Goal: Task Accomplishment & Management: Complete application form

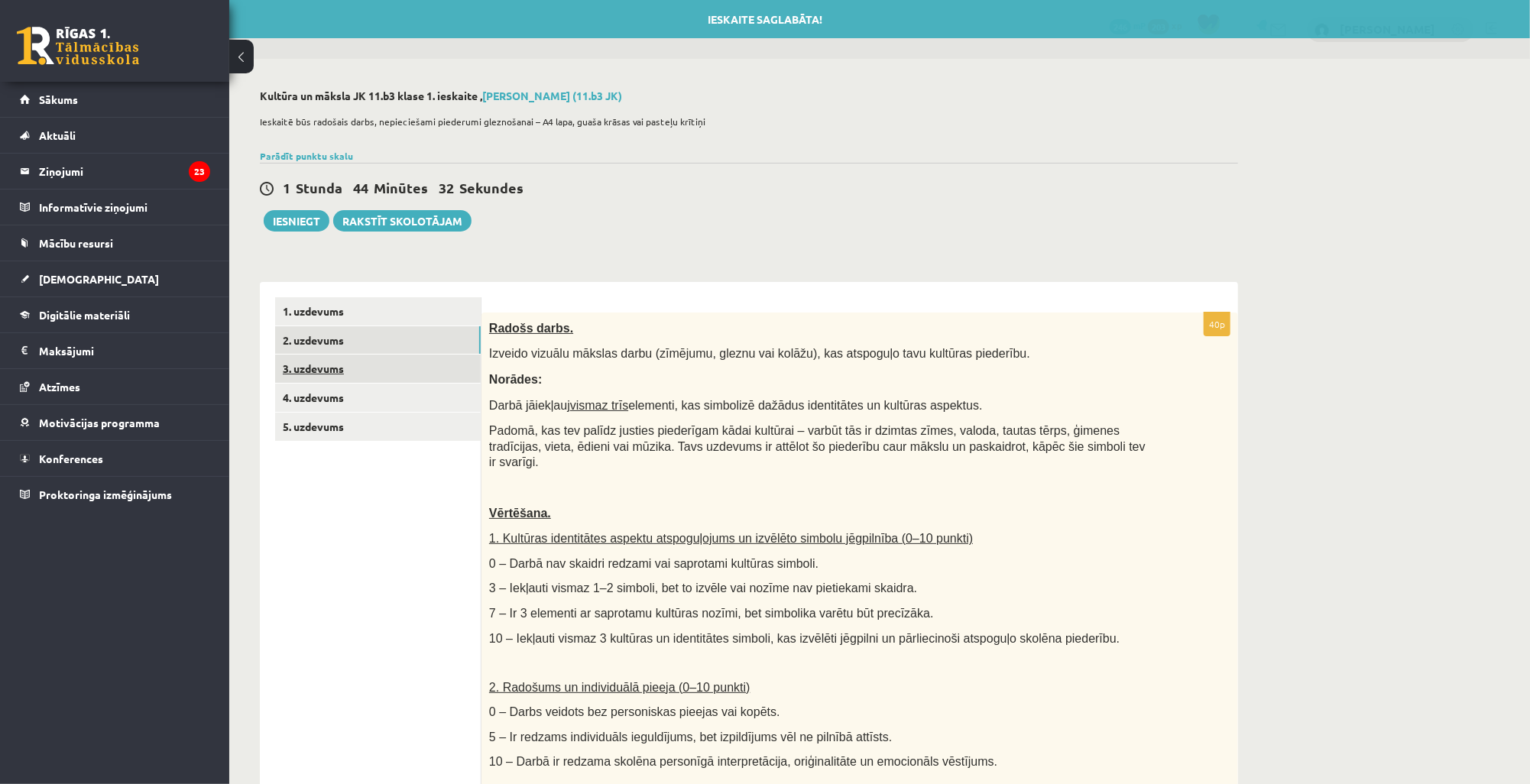
click at [338, 377] on link "3. uzdevums" at bounding box center [378, 368] width 206 height 28
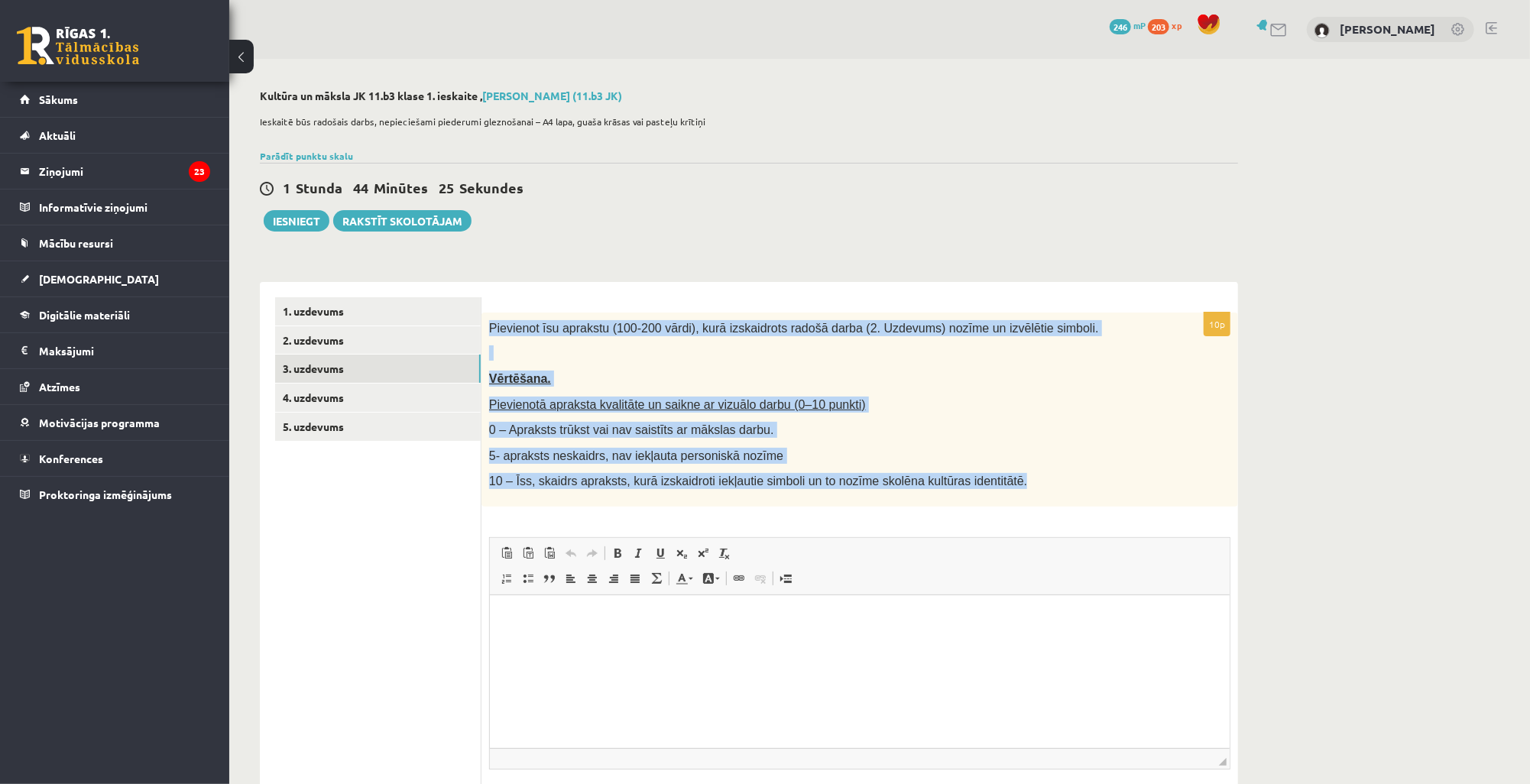
drag, startPoint x: 490, startPoint y: 327, endPoint x: 982, endPoint y: 481, distance: 515.5
click at [982, 481] on div "Pievienot īsu aprakstu (100-200 vārdi), kurā izskaidrots radošā darba (2. Uzdev…" at bounding box center [859, 409] width 757 height 194
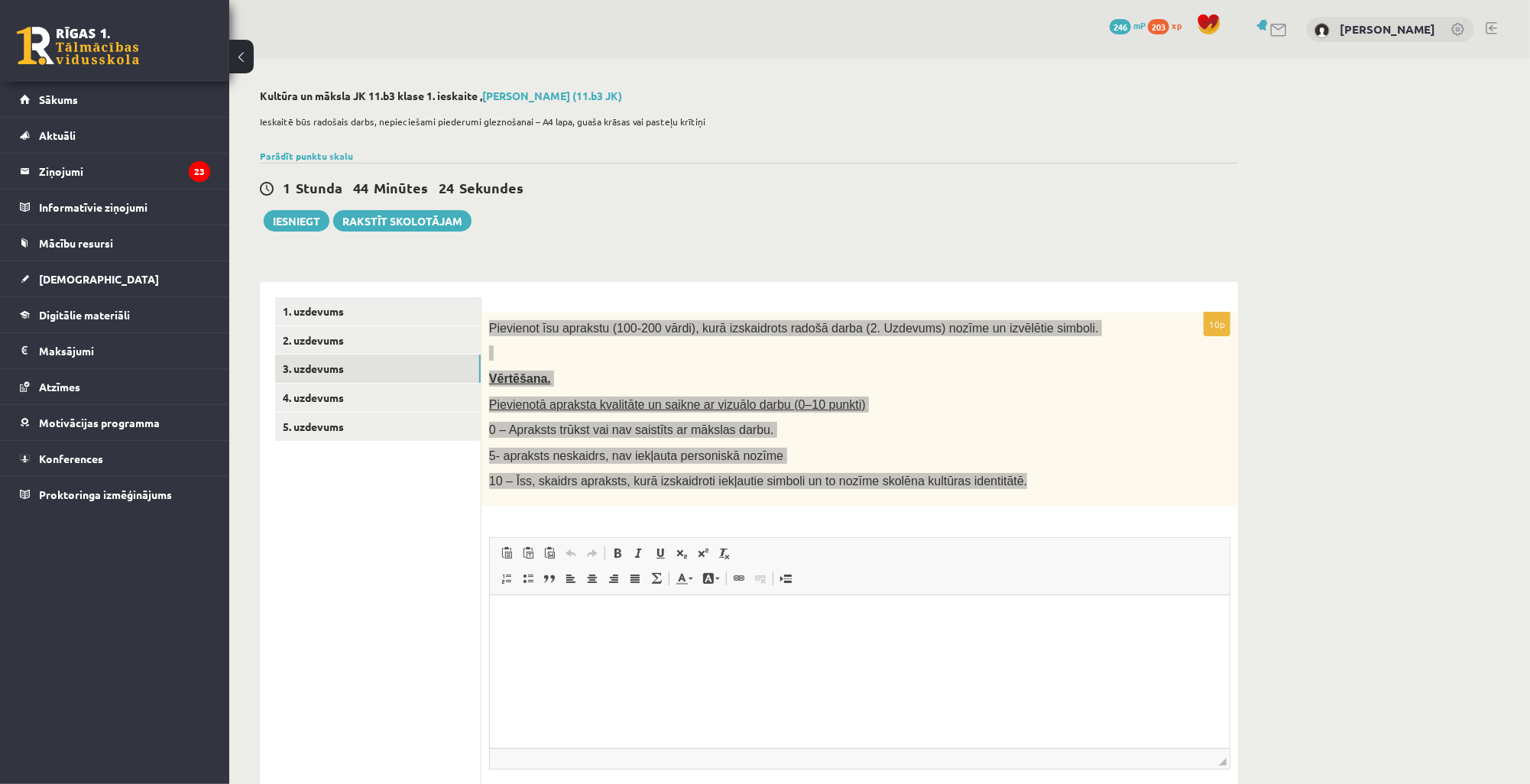
copy div "Pievienot īsu aprakstu (100-200 vārdi), kurā izskaidrots radošā darba (2. Uzdev…"
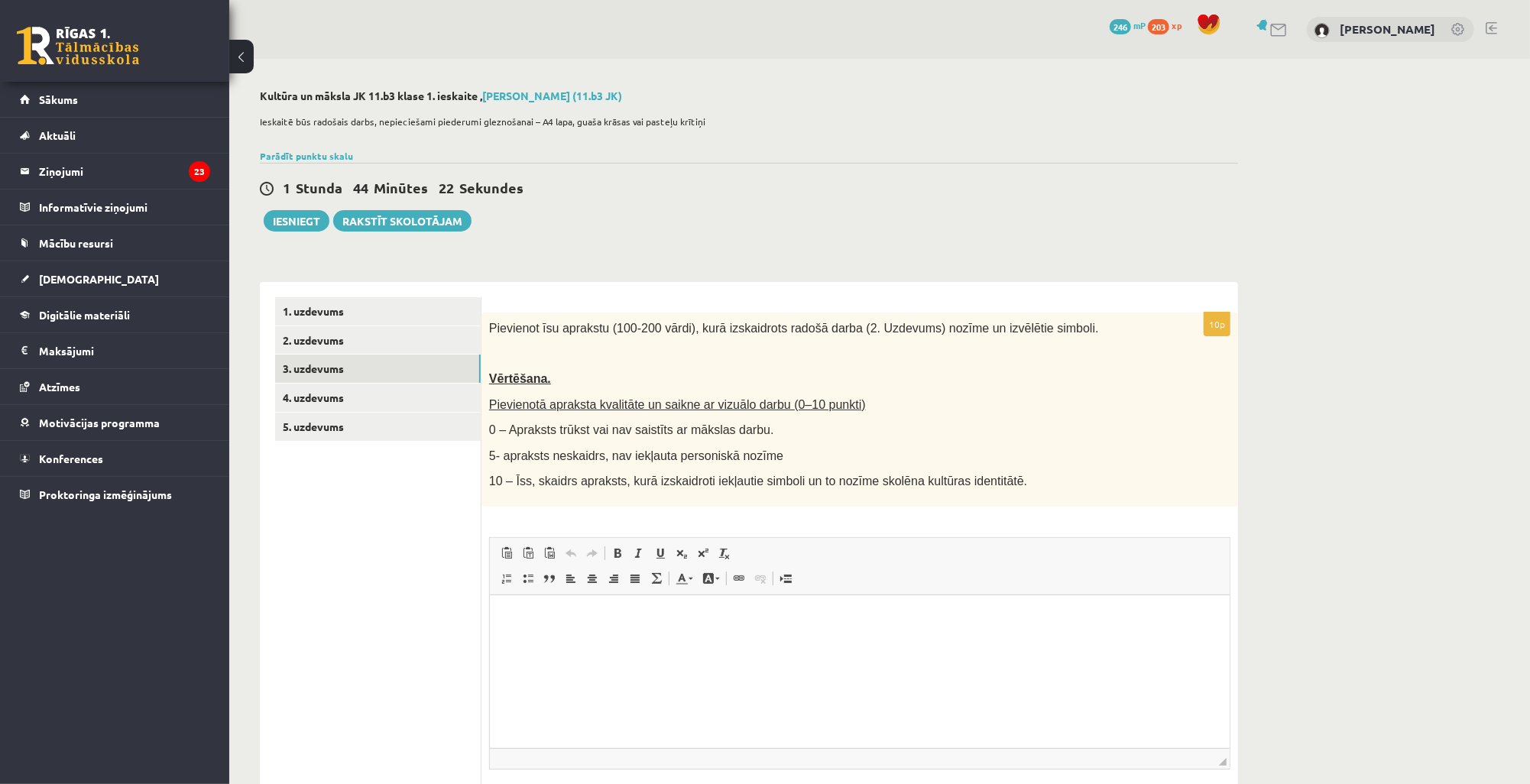
click at [385, 637] on ul "1. uzdevums 2. uzdevums 3. uzdevums 4. uzdevums 5. uzdevums" at bounding box center [379, 576] width 207 height 558
drag, startPoint x: 651, startPoint y: 660, endPoint x: 556, endPoint y: 621, distance: 102.7
click at [556, 621] on p "Editor, wiswyg-editor-user-answer-47433778259560" at bounding box center [859, 618] width 709 height 16
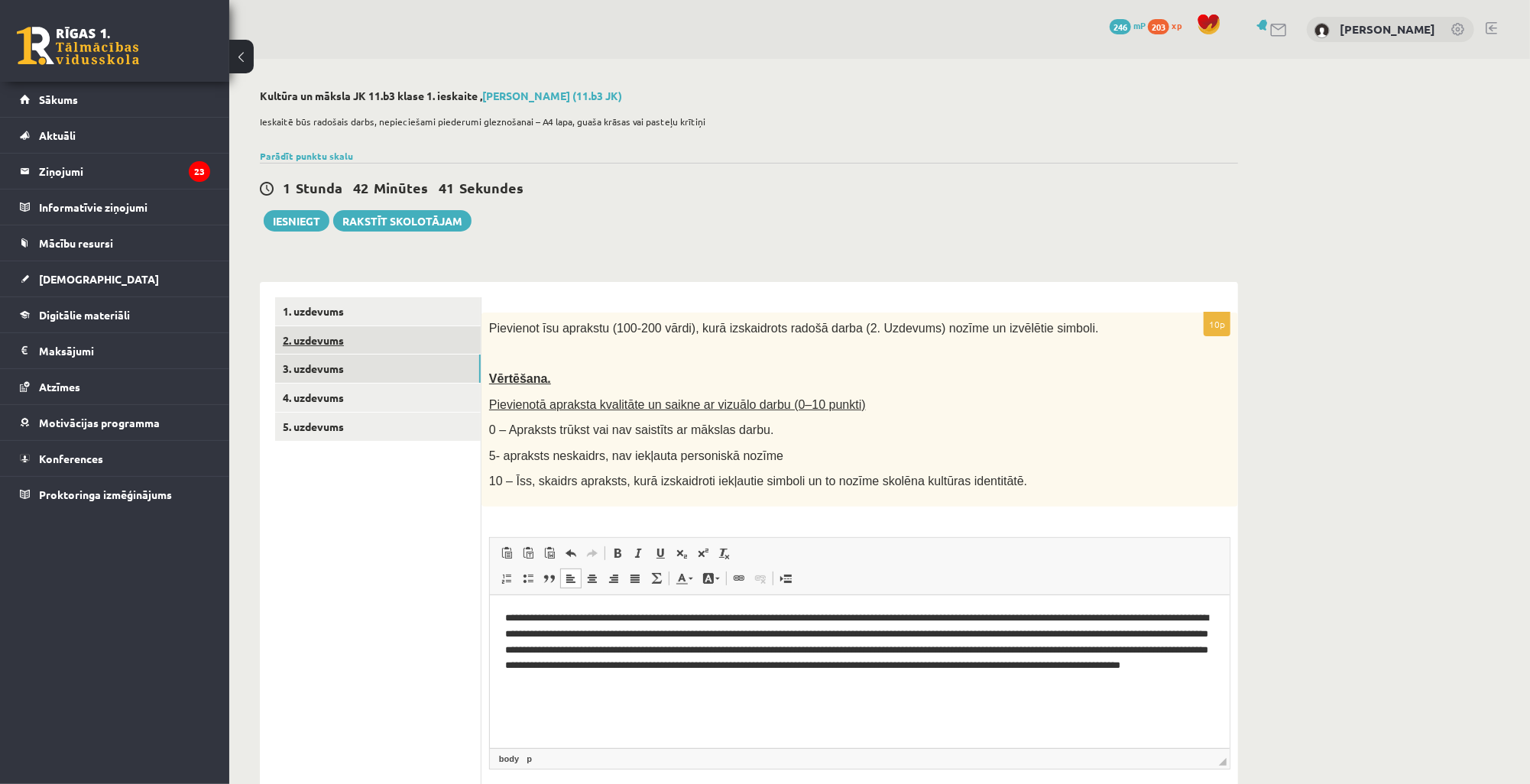
click at [349, 346] on link "2. uzdevums" at bounding box center [378, 341] width 206 height 28
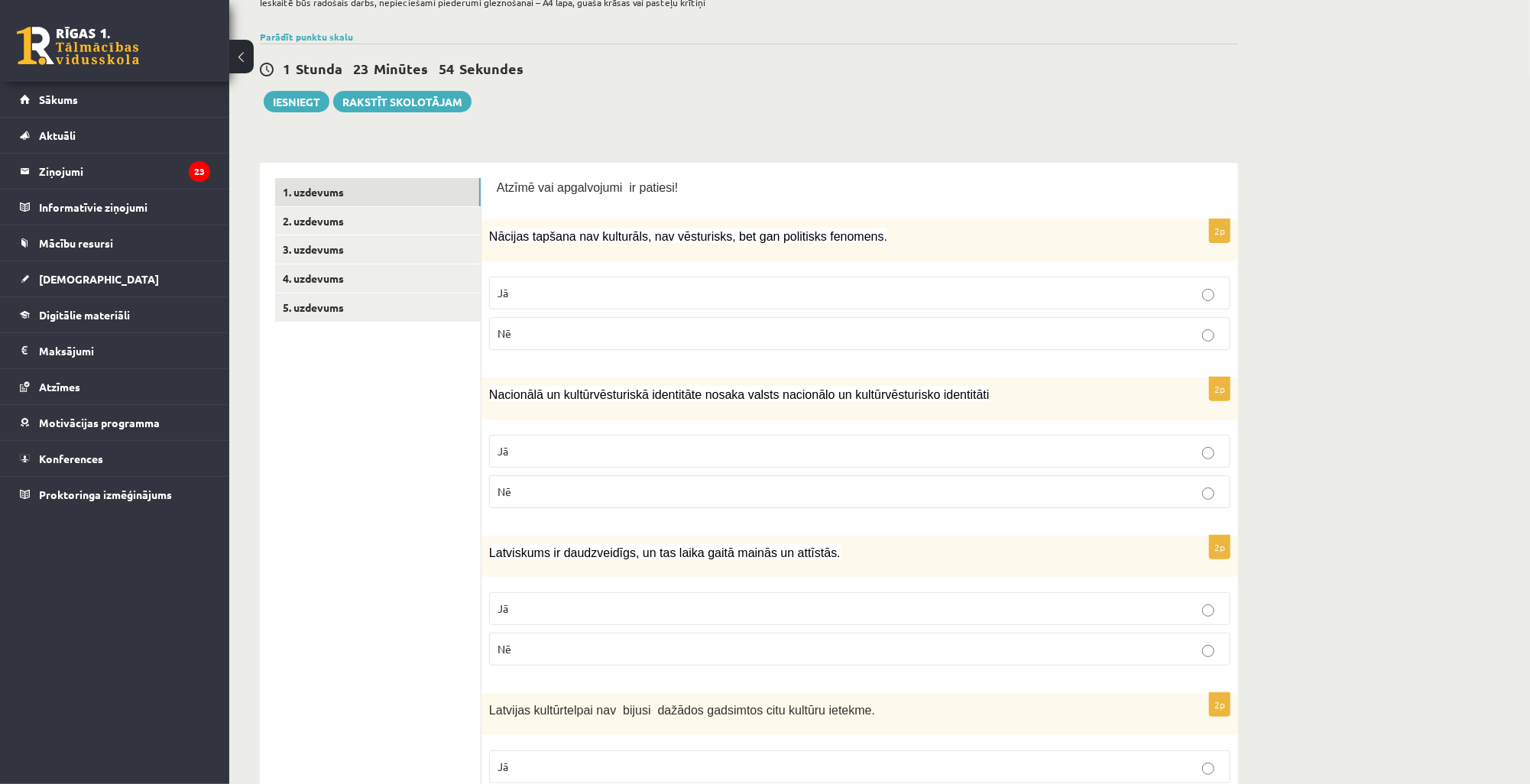
scroll to position [61, 0]
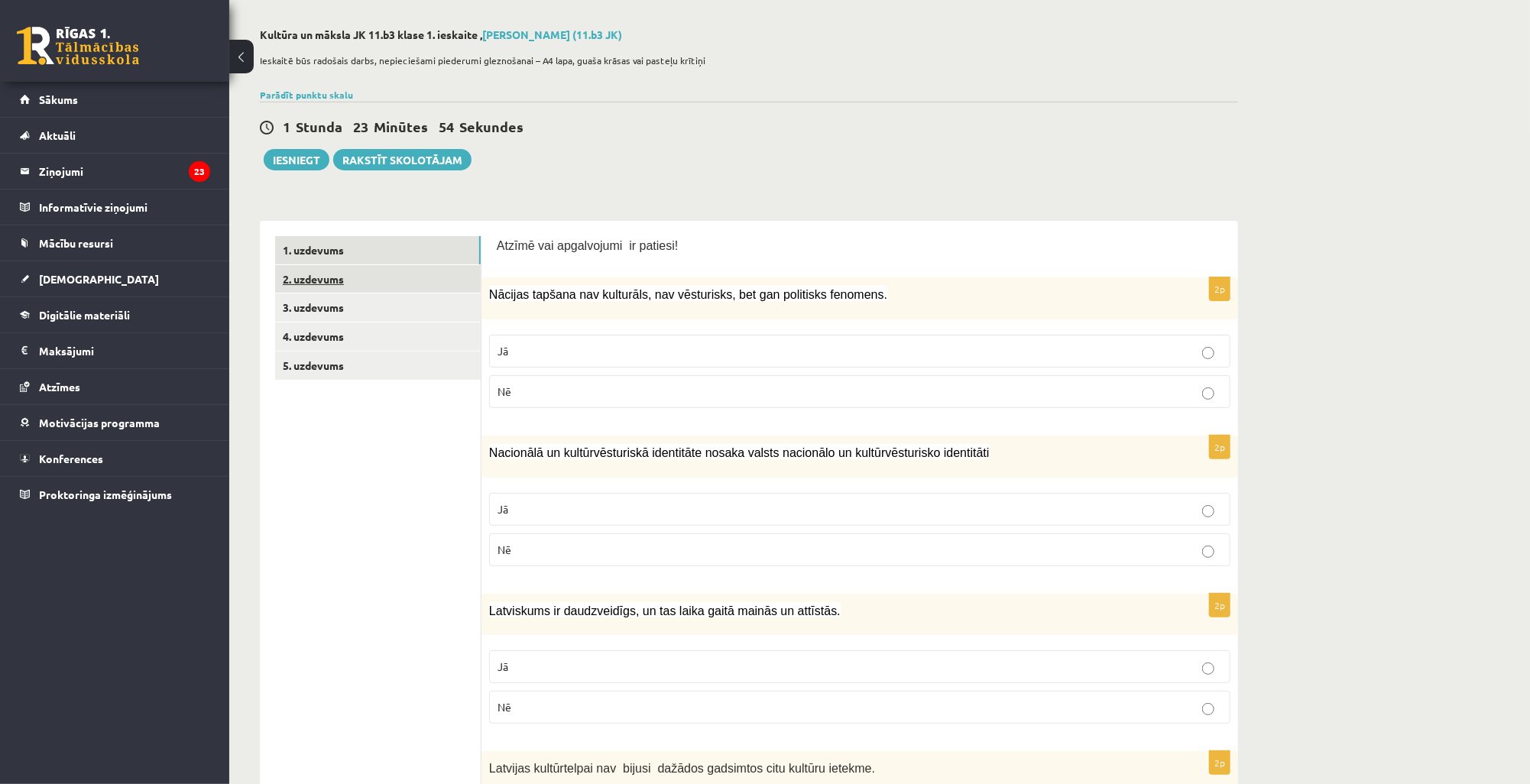
click at [413, 280] on link "2. uzdevums" at bounding box center [378, 279] width 206 height 28
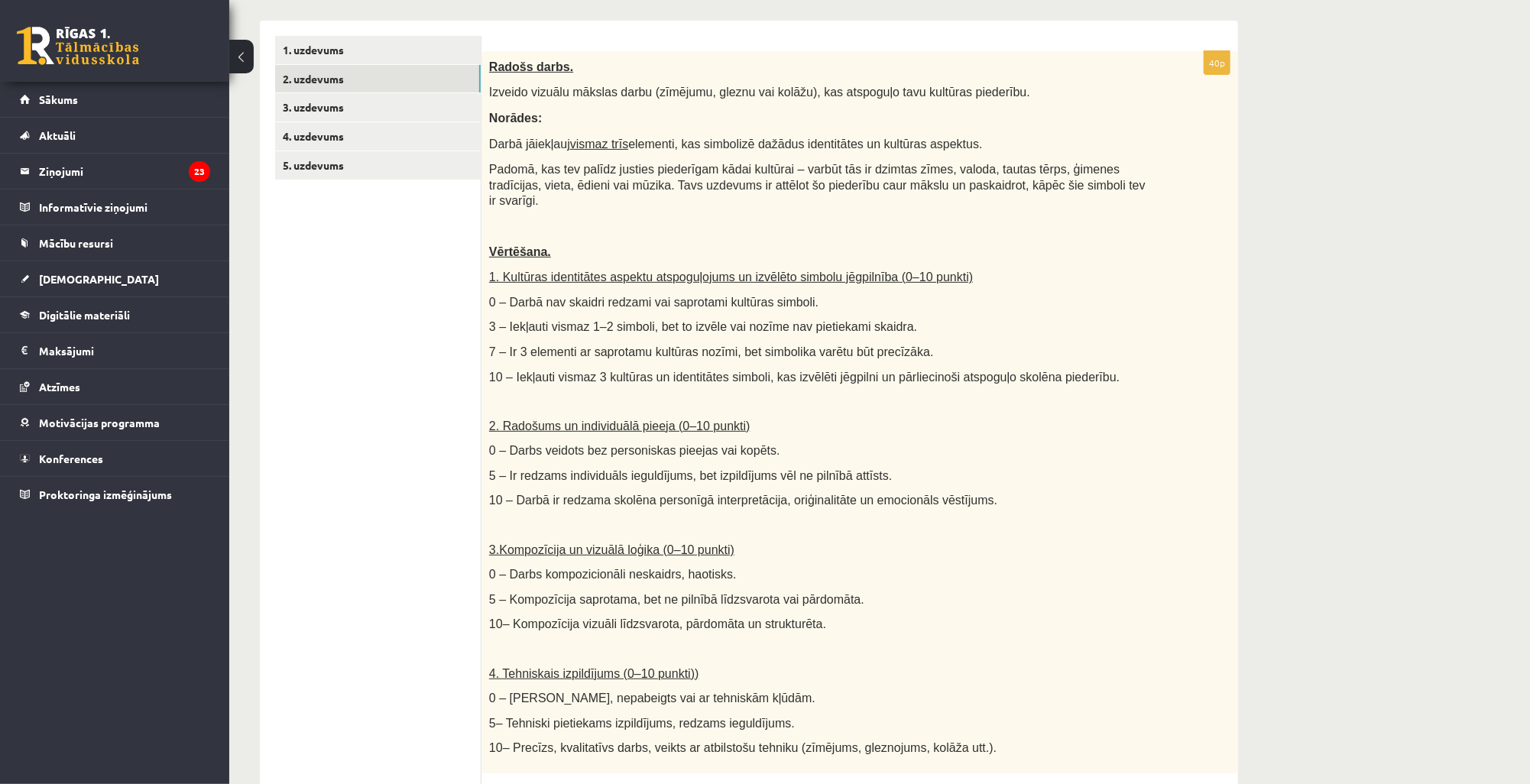
scroll to position [259, 0]
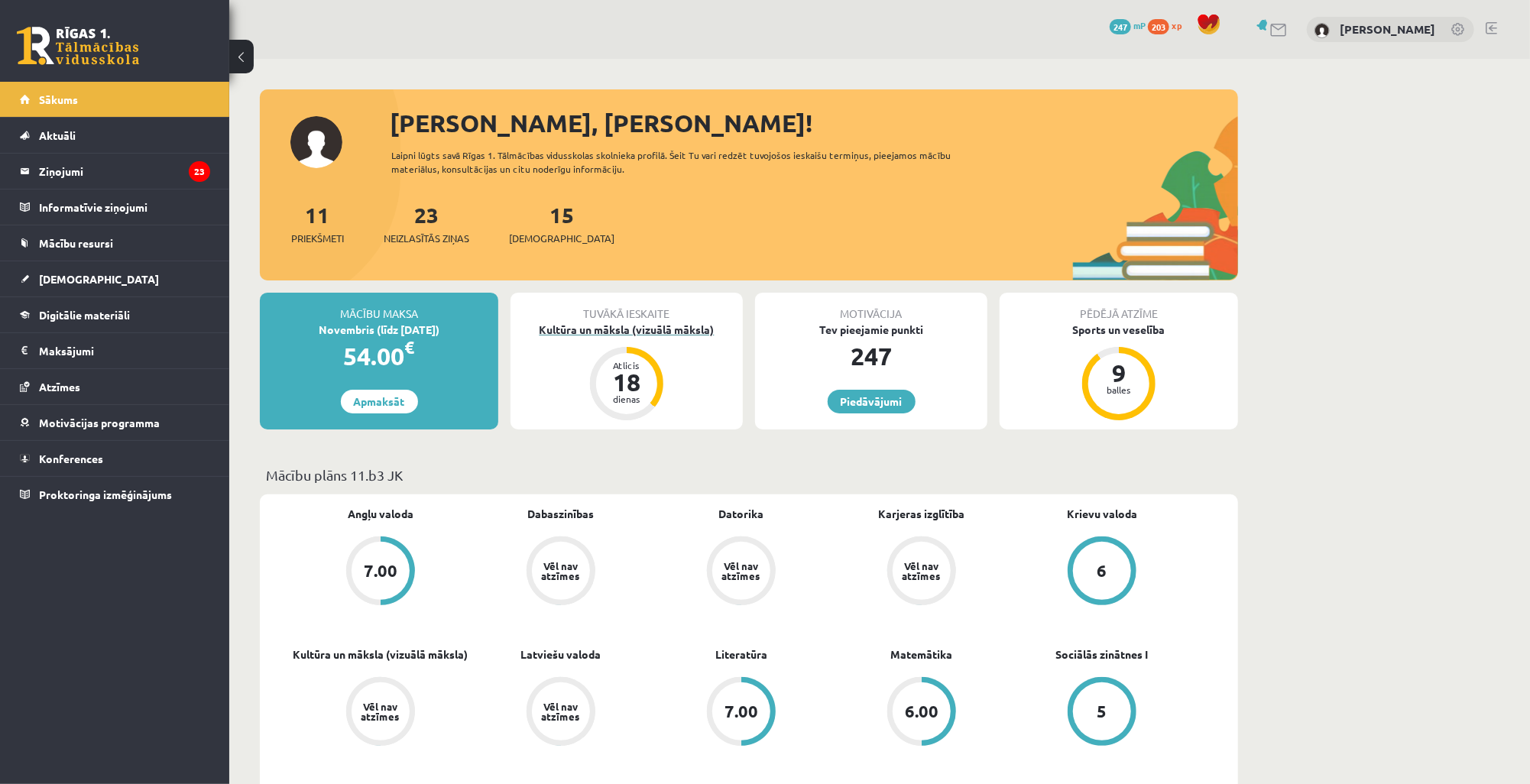
click at [660, 327] on div "Kultūra un māksla (vizuālā māksla)" at bounding box center [627, 330] width 232 height 16
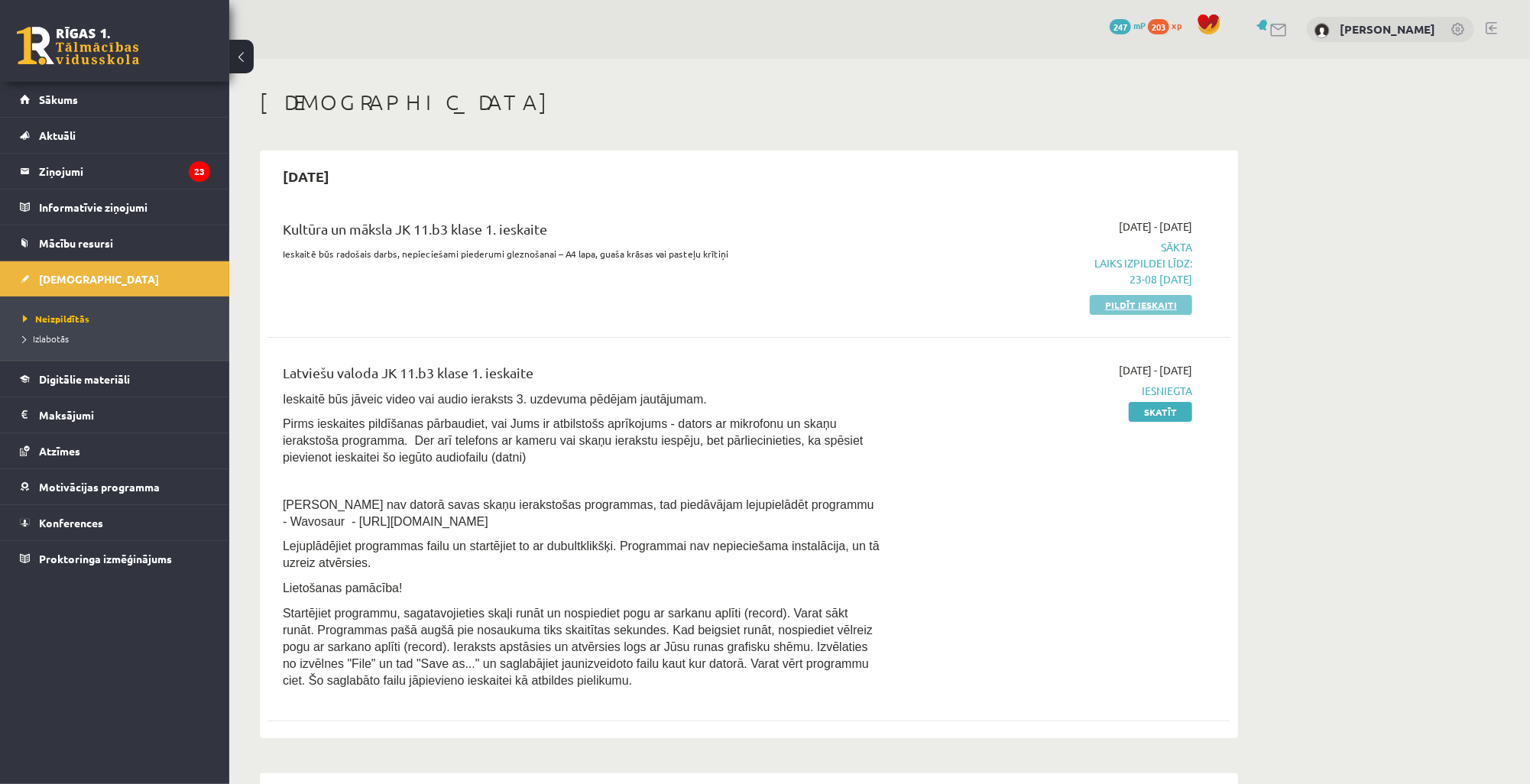
click at [1147, 300] on link "Pildīt ieskaiti" at bounding box center [1141, 304] width 103 height 20
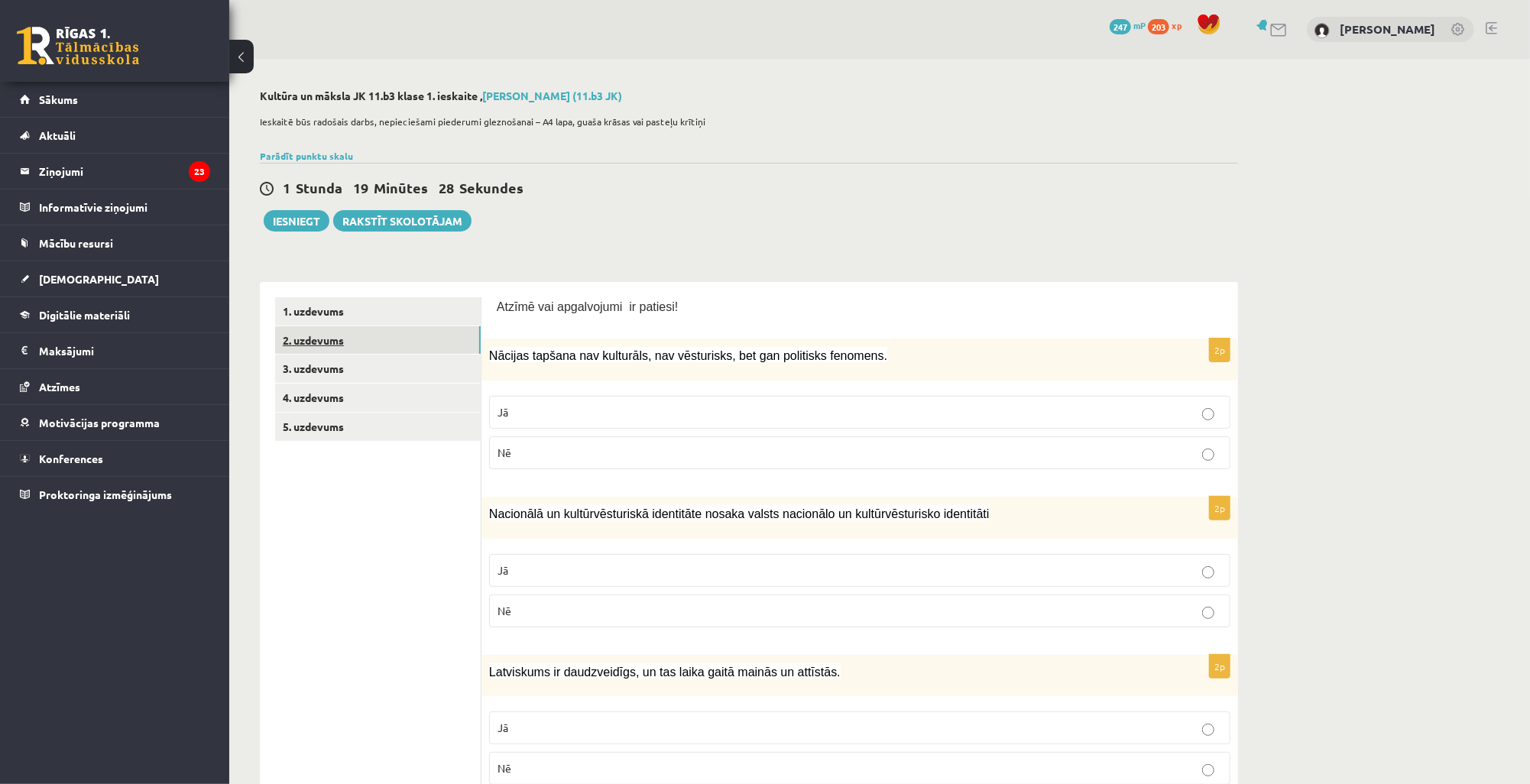
click at [373, 342] on link "2. uzdevums" at bounding box center [378, 341] width 206 height 28
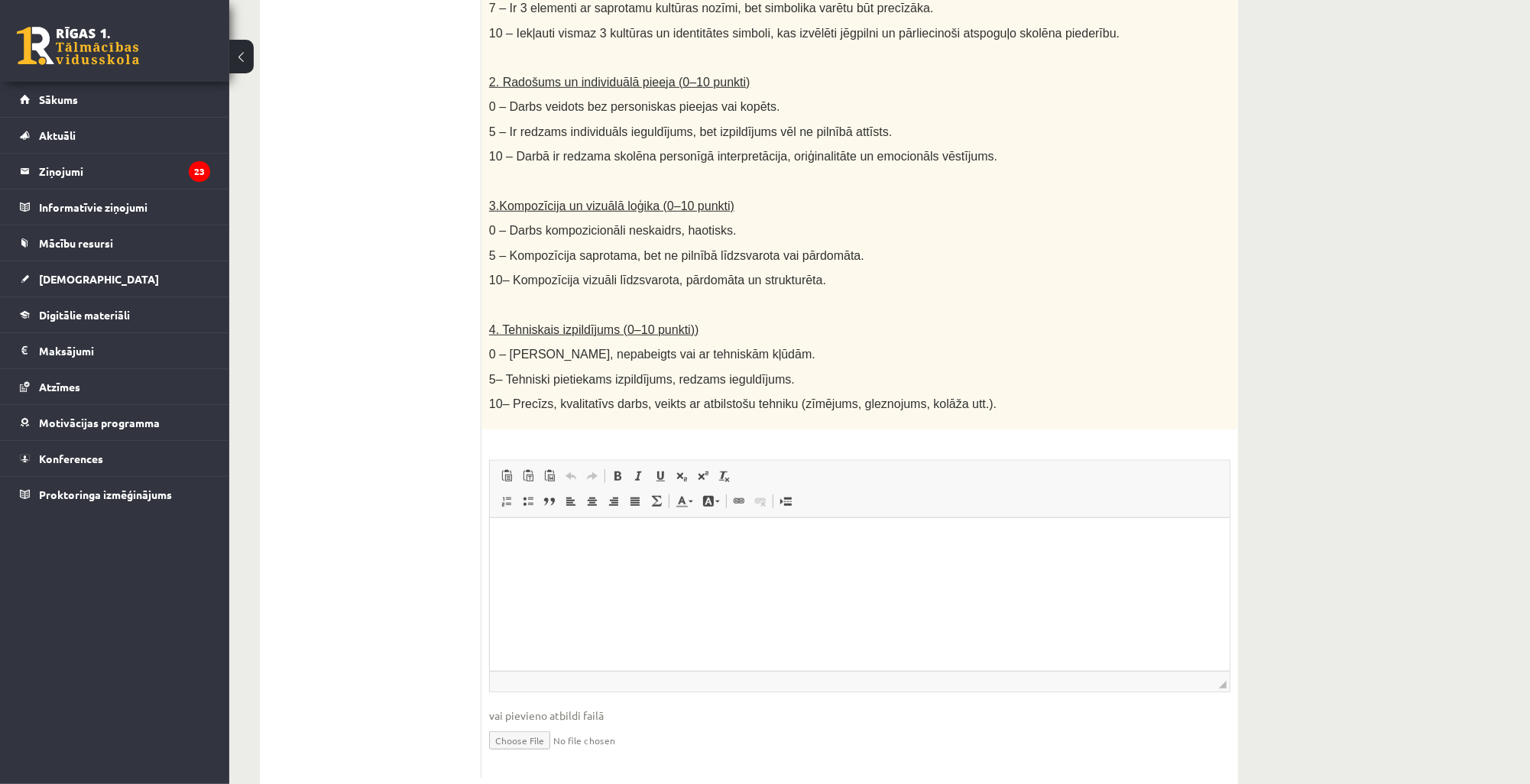
scroll to position [626, 0]
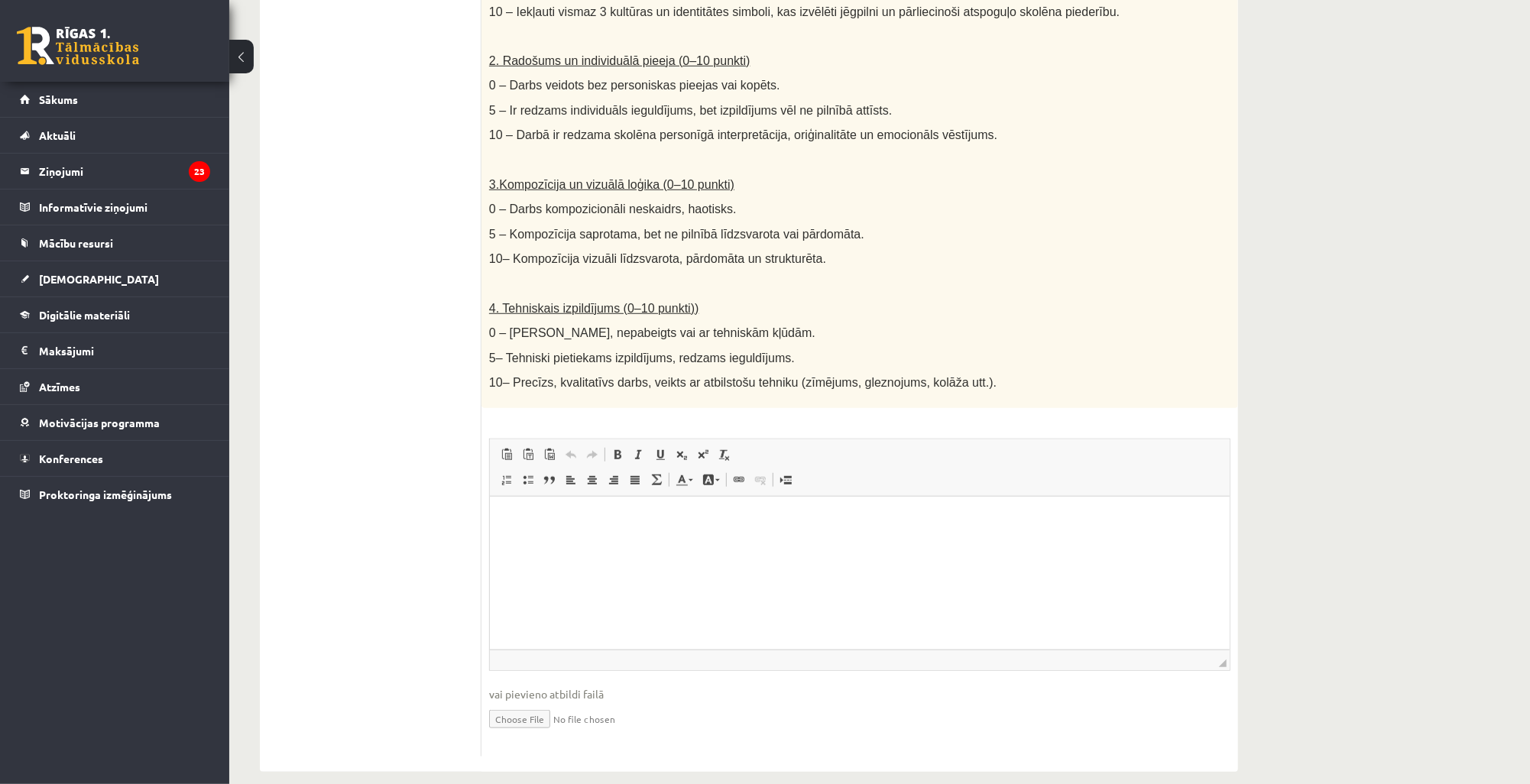
click at [535, 702] on input "file" at bounding box center [860, 718] width 742 height 32
type input "**********"
click at [558, 734] on link "Iesniegtā atbilde" at bounding box center [530, 741] width 82 height 16
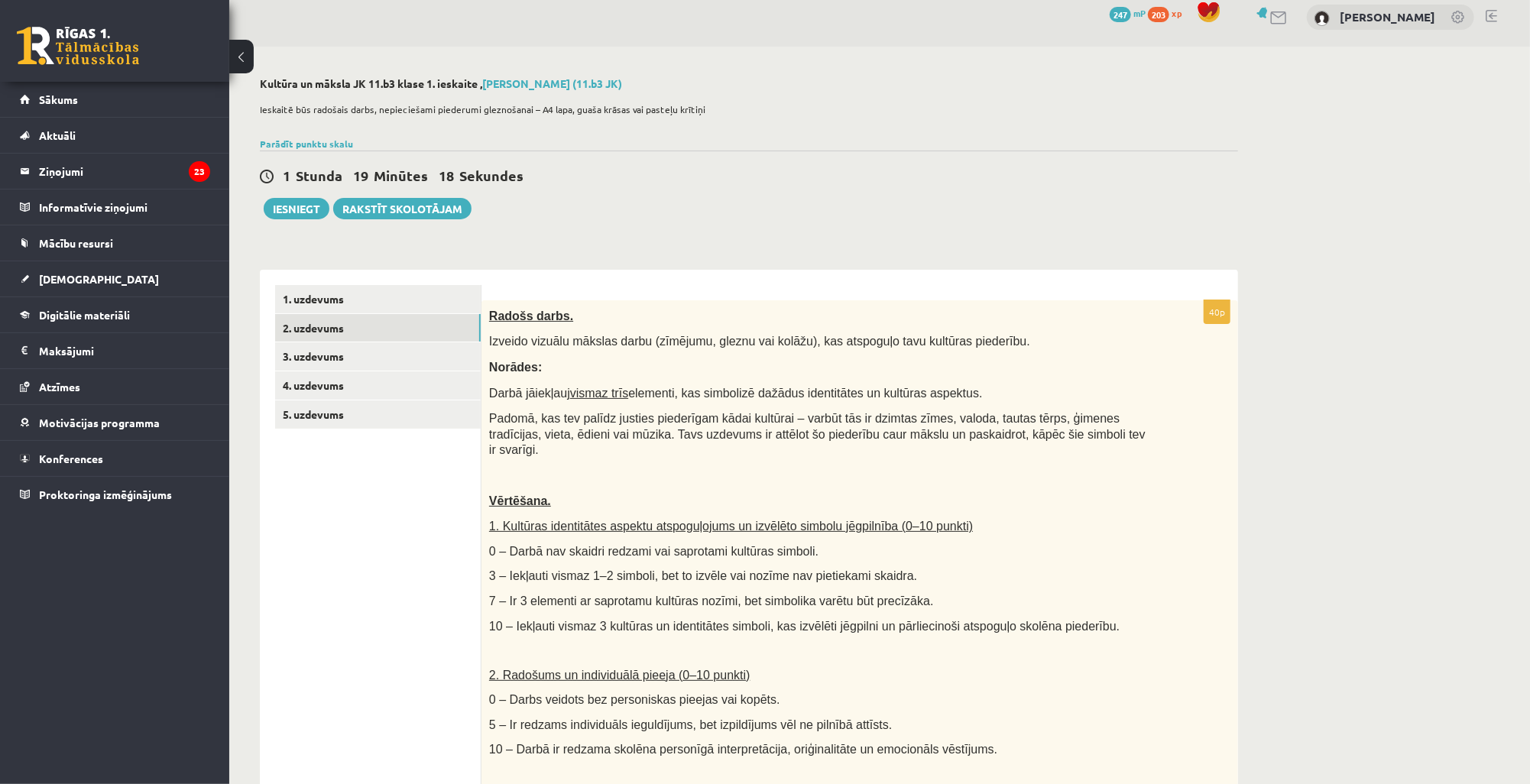
scroll to position [0, 0]
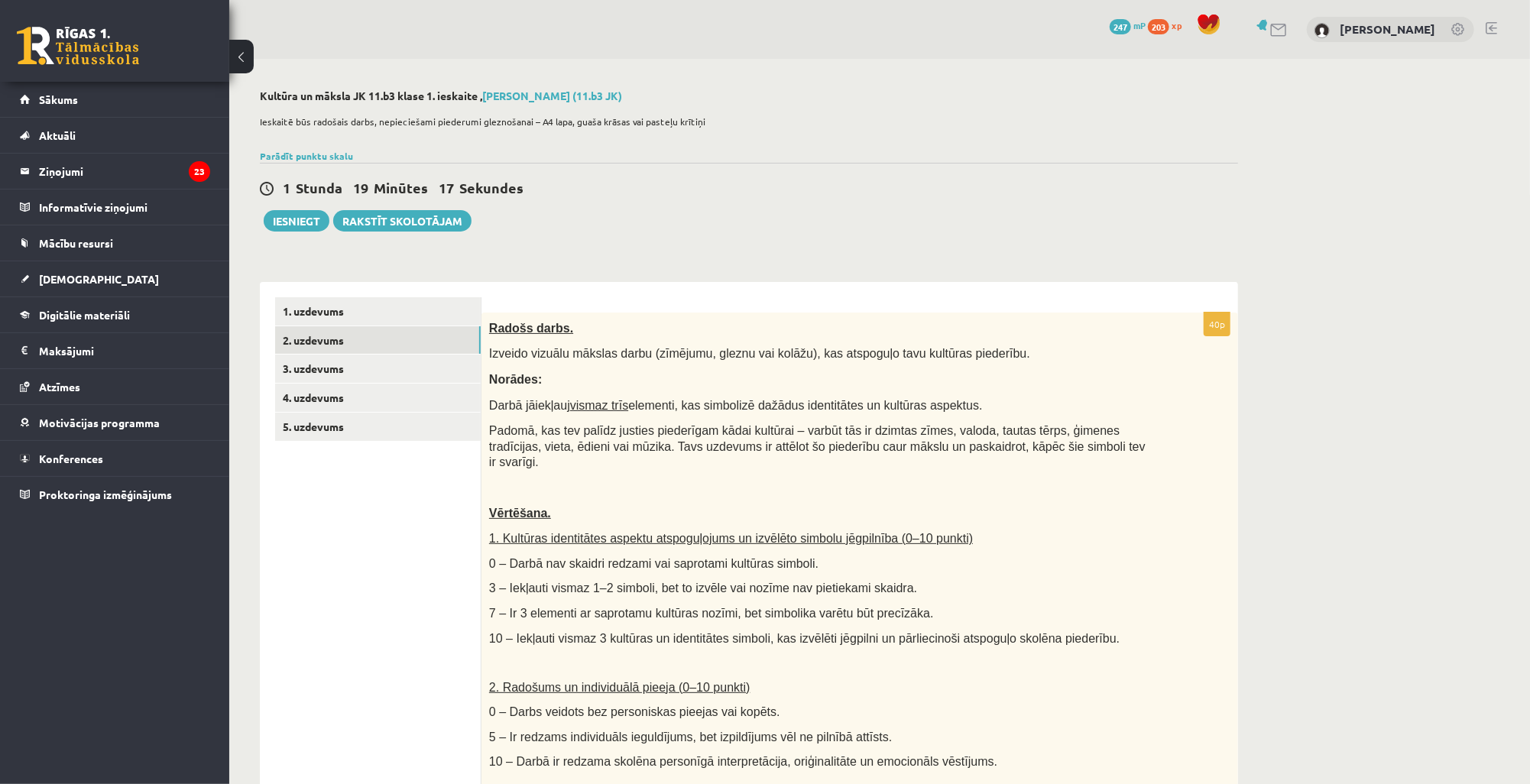
click at [375, 304] on link "1. uzdevums" at bounding box center [378, 312] width 206 height 28
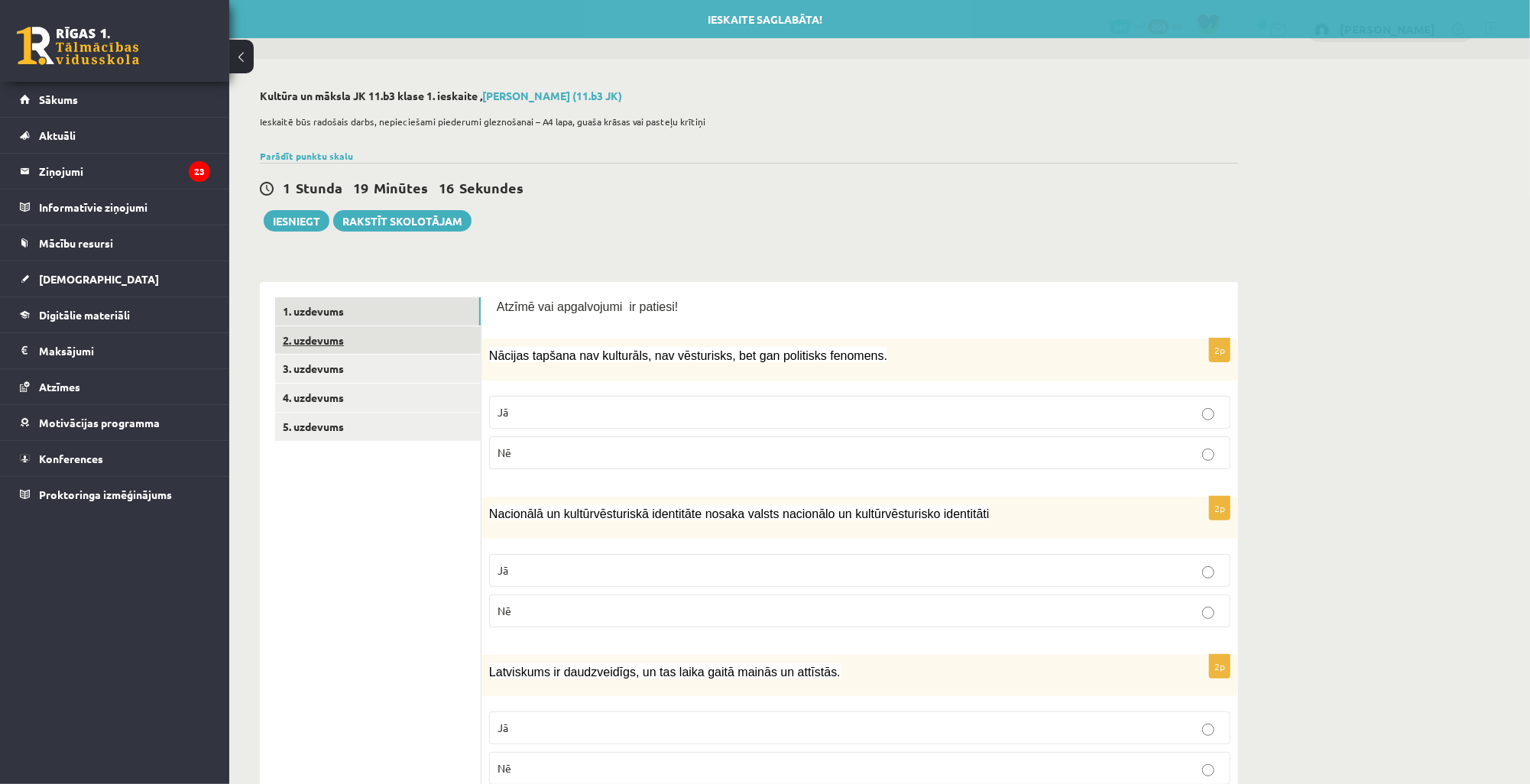
click at [369, 342] on link "2. uzdevums" at bounding box center [378, 341] width 206 height 28
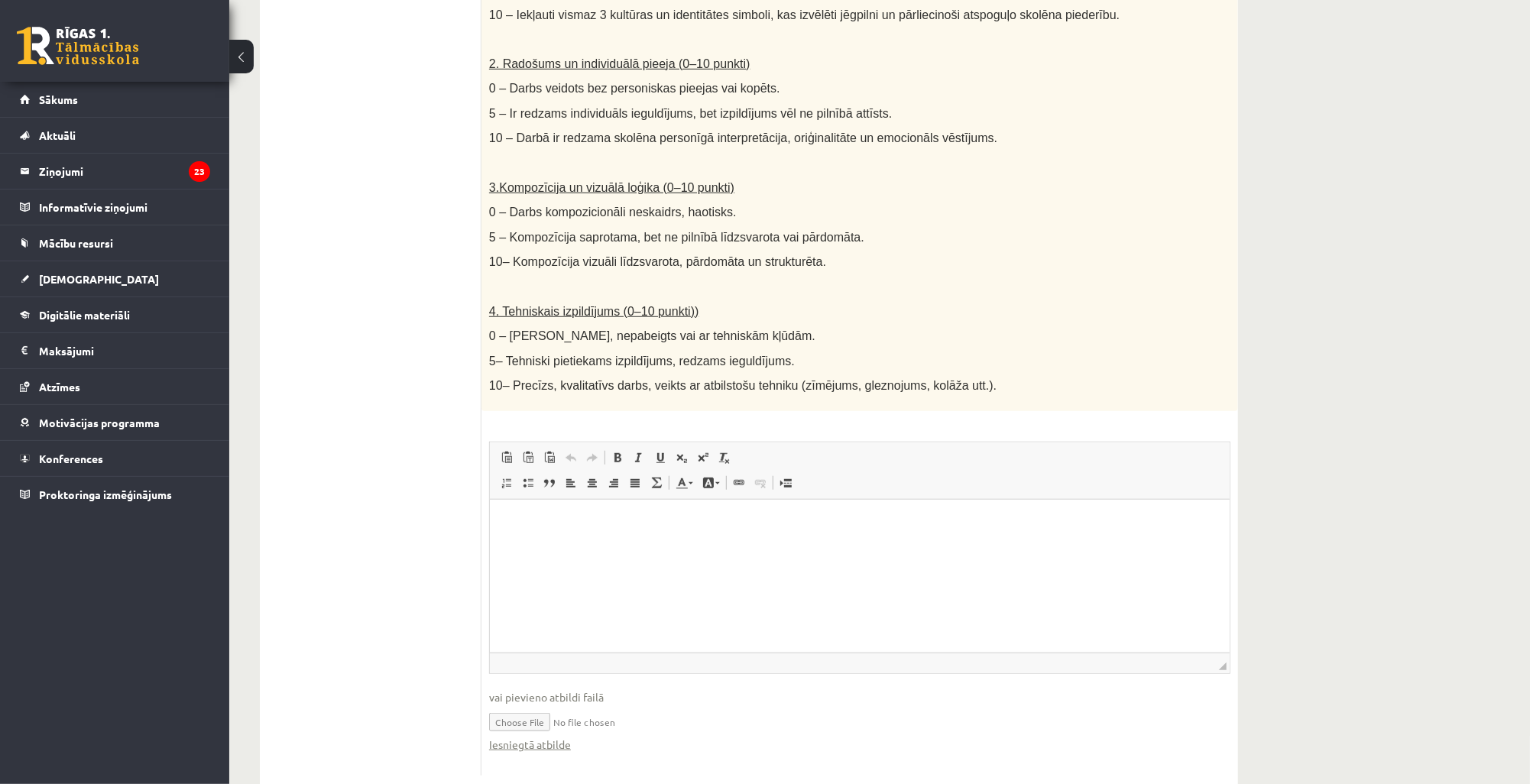
scroll to position [644, 0]
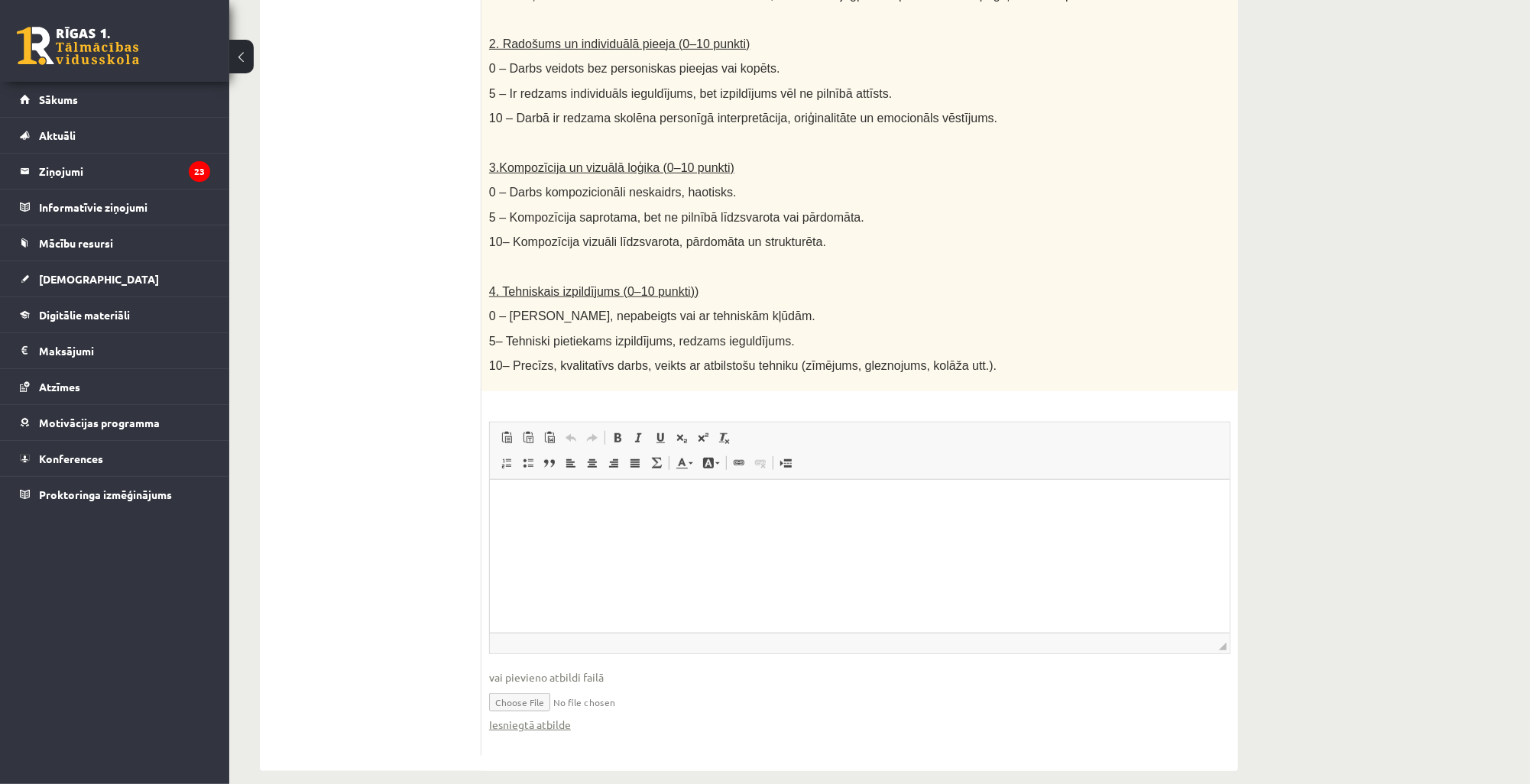
click at [523, 688] on input "file" at bounding box center [860, 701] width 742 height 32
type input "**********"
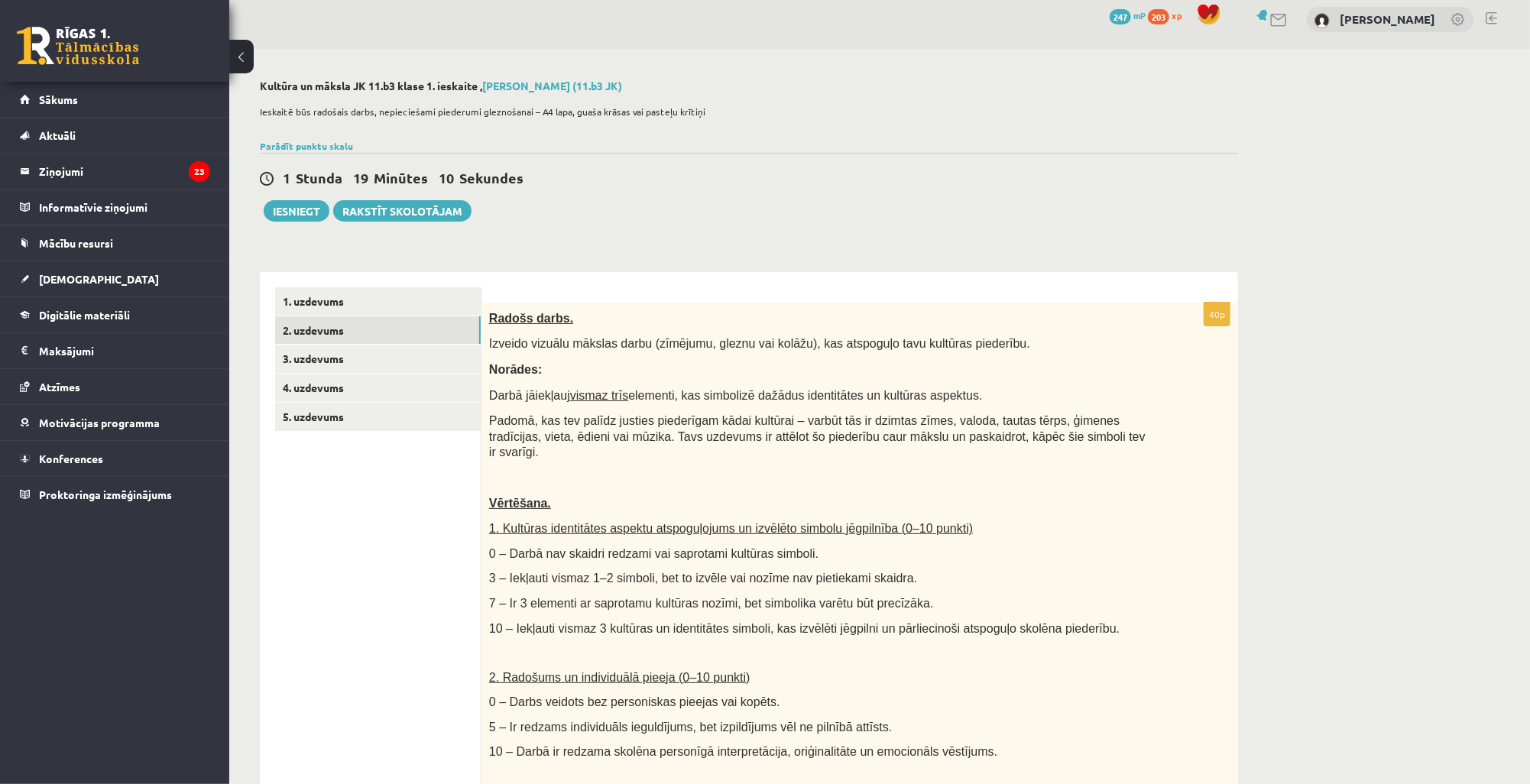
scroll to position [0, 0]
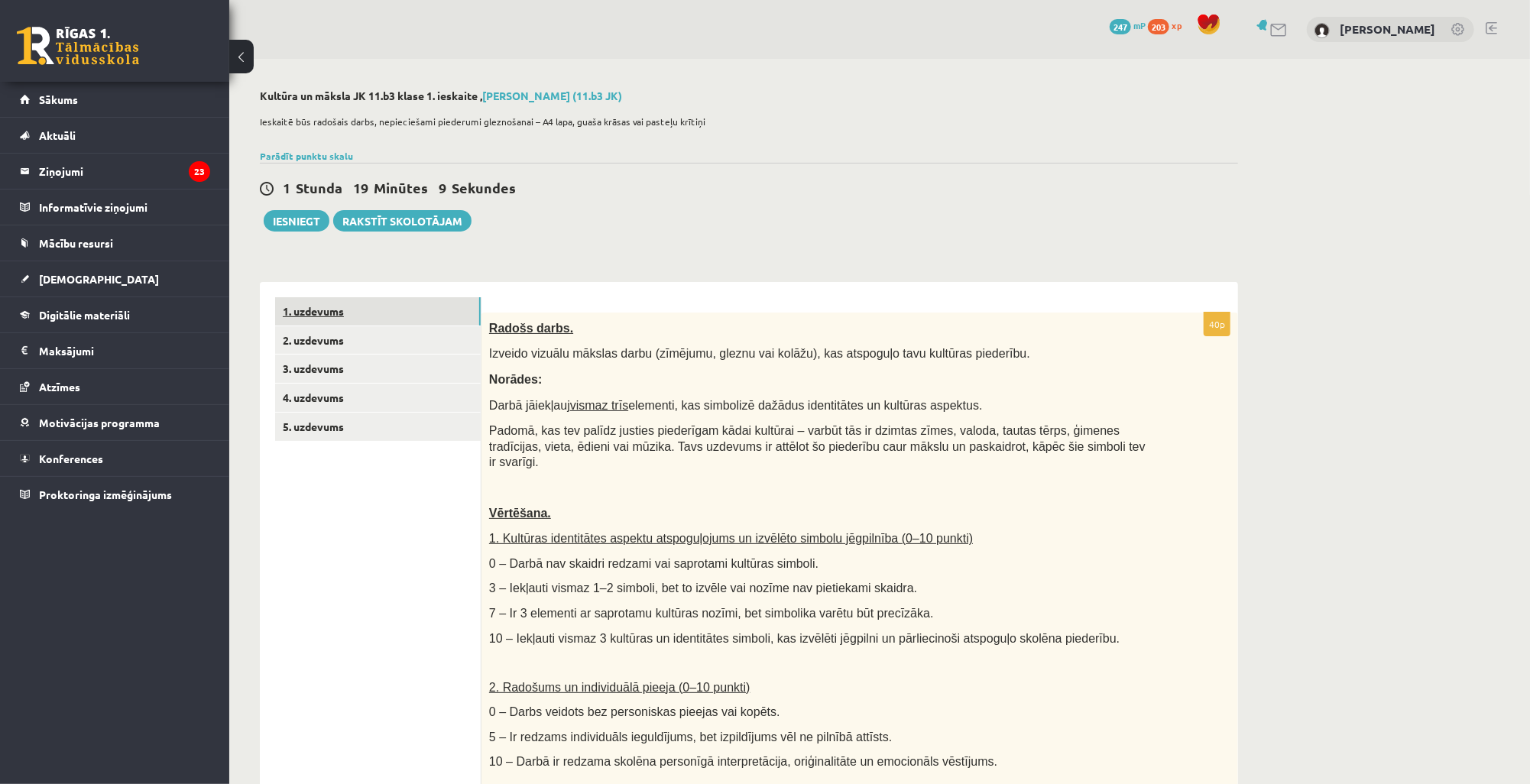
click at [346, 315] on link "1. uzdevums" at bounding box center [378, 312] width 206 height 28
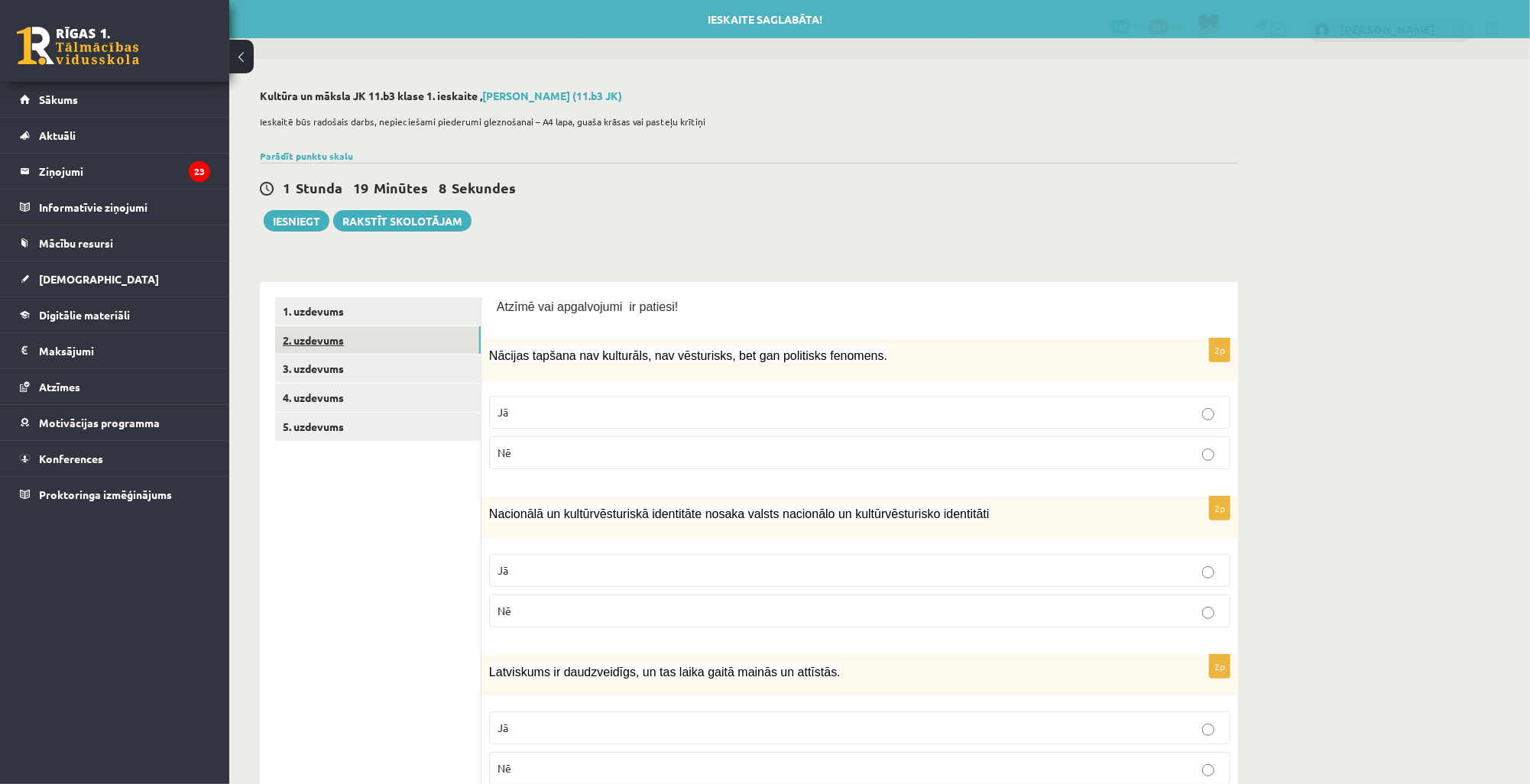
click at [353, 334] on link "2. uzdevums" at bounding box center [378, 341] width 206 height 28
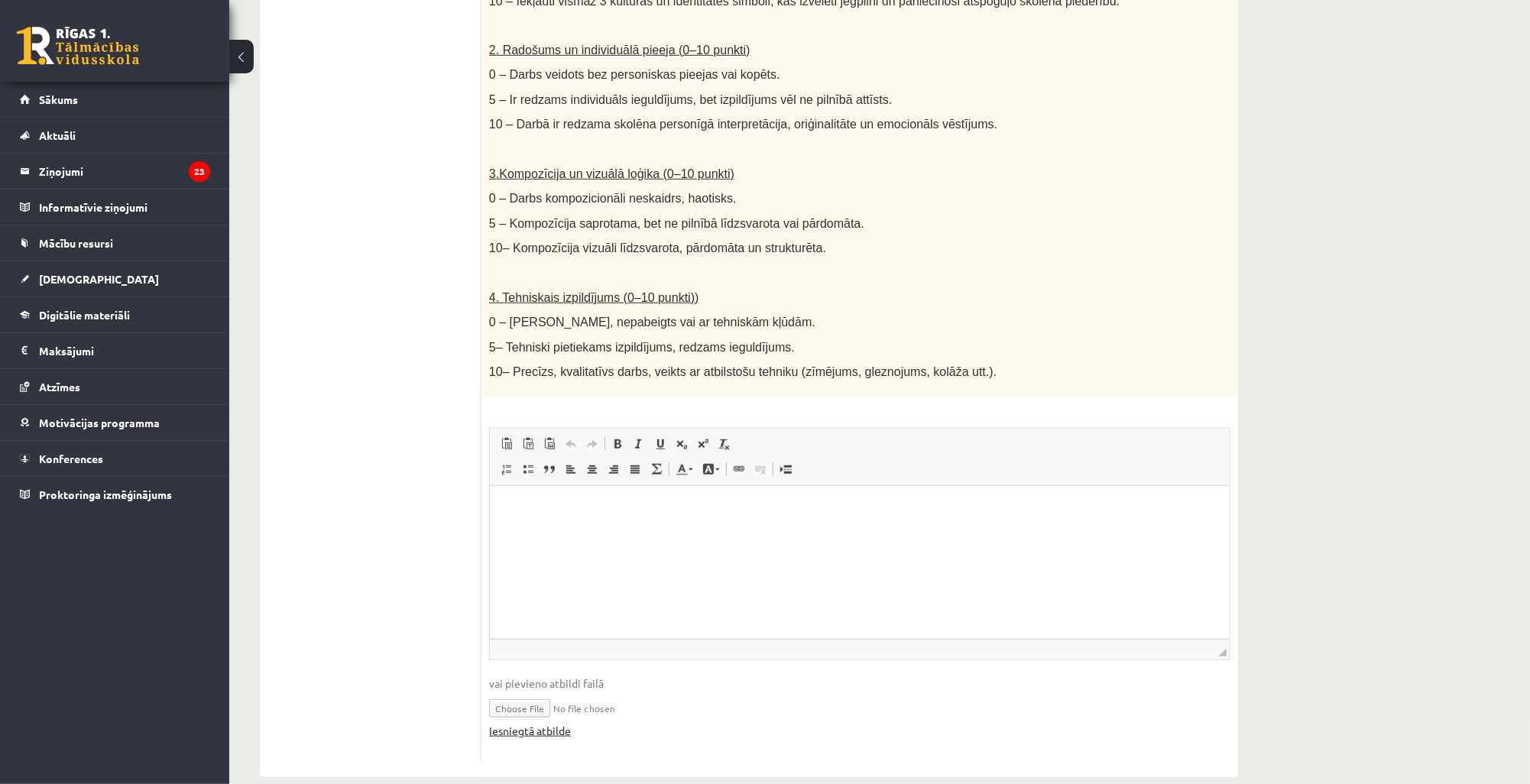
scroll to position [644, 0]
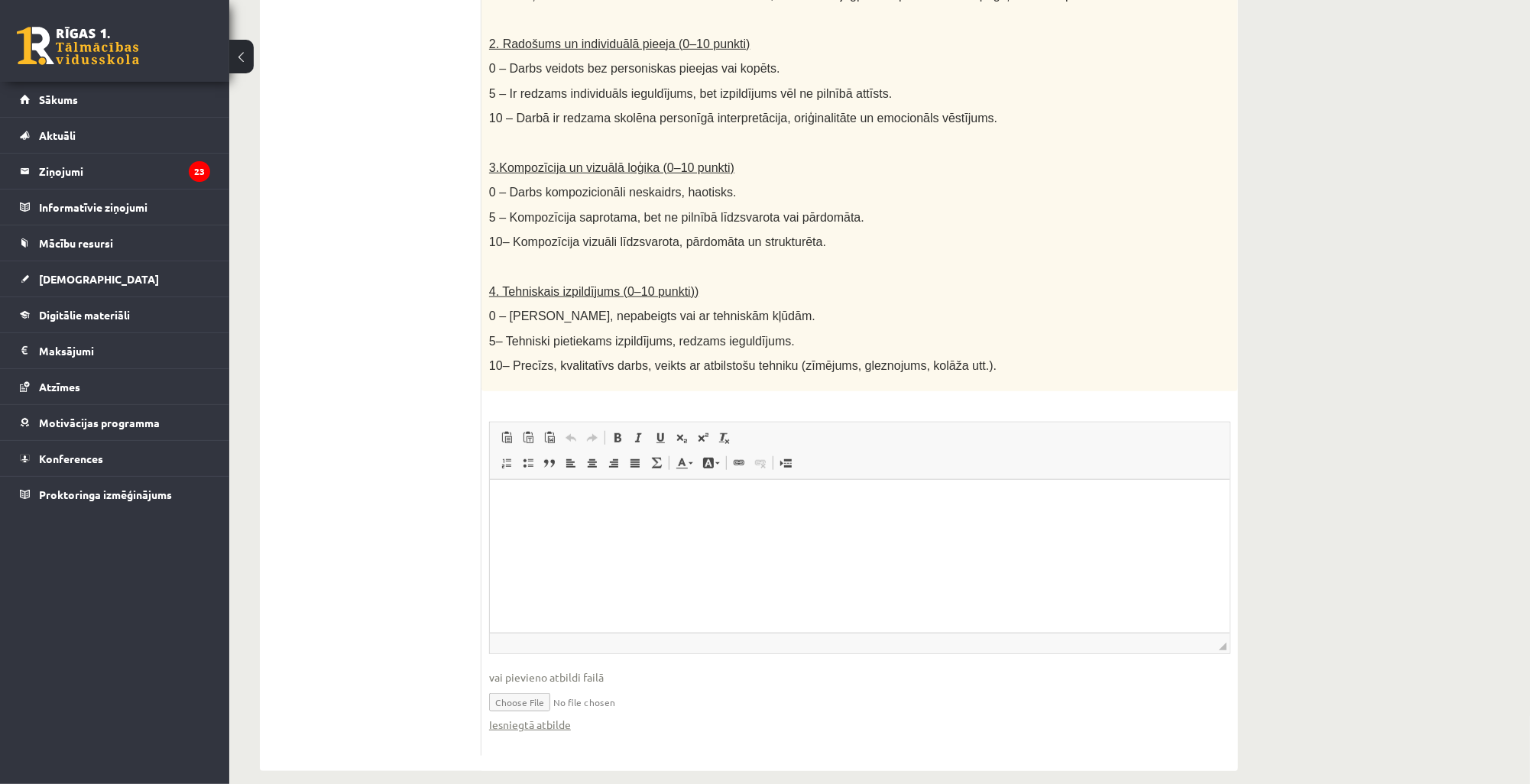
click at [527, 685] on input "file" at bounding box center [860, 701] width 742 height 32
type input "**********"
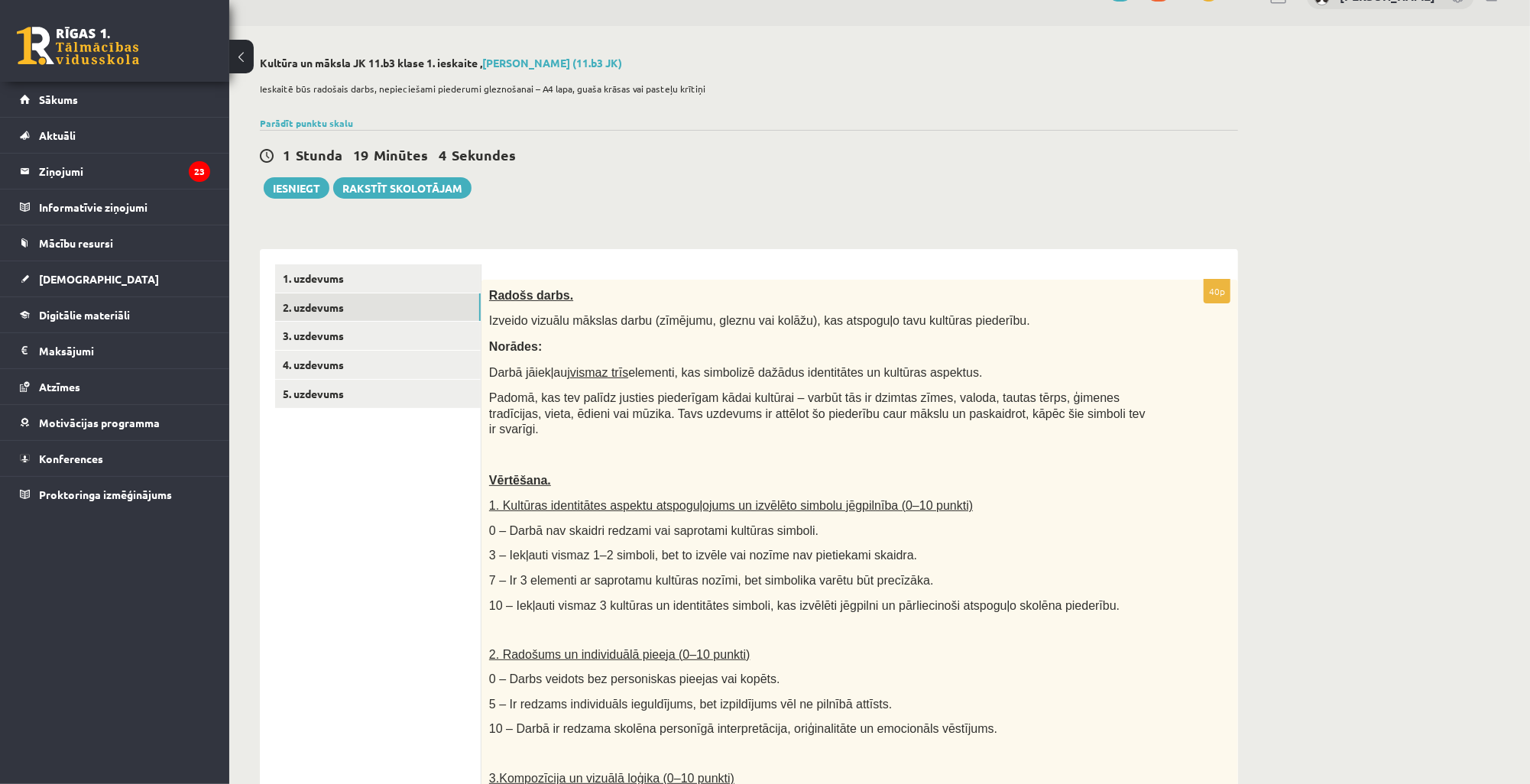
scroll to position [0, 0]
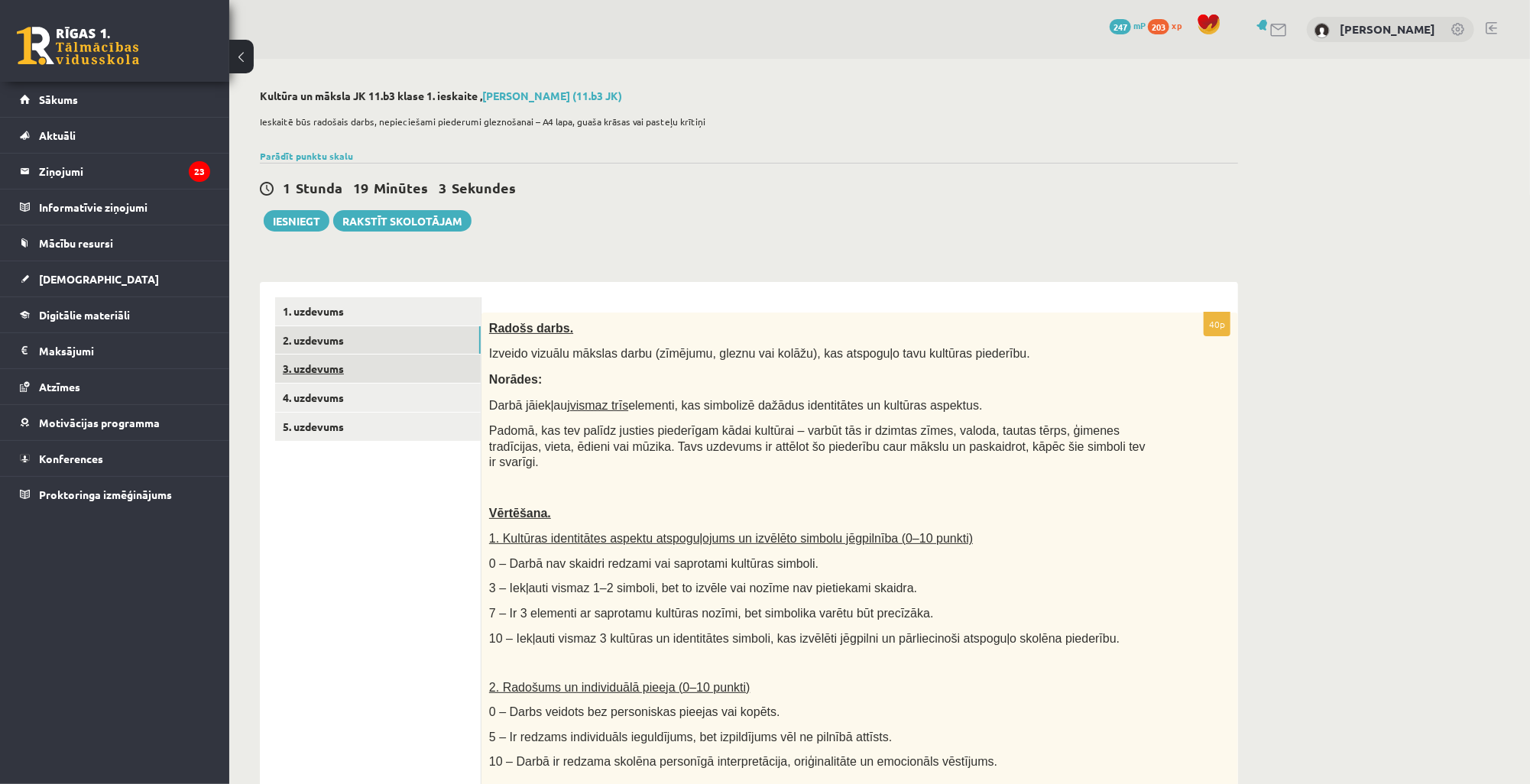
click at [347, 364] on link "3. uzdevums" at bounding box center [378, 368] width 206 height 28
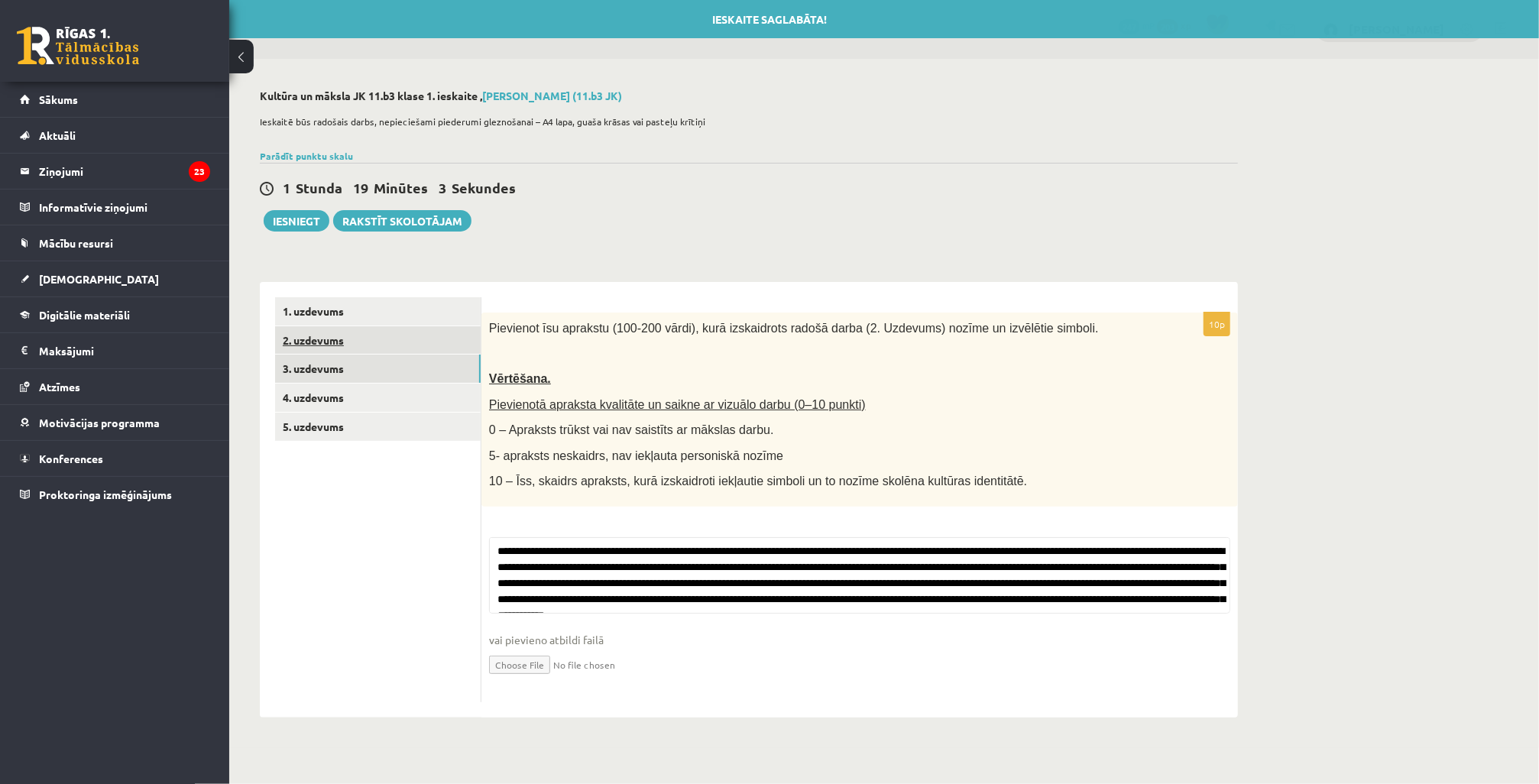
click at [352, 340] on link "2. uzdevums" at bounding box center [378, 341] width 206 height 28
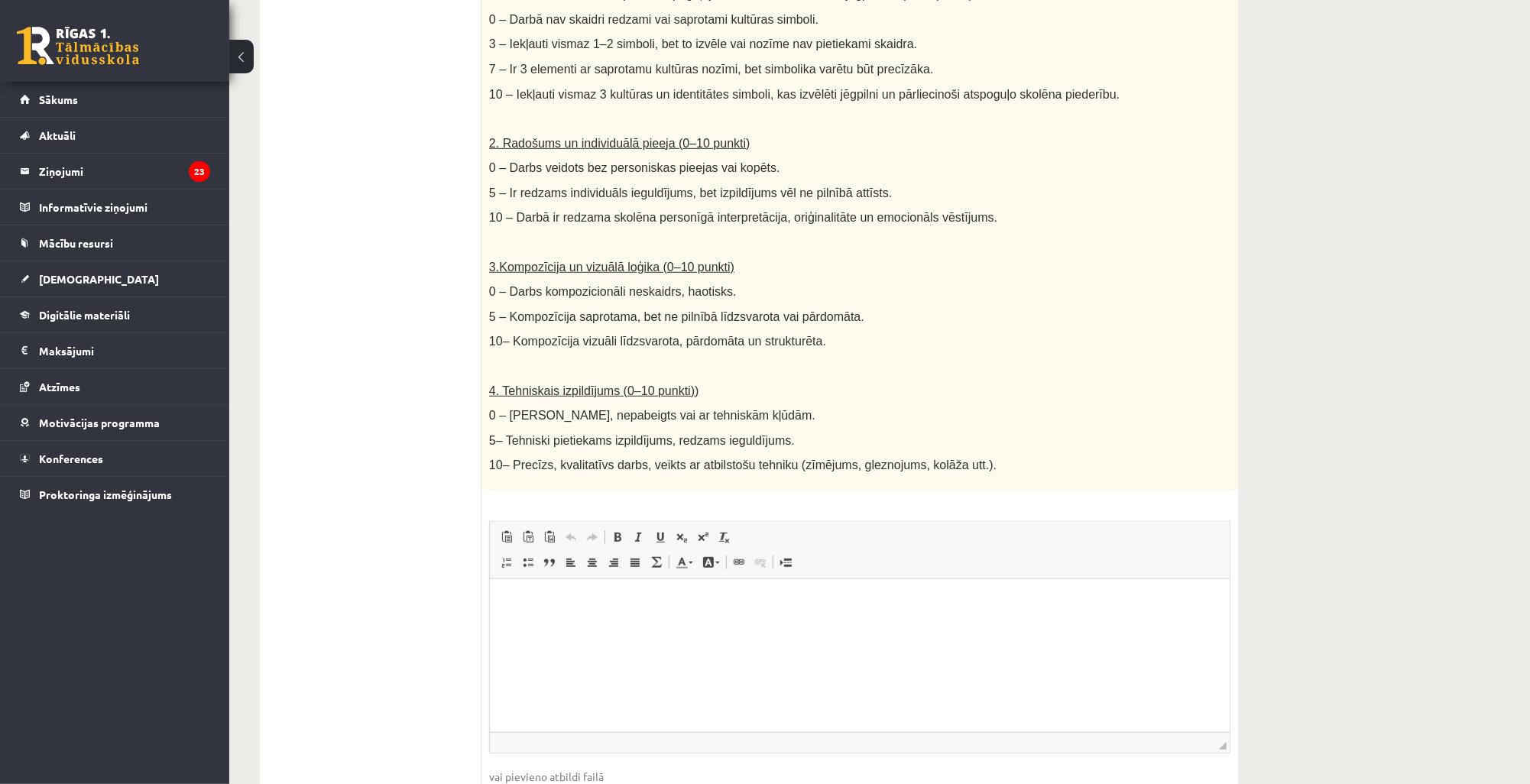
scroll to position [644, 0]
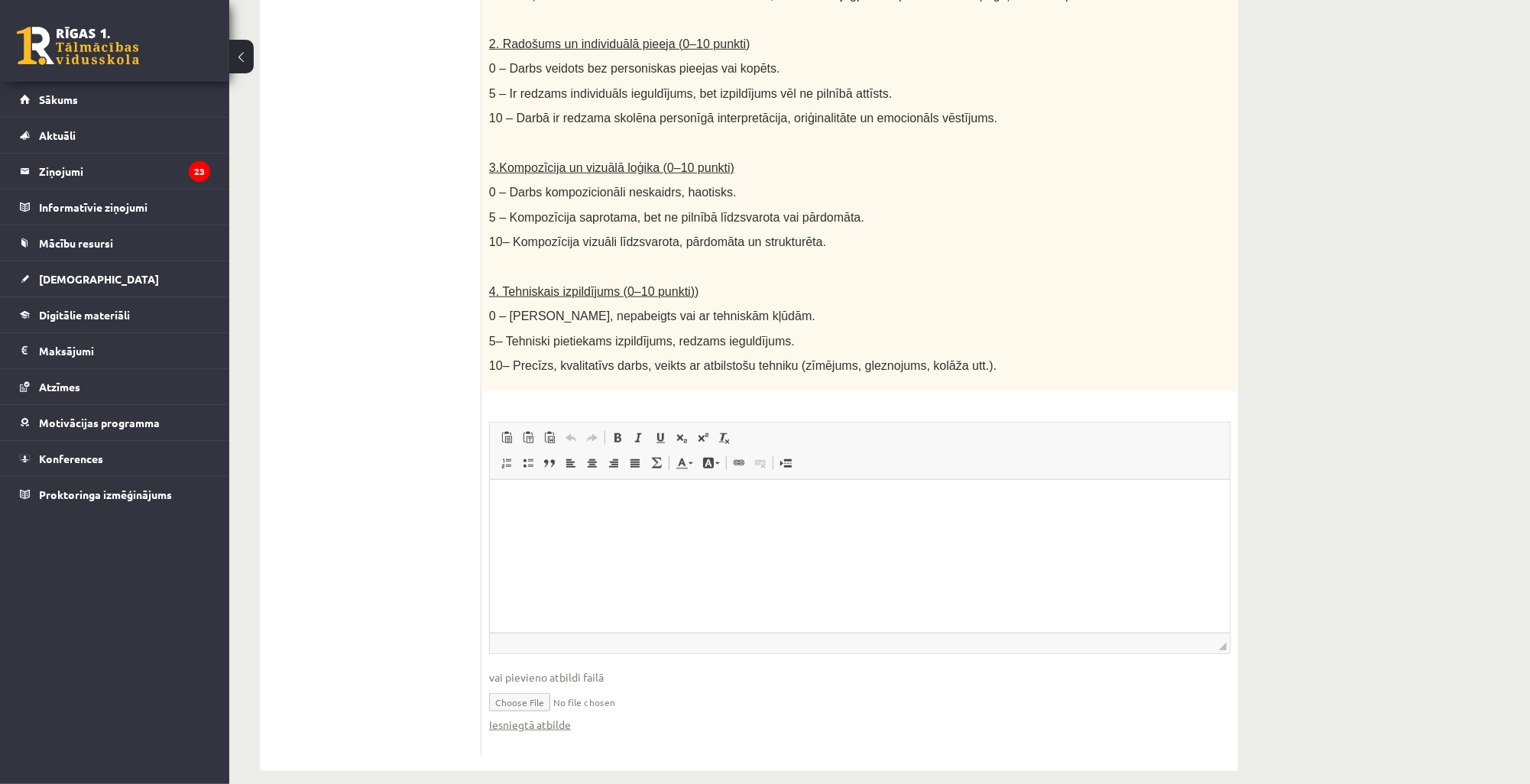
click at [535, 685] on input "file" at bounding box center [860, 701] width 742 height 32
type input "**********"
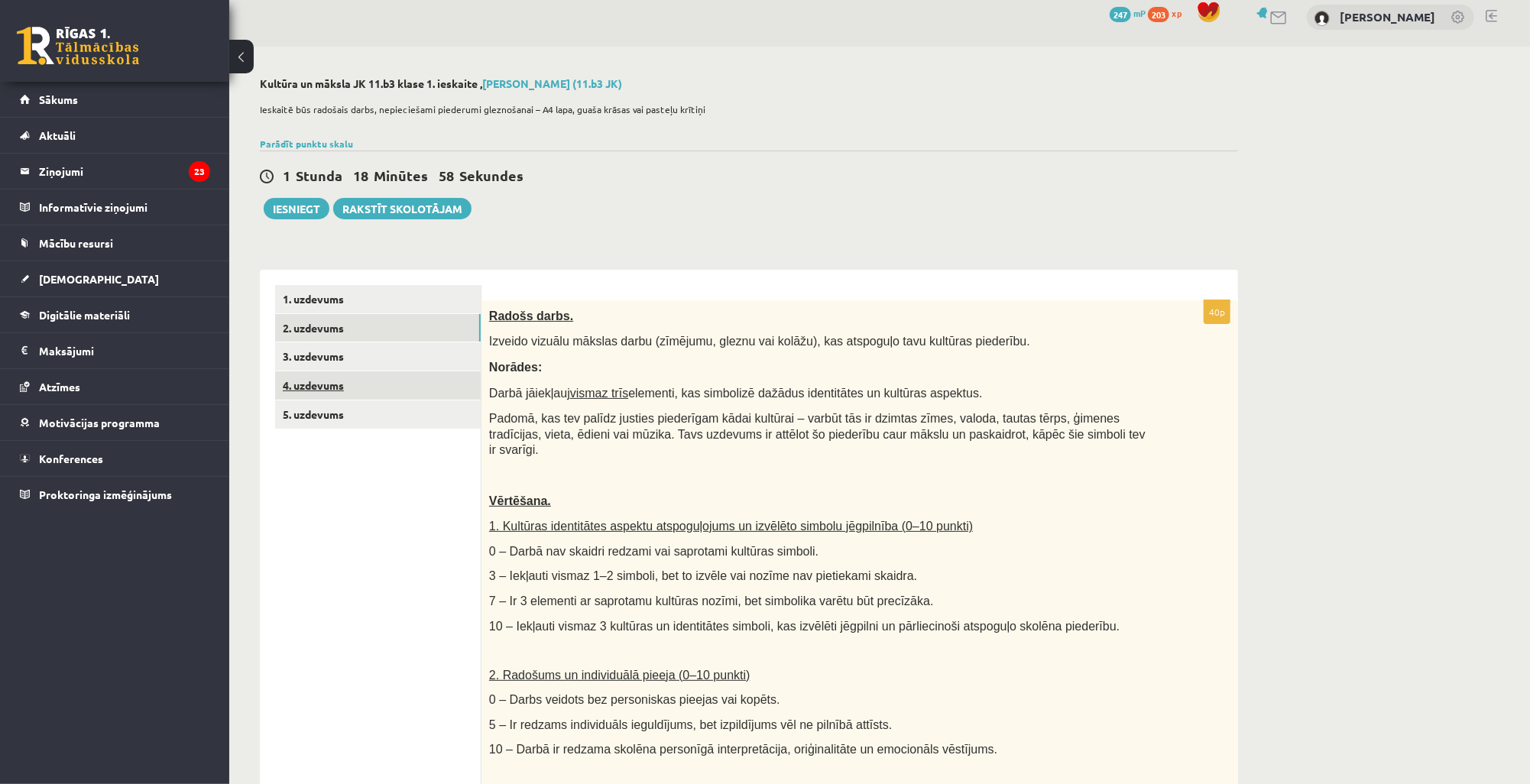
scroll to position [0, 0]
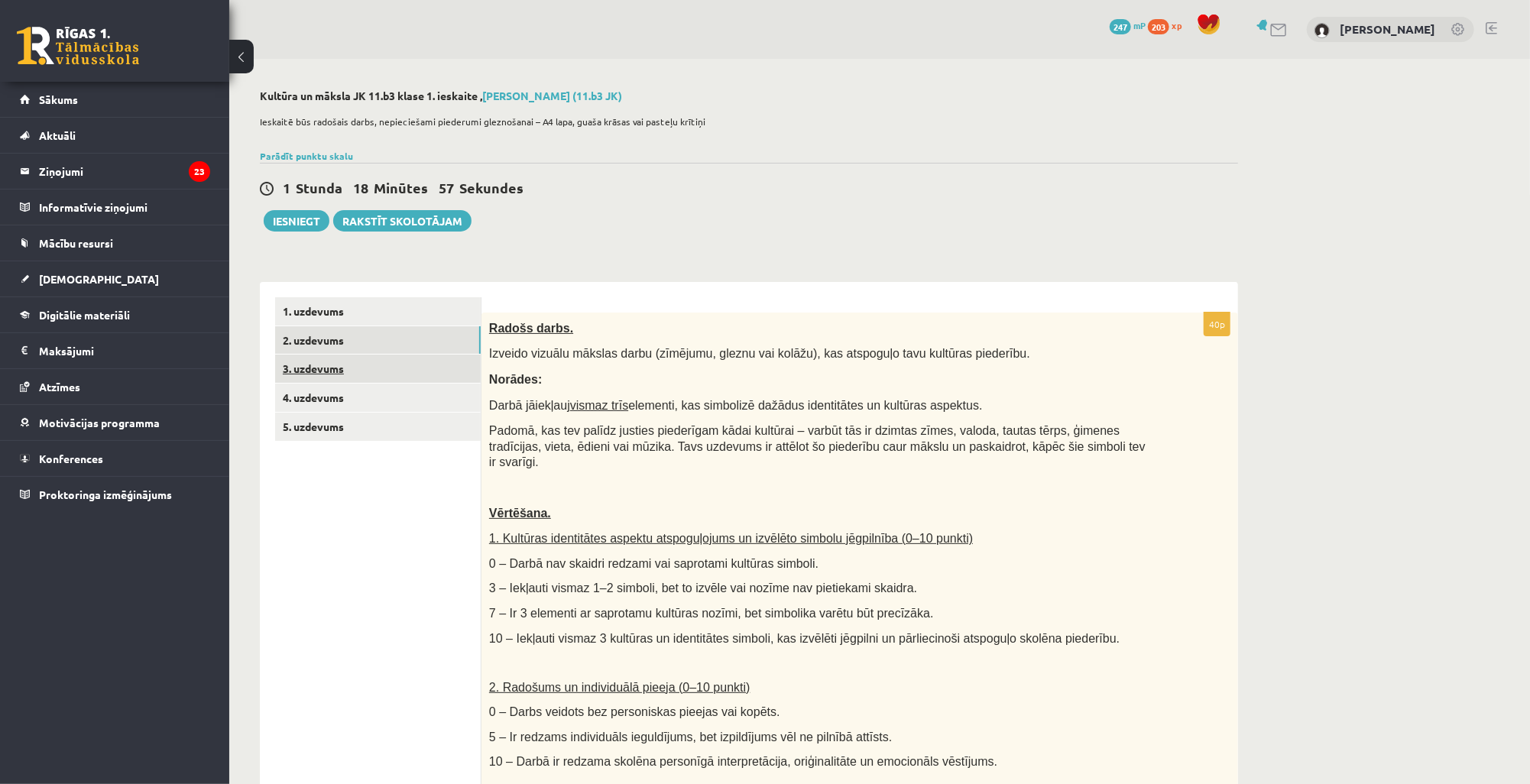
click at [385, 366] on link "3. uzdevums" at bounding box center [378, 368] width 206 height 28
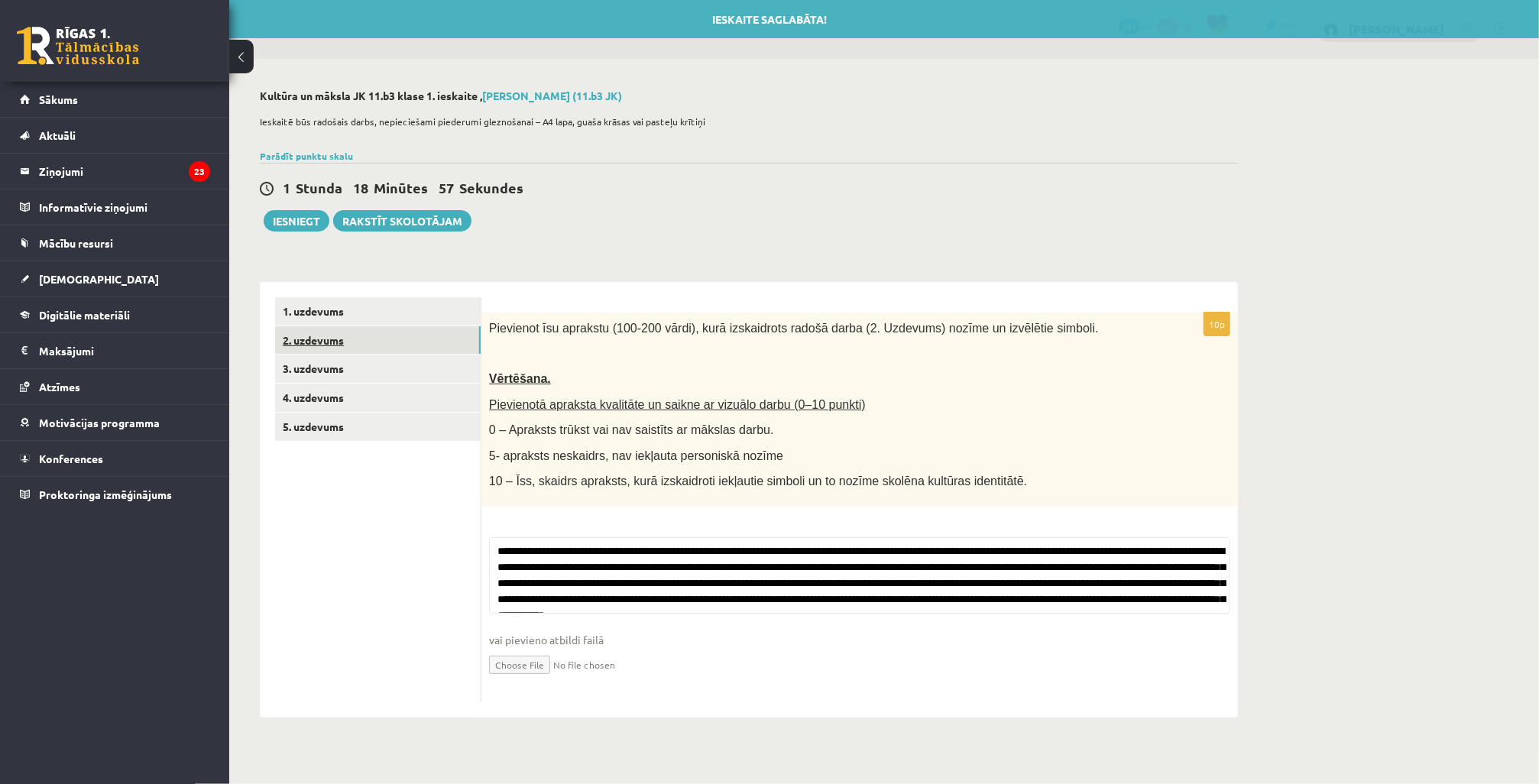
click at [388, 339] on link "2. uzdevums" at bounding box center [378, 341] width 206 height 28
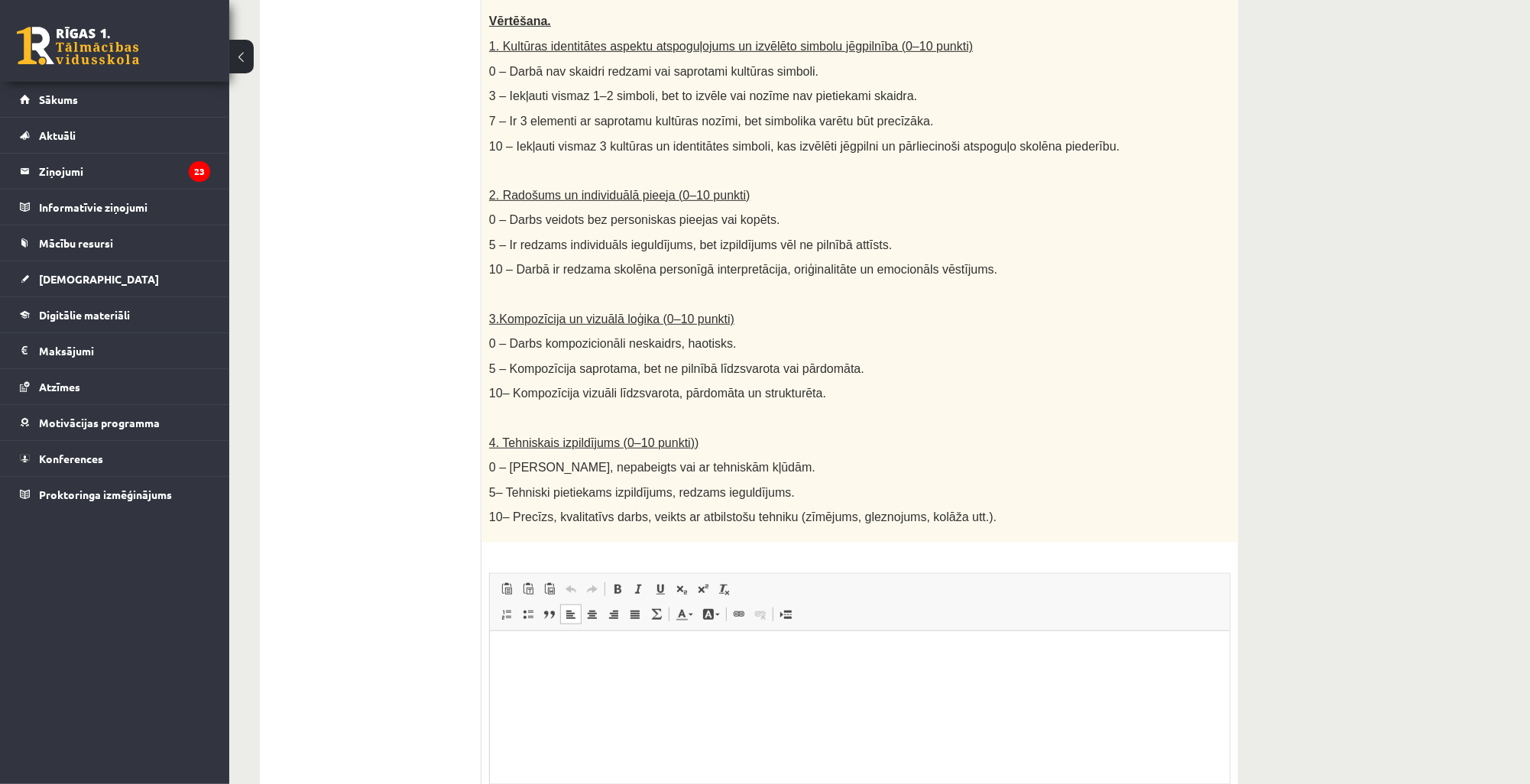
click at [525, 677] on html at bounding box center [859, 653] width 740 height 47
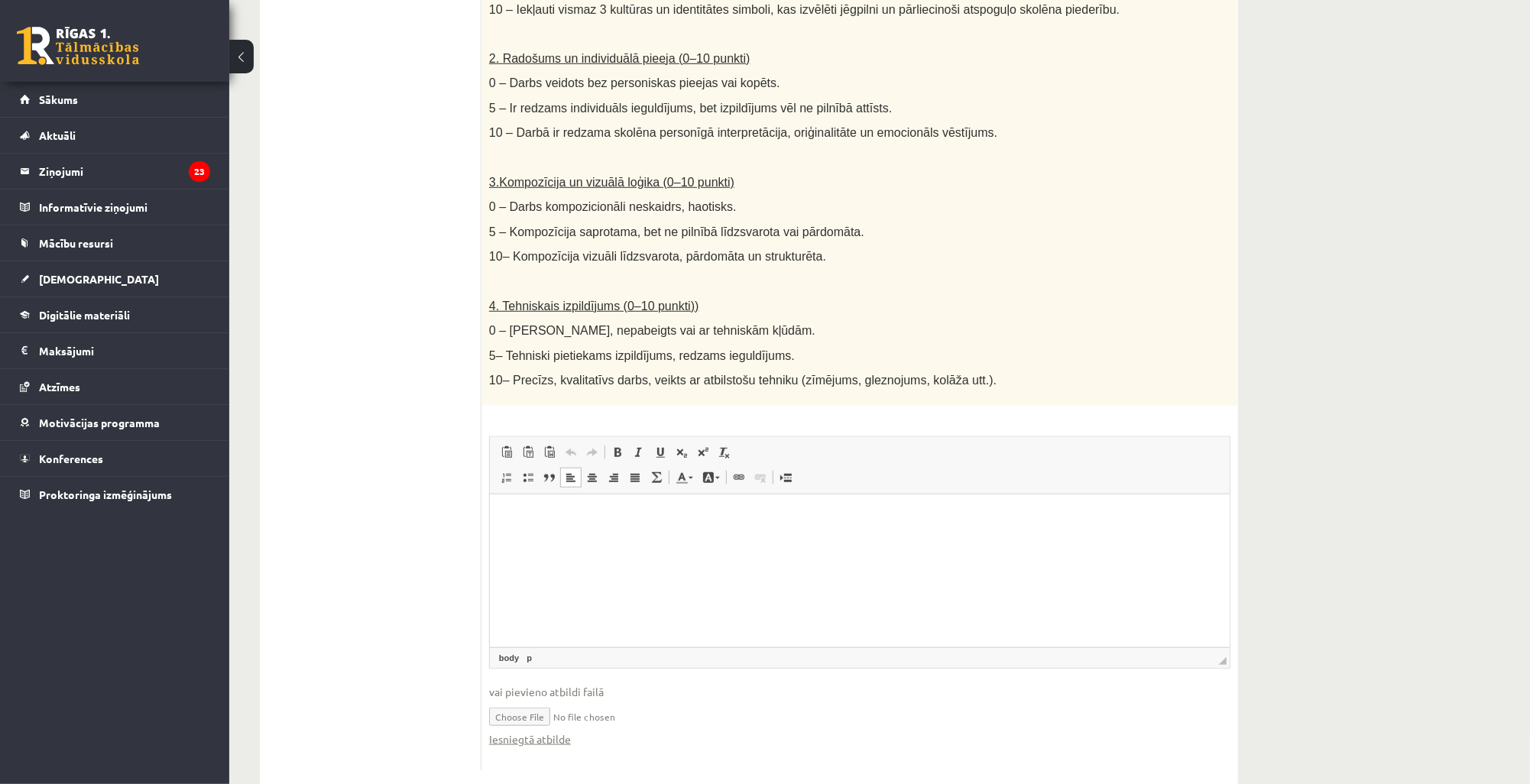
scroll to position [644, 0]
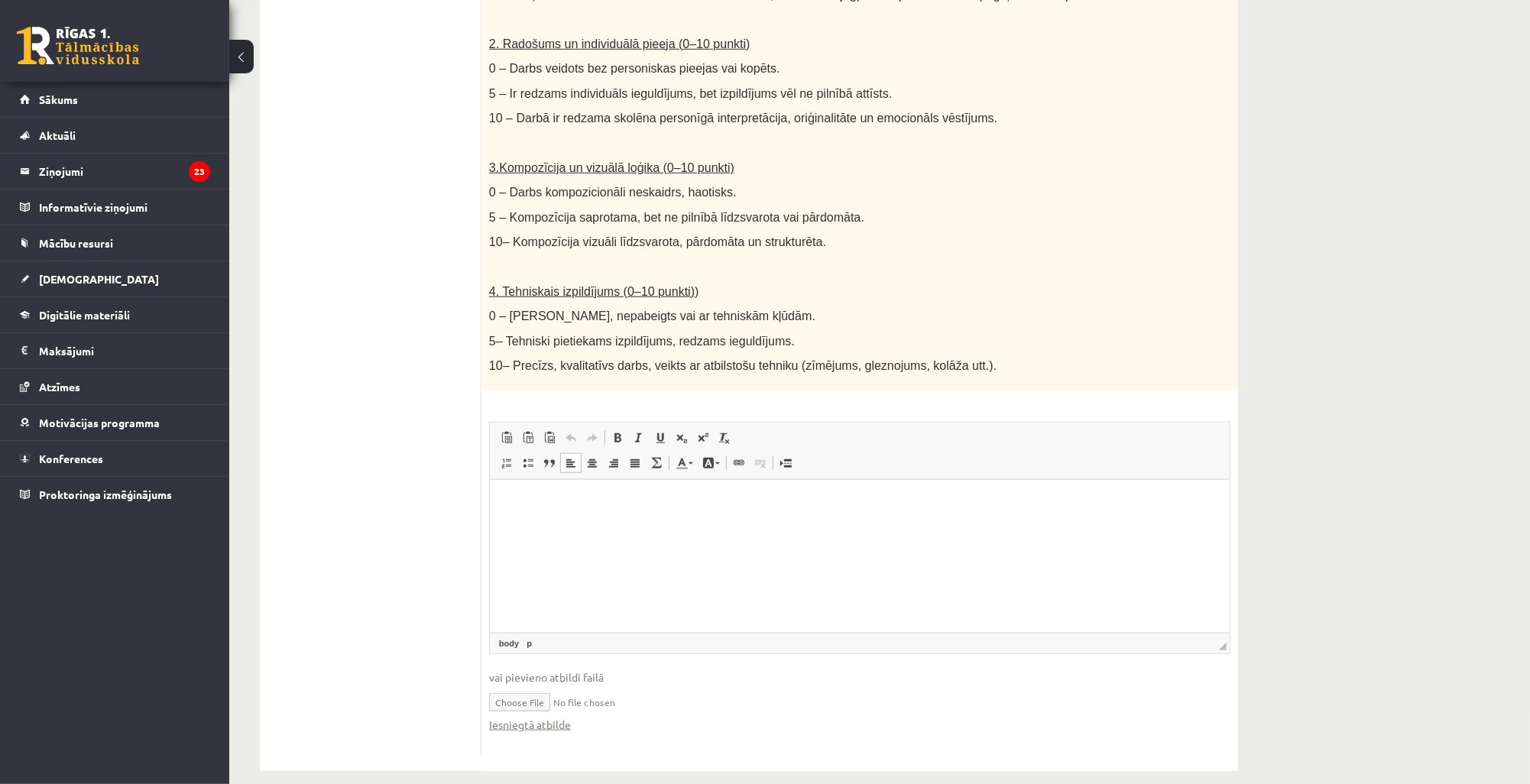
click at [520, 688] on input "file" at bounding box center [860, 701] width 742 height 32
type input "**********"
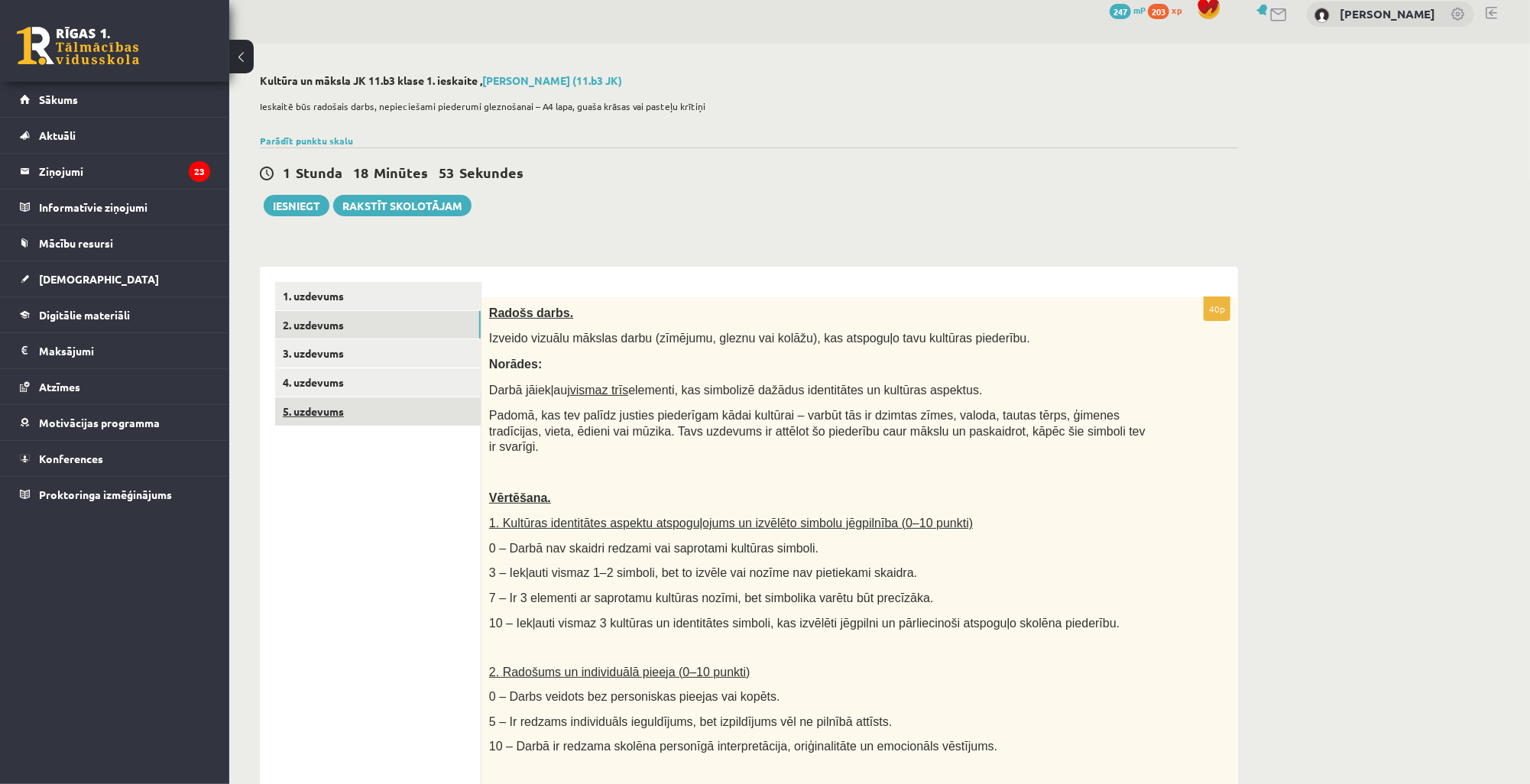
scroll to position [0, 0]
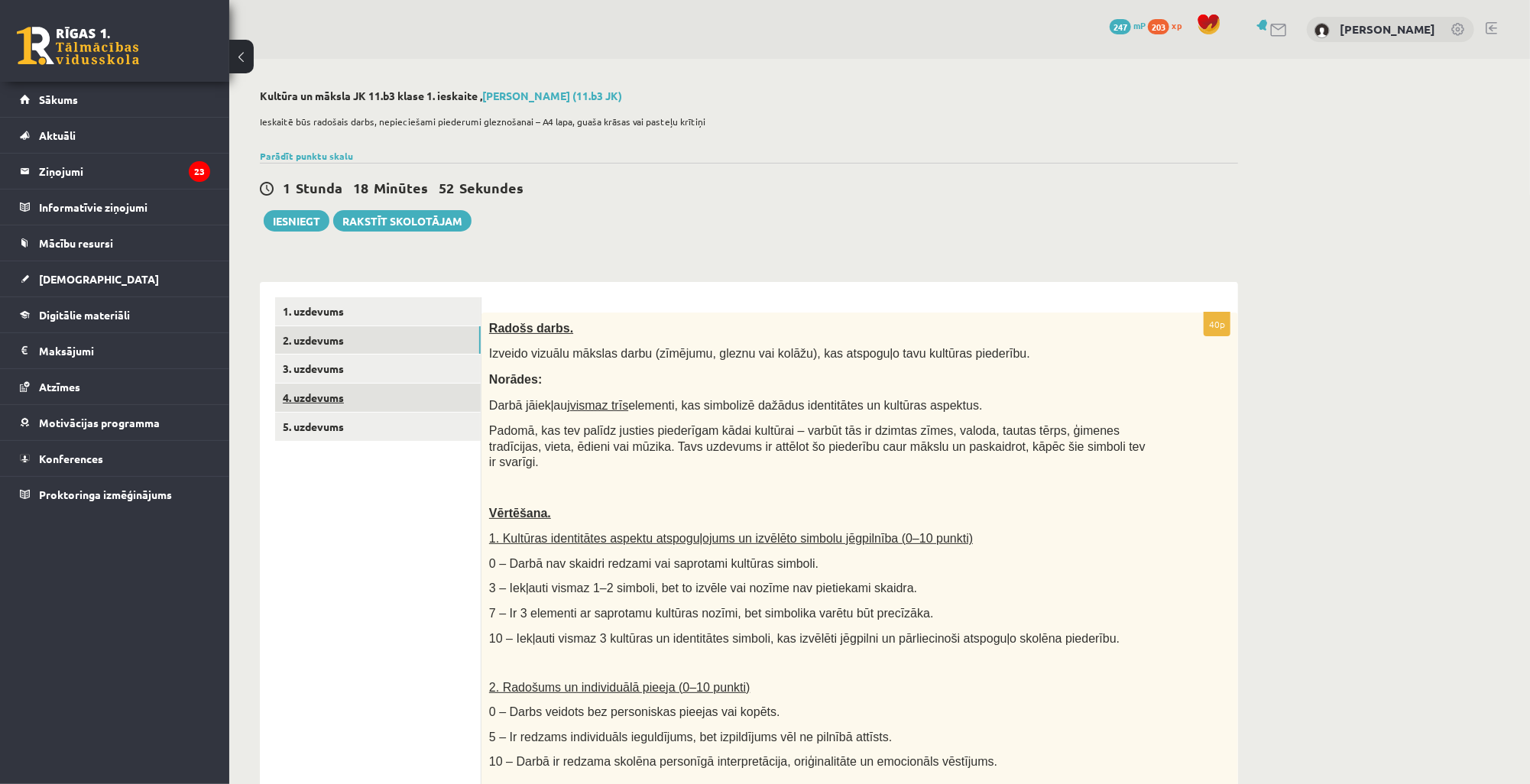
click at [376, 394] on link "4. uzdevums" at bounding box center [378, 398] width 206 height 28
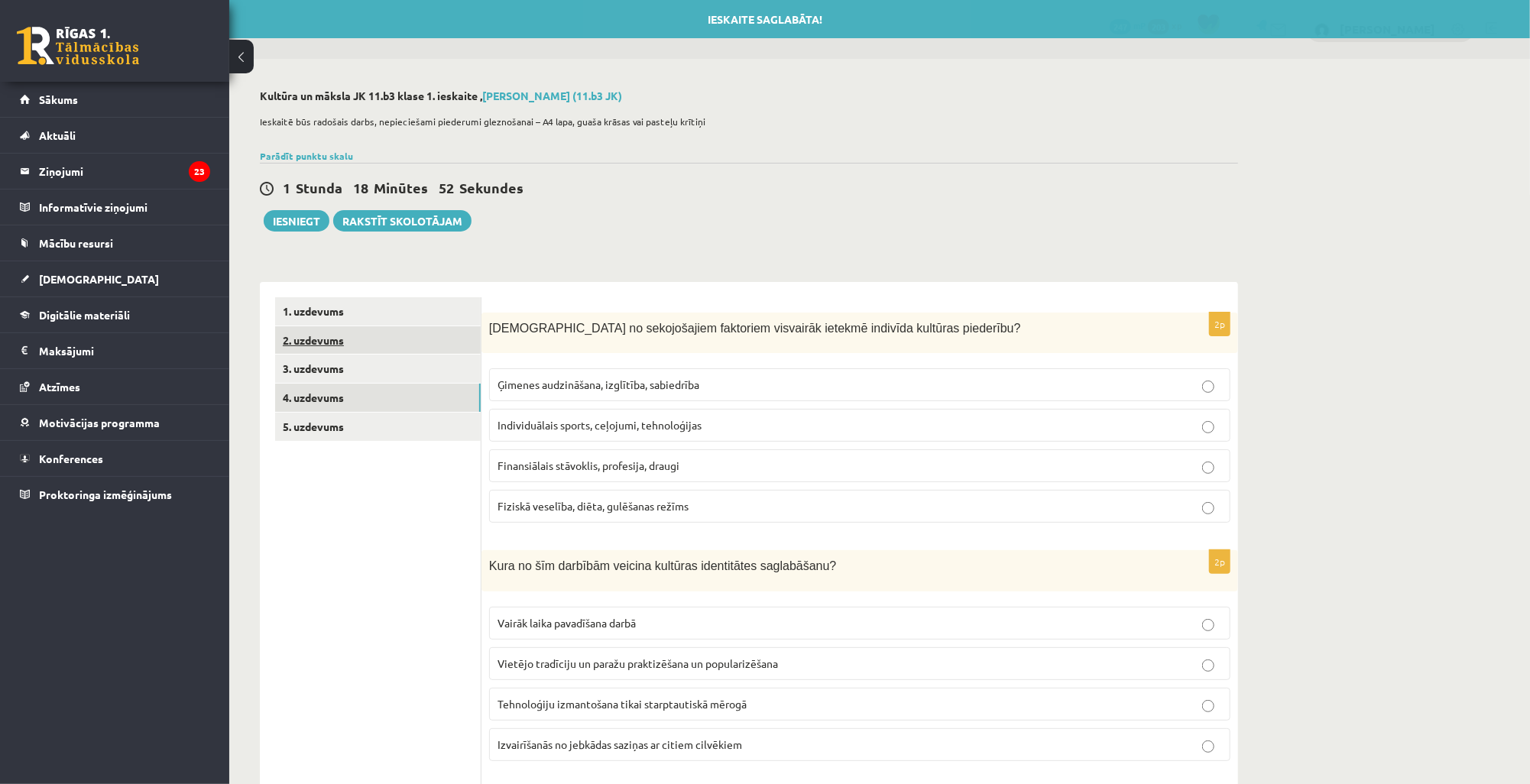
click at [377, 339] on link "2. uzdevums" at bounding box center [378, 341] width 206 height 28
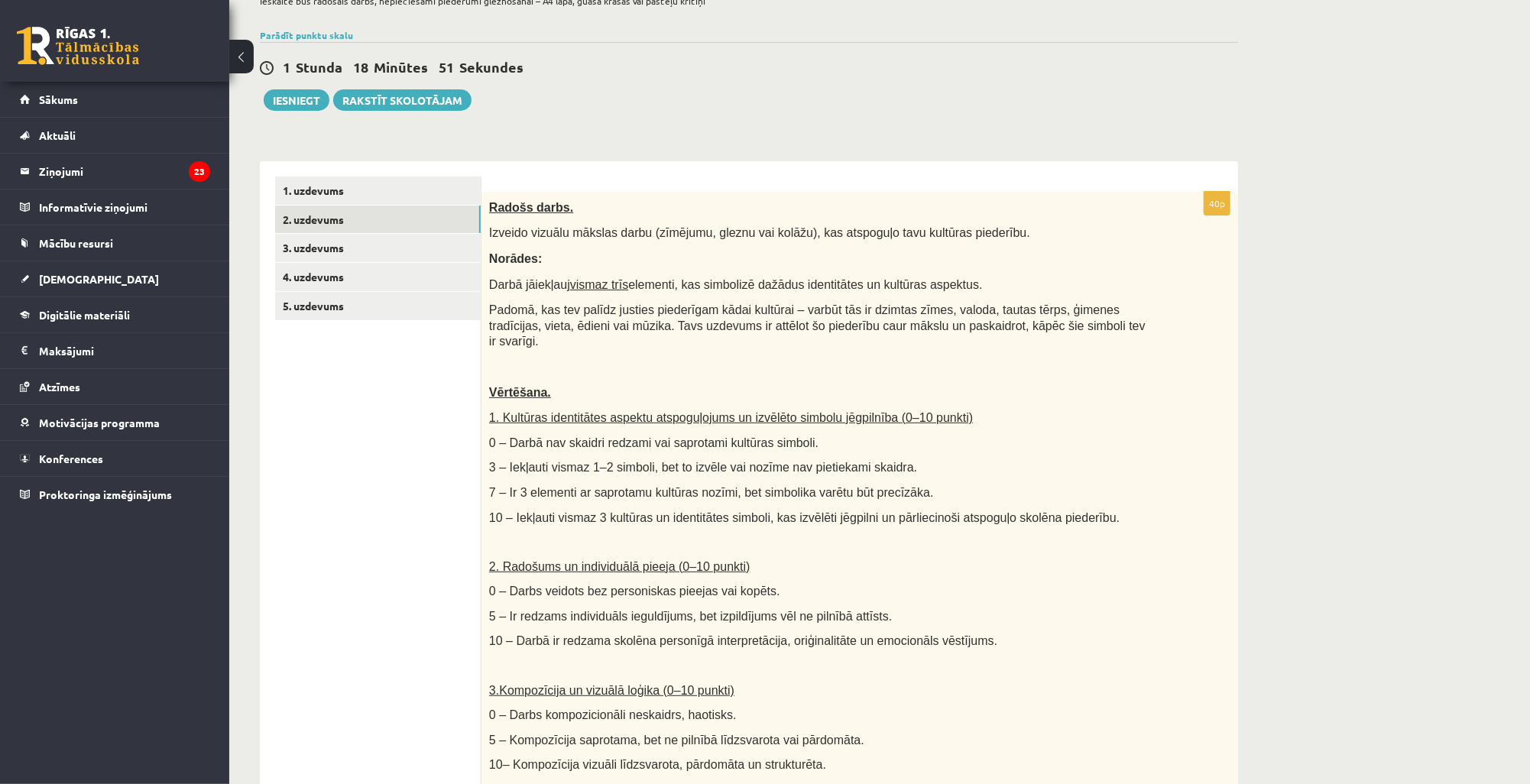
scroll to position [492, 0]
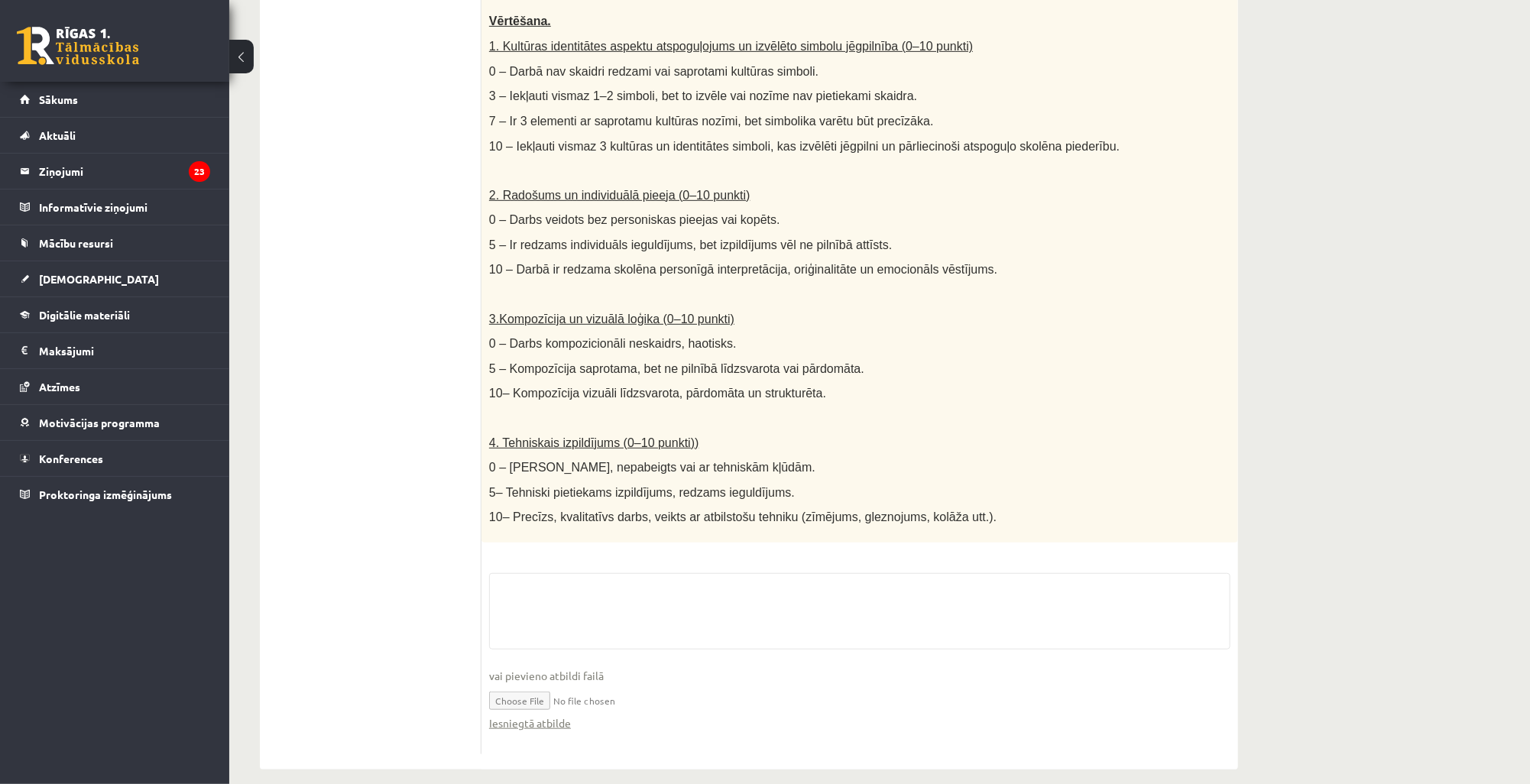
click at [527, 686] on input "file" at bounding box center [860, 700] width 742 height 32
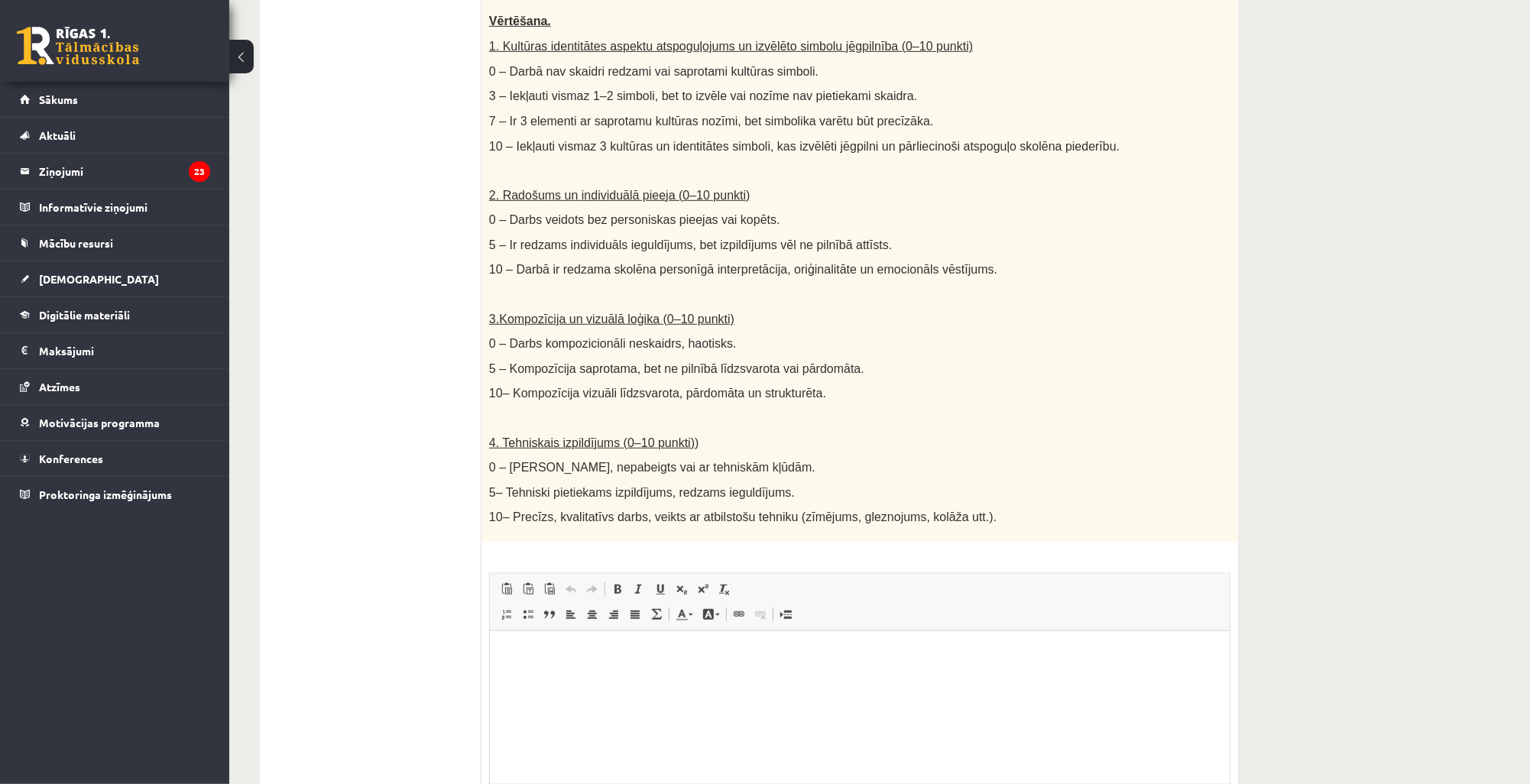
scroll to position [0, 0]
type input "**********"
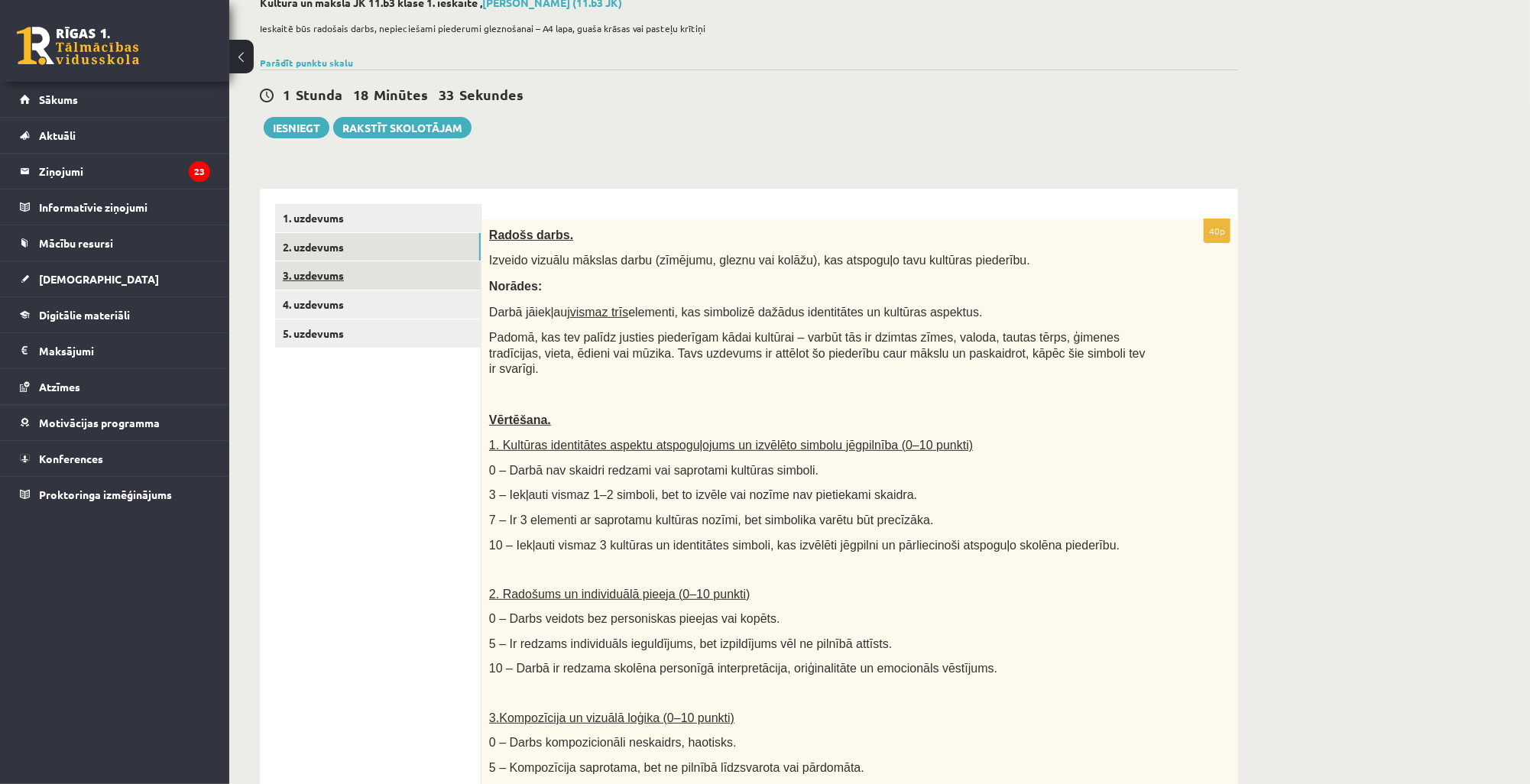
click at [387, 282] on link "3. uzdevums" at bounding box center [378, 275] width 206 height 28
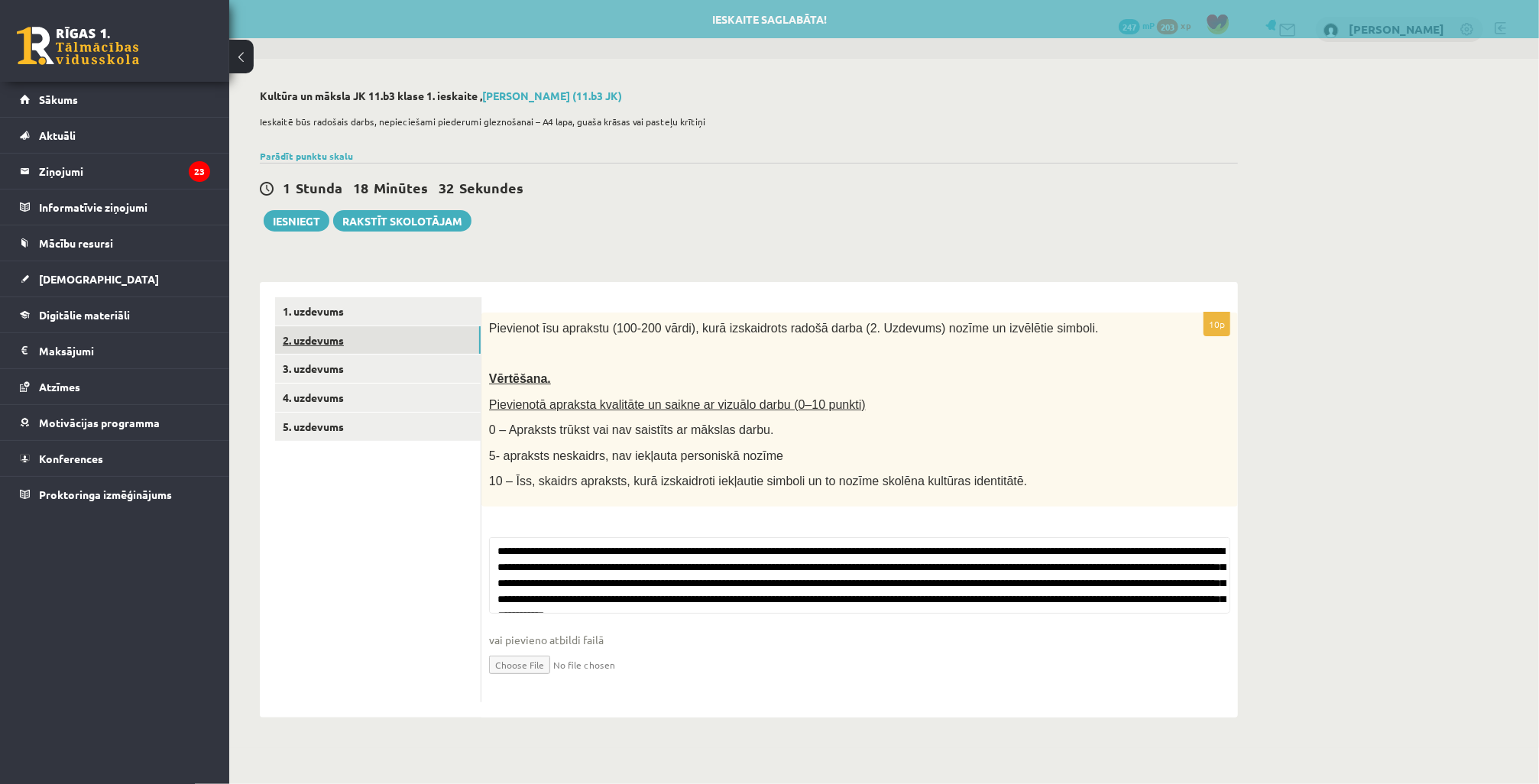
click at [367, 338] on link "2. uzdevums" at bounding box center [378, 341] width 206 height 28
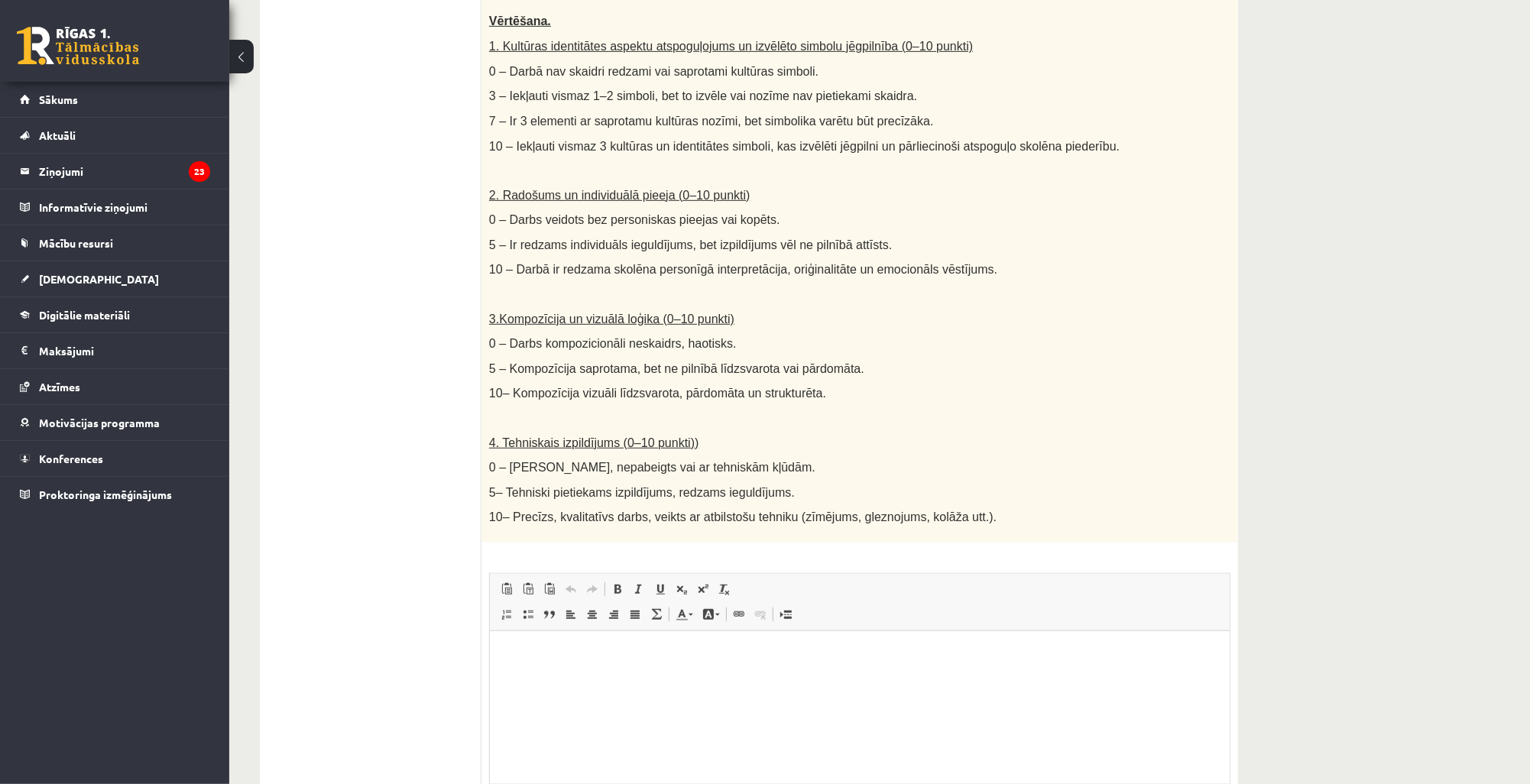
click at [531, 677] on html at bounding box center [859, 653] width 740 height 47
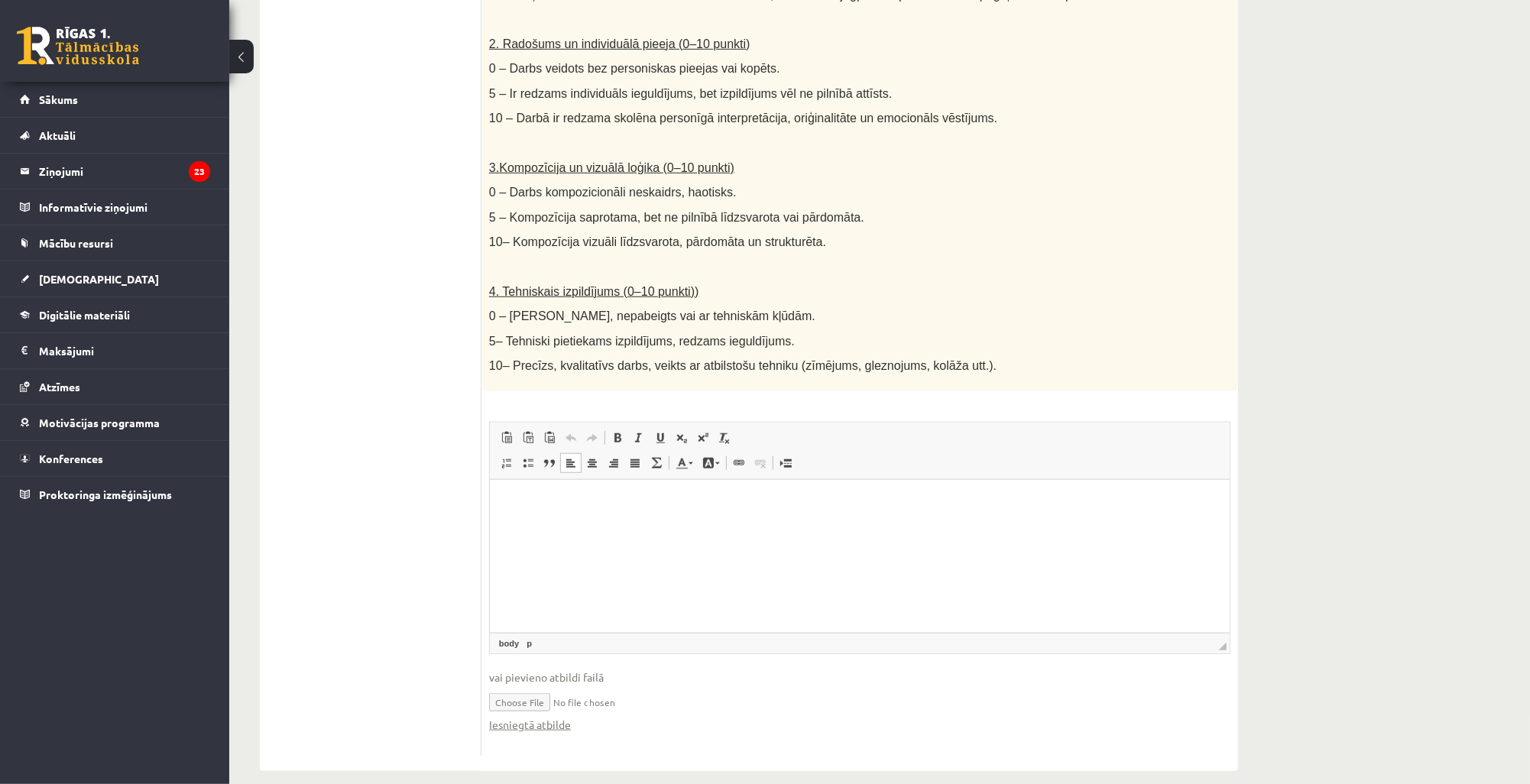
click at [533, 686] on input "file" at bounding box center [860, 701] width 742 height 32
type input "**********"
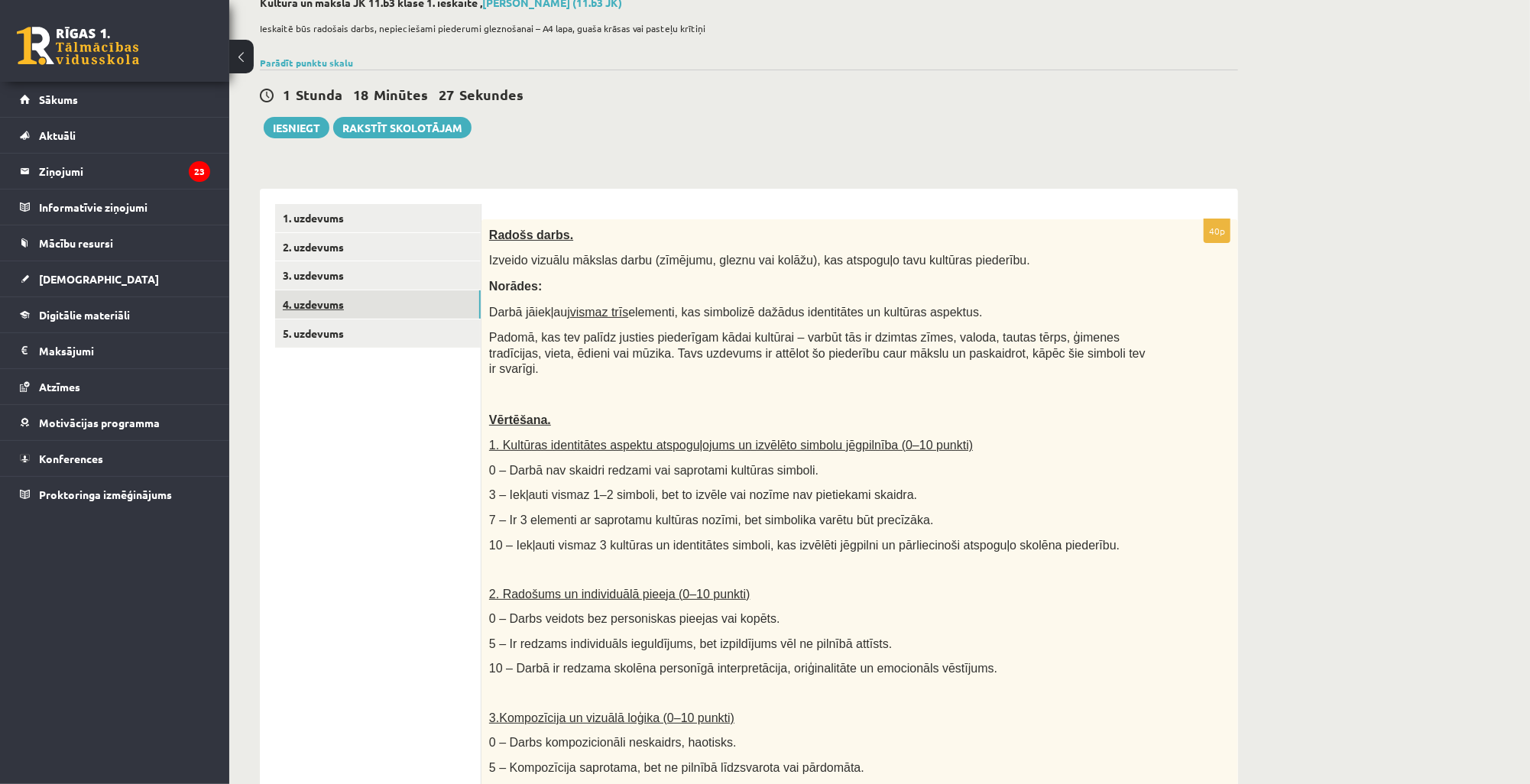
click at [333, 296] on link "4. uzdevums" at bounding box center [378, 304] width 206 height 28
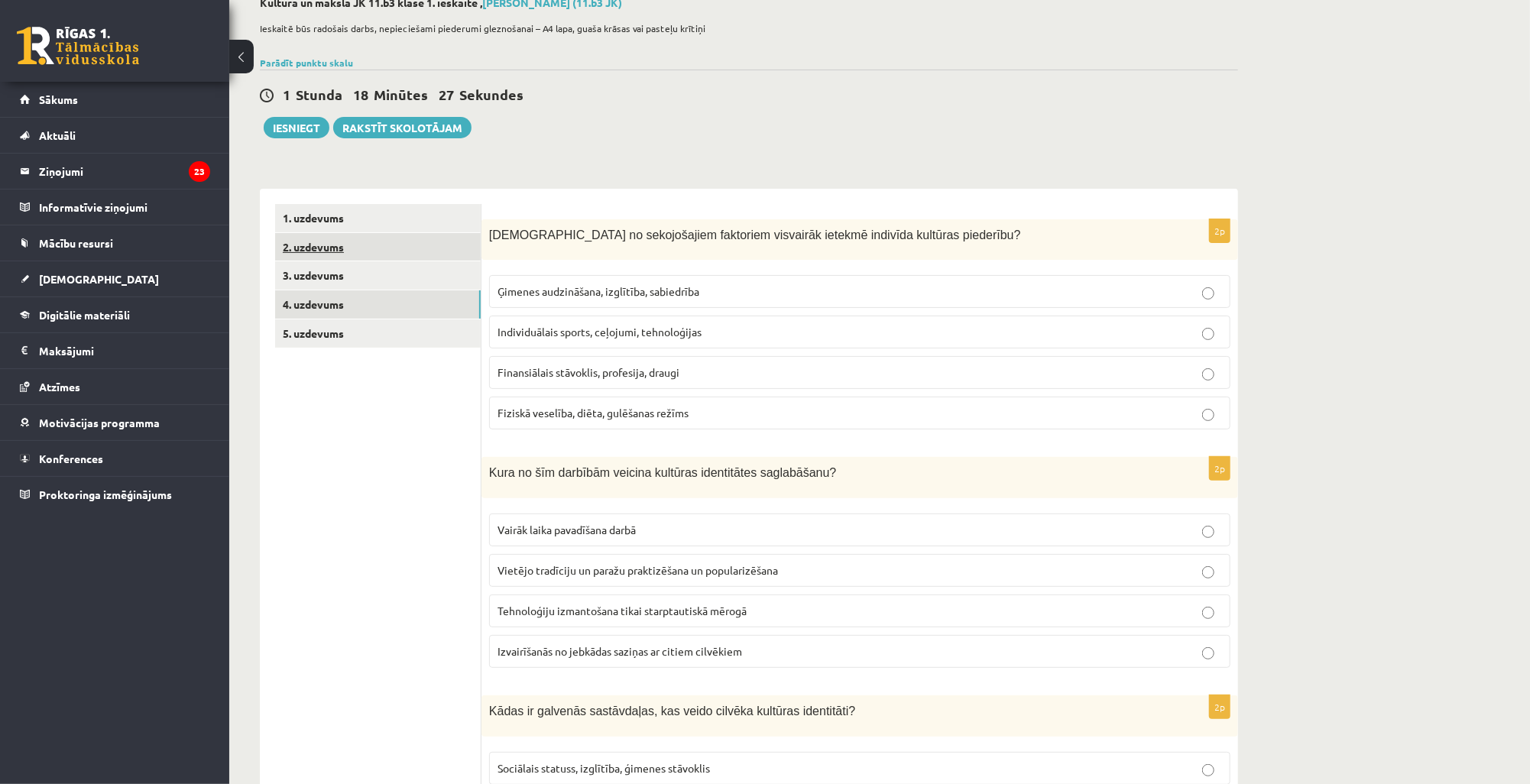
click at [342, 237] on link "2. uzdevums" at bounding box center [378, 247] width 206 height 28
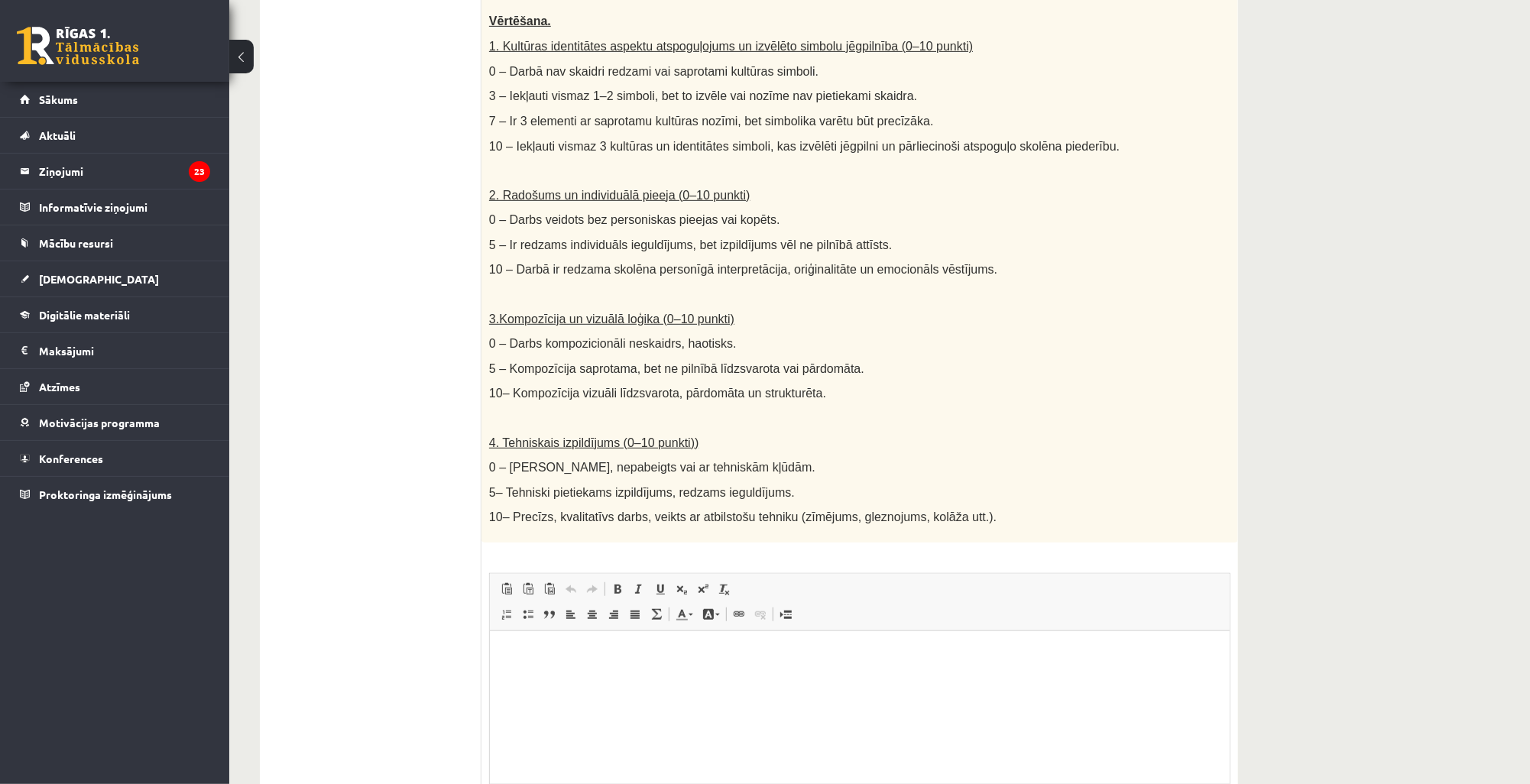
click at [540, 677] on html at bounding box center [859, 653] width 740 height 47
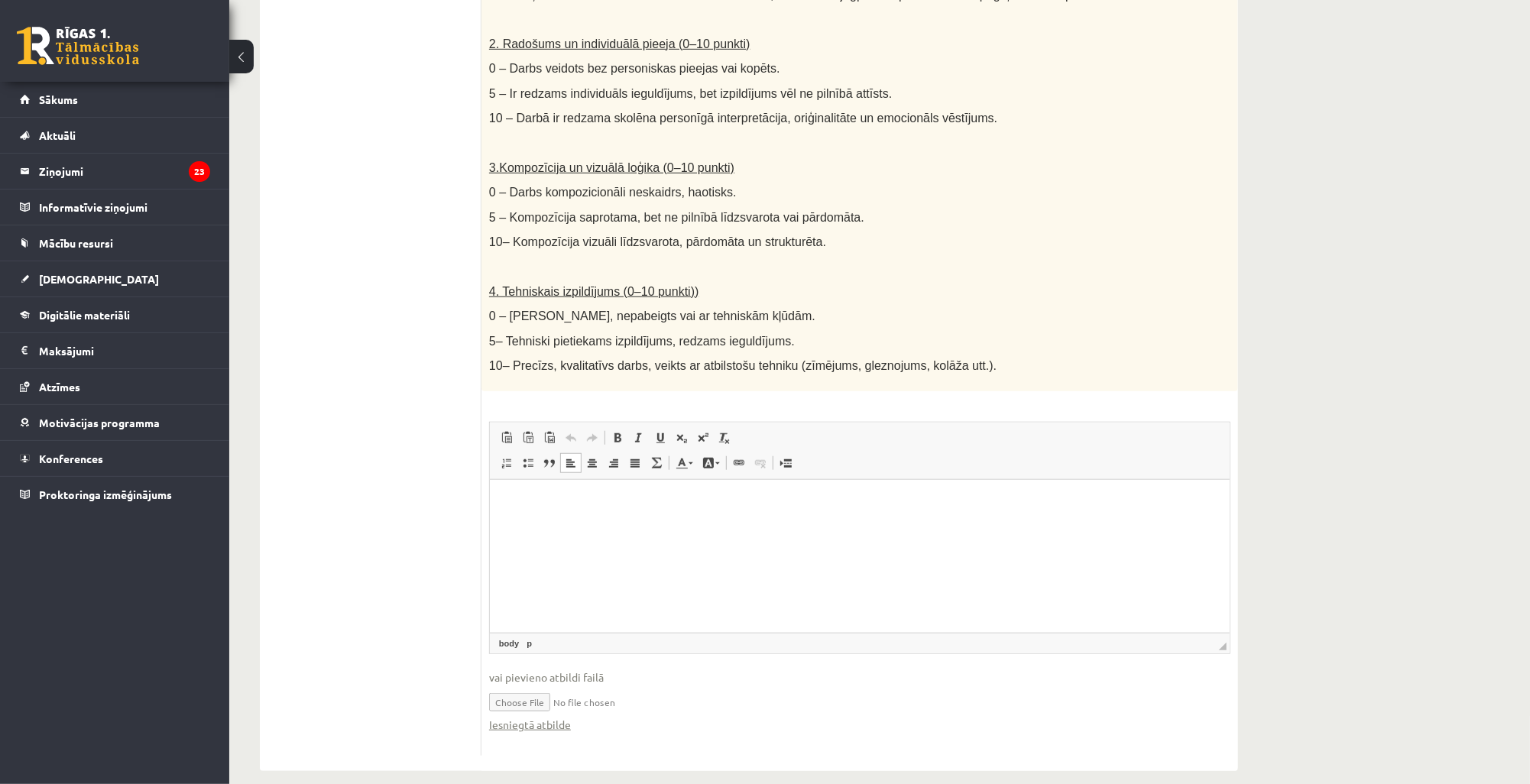
click at [648, 685] on input "file" at bounding box center [860, 701] width 742 height 32
click at [743, 717] on div "Iesniegtā atbilde" at bounding box center [860, 725] width 742 height 16
click at [593, 692] on input "file" at bounding box center [860, 701] width 742 height 32
type input "**********"
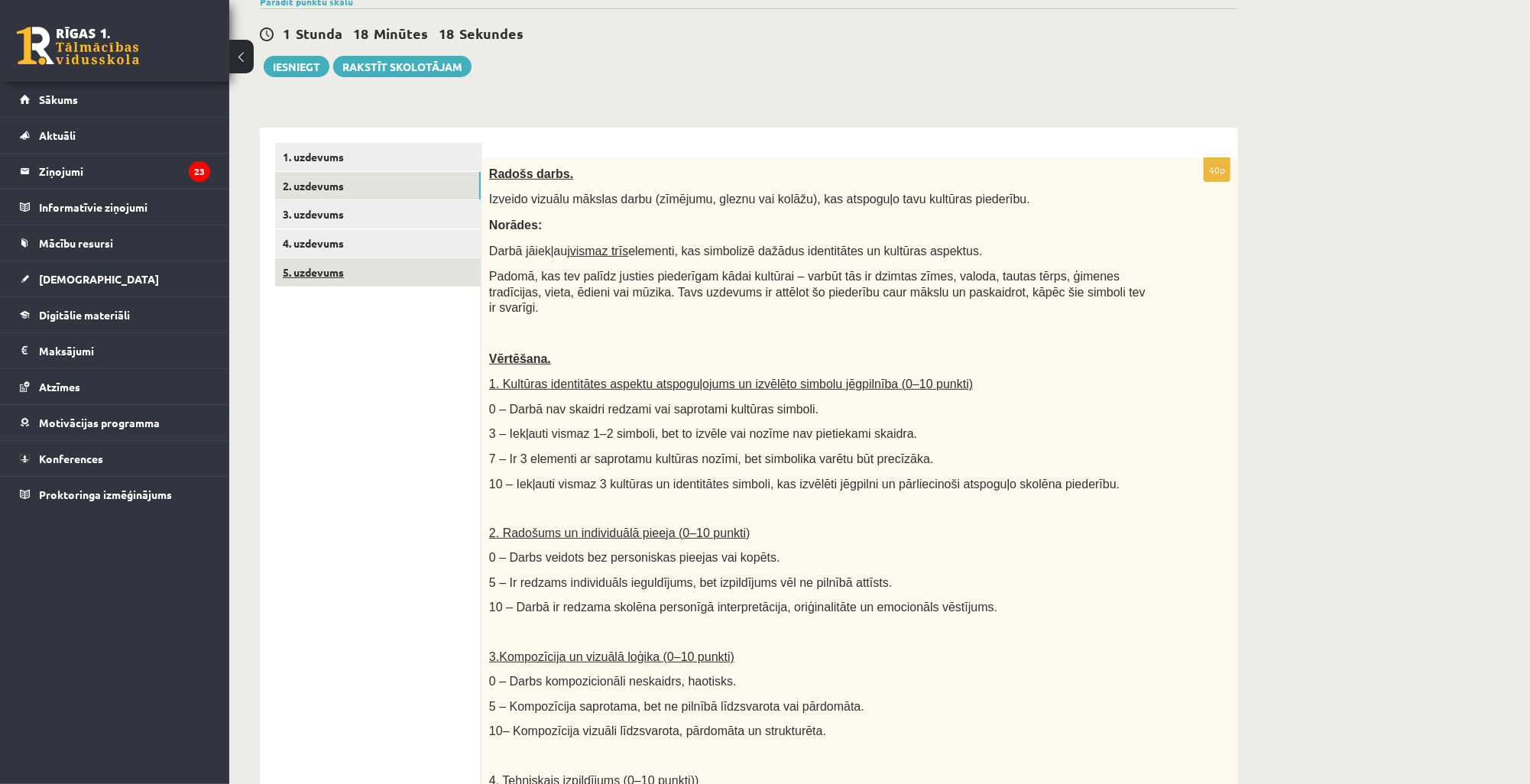
click at [317, 267] on link "5. uzdevums" at bounding box center [378, 272] width 206 height 28
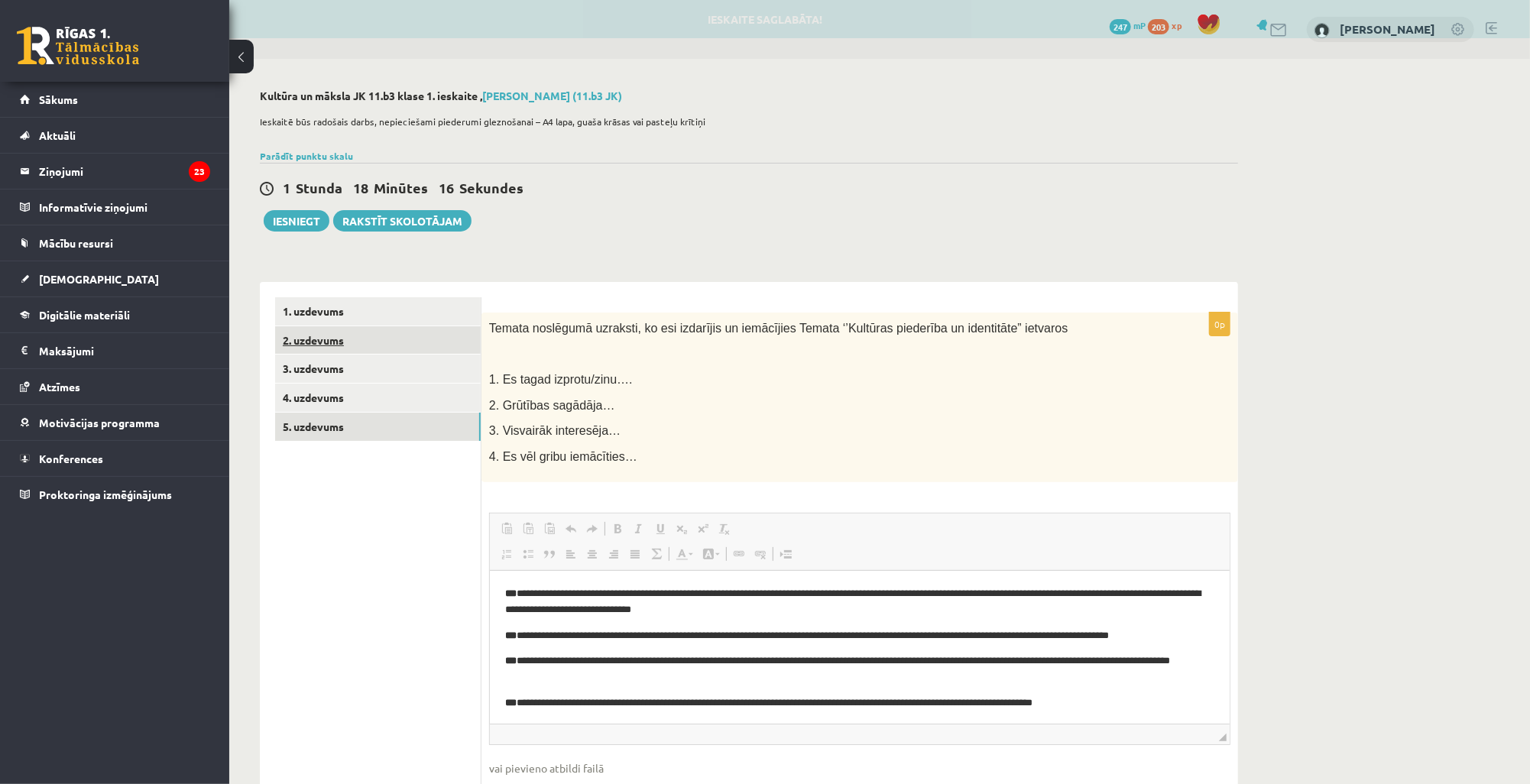
click at [329, 341] on link "2. uzdevums" at bounding box center [378, 341] width 206 height 28
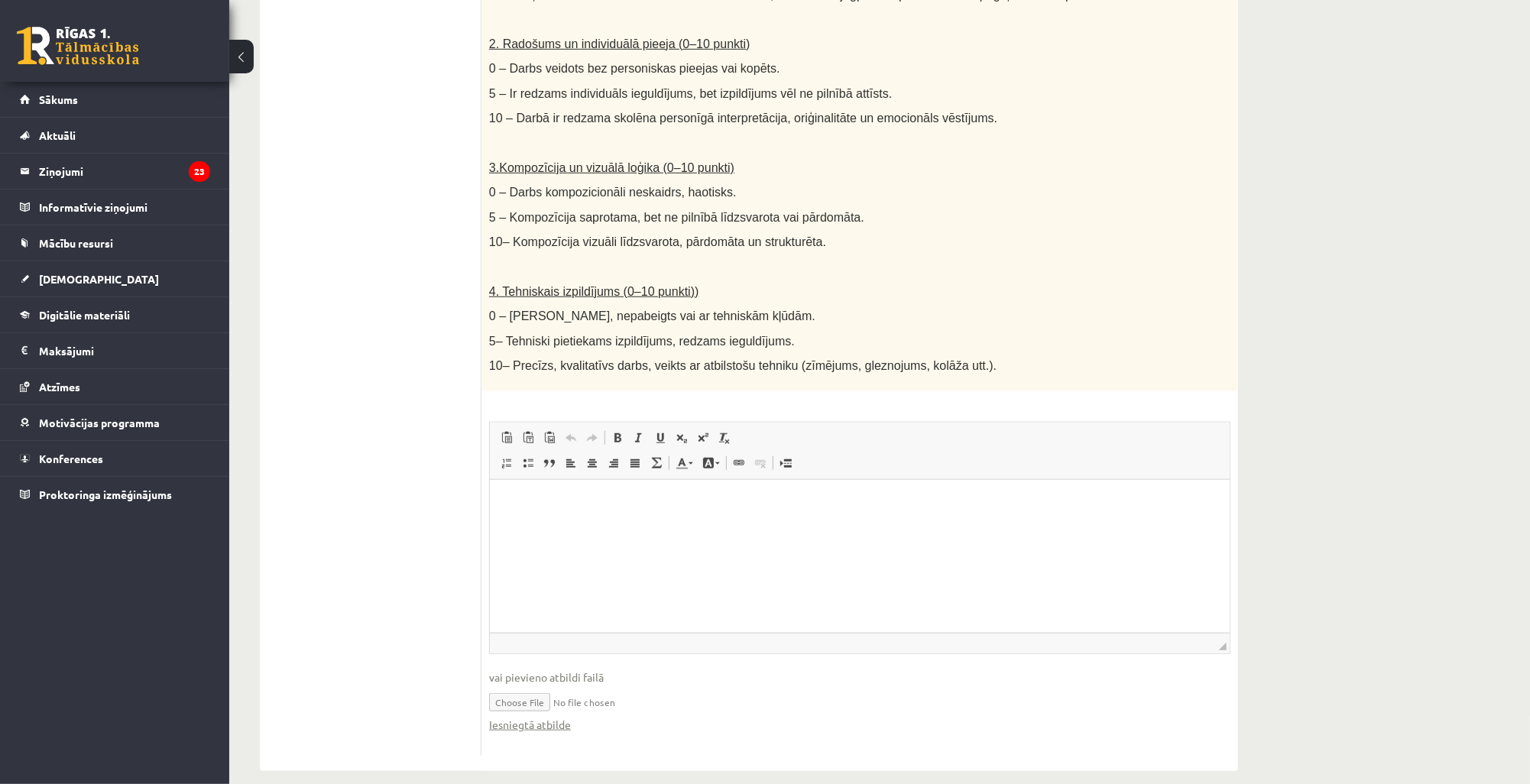
click at [520, 685] on input "file" at bounding box center [860, 701] width 742 height 32
type input "**********"
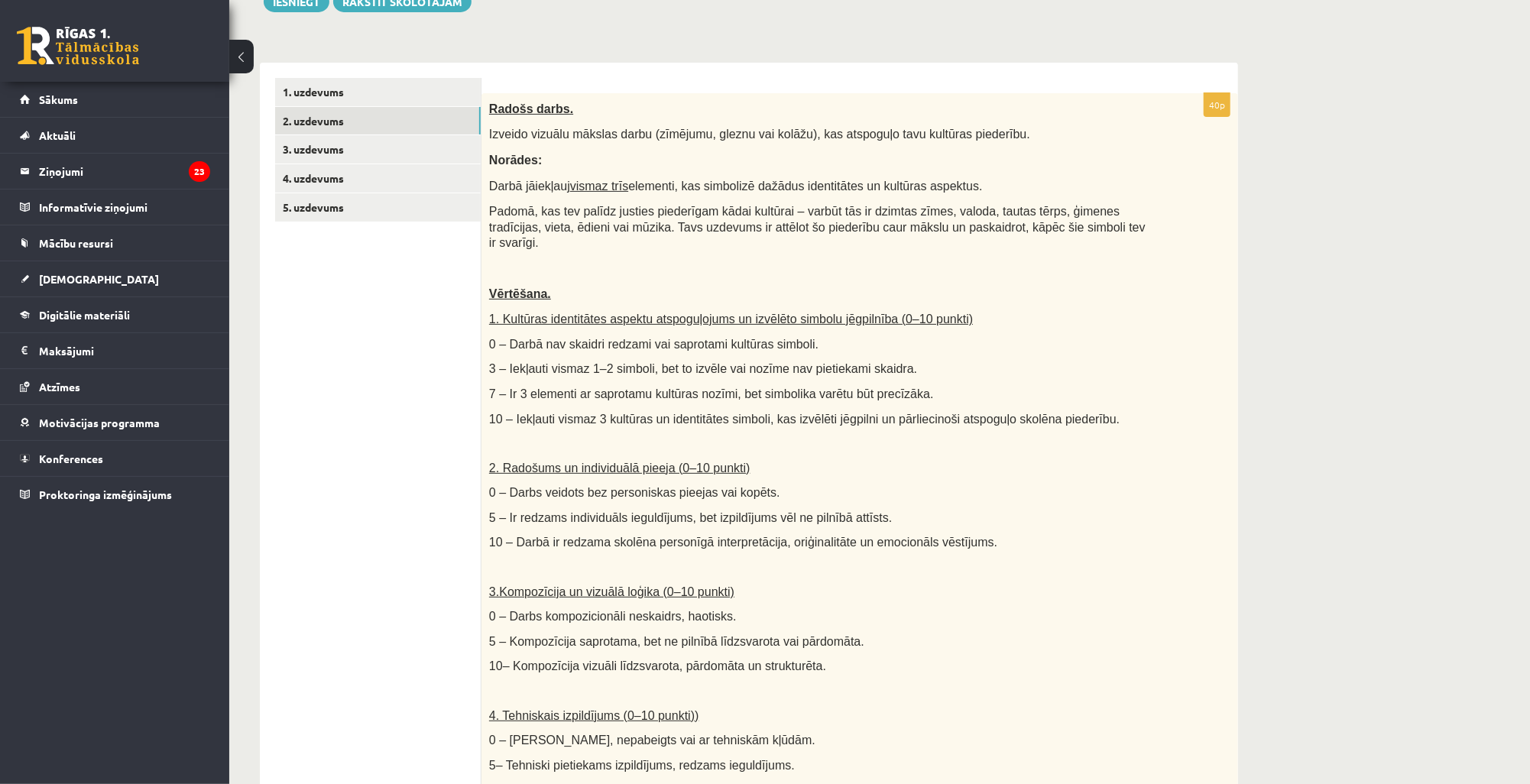
scroll to position [215, 0]
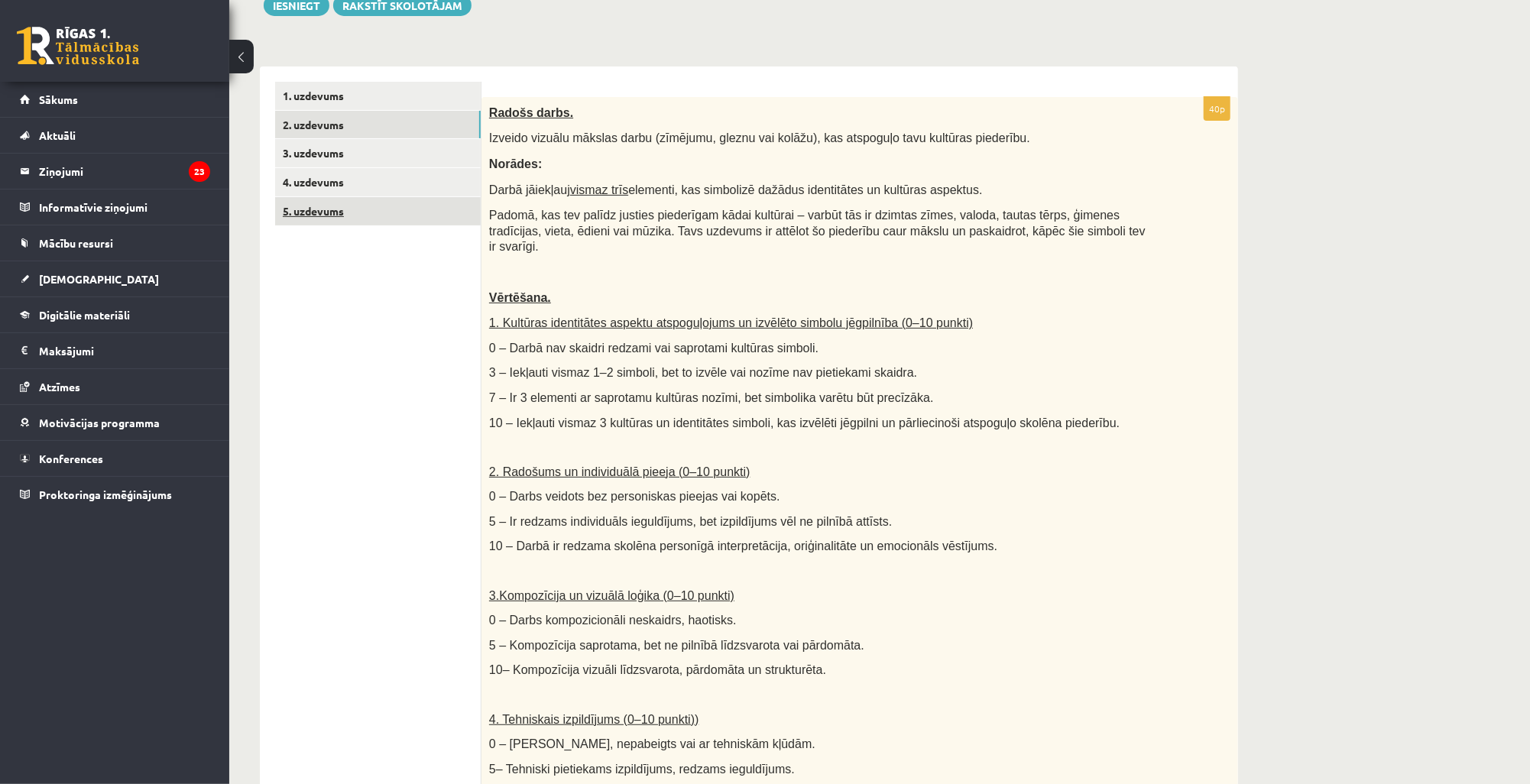
click at [337, 209] on link "5. uzdevums" at bounding box center [378, 211] width 206 height 28
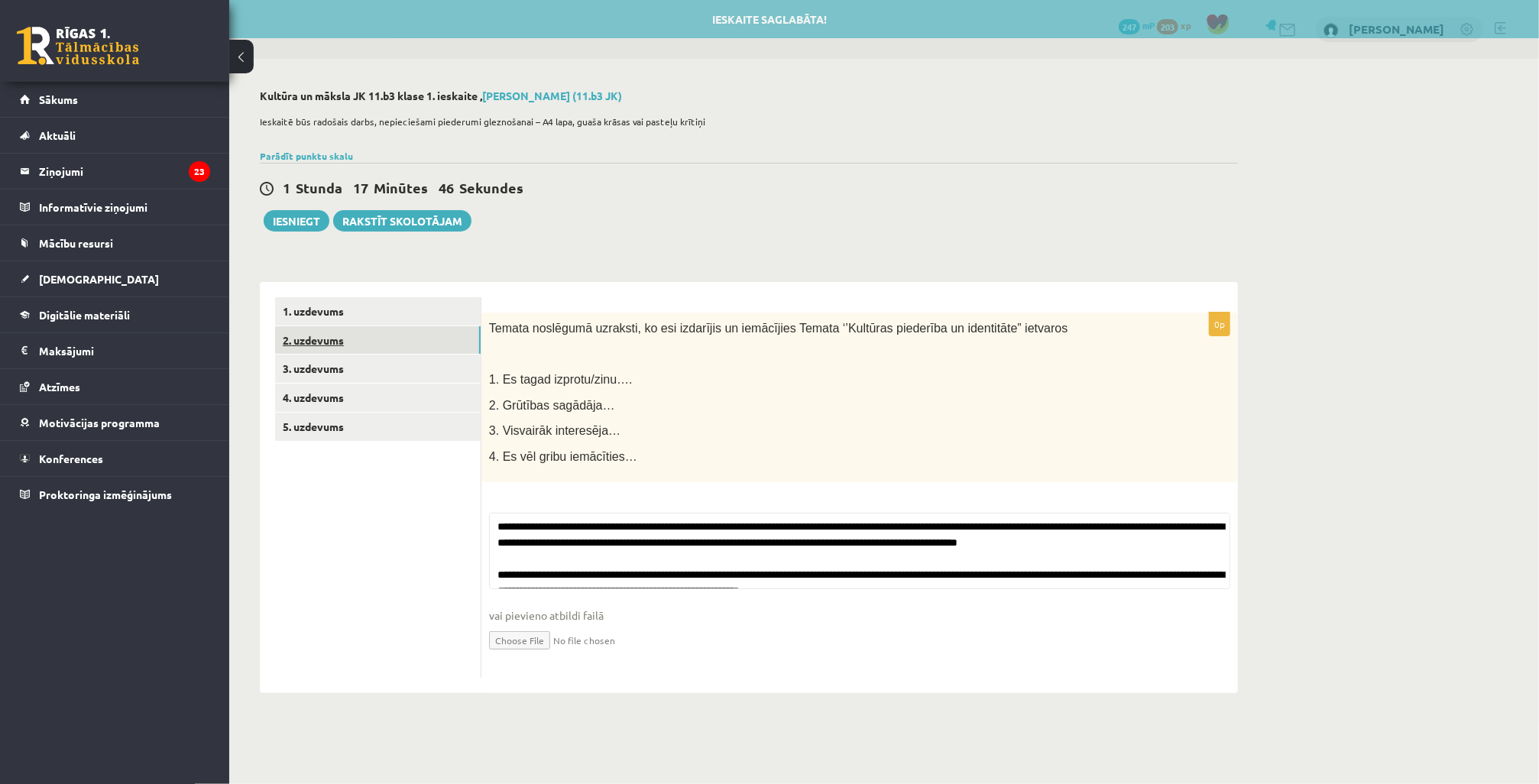
click at [330, 338] on link "2. uzdevums" at bounding box center [378, 341] width 206 height 28
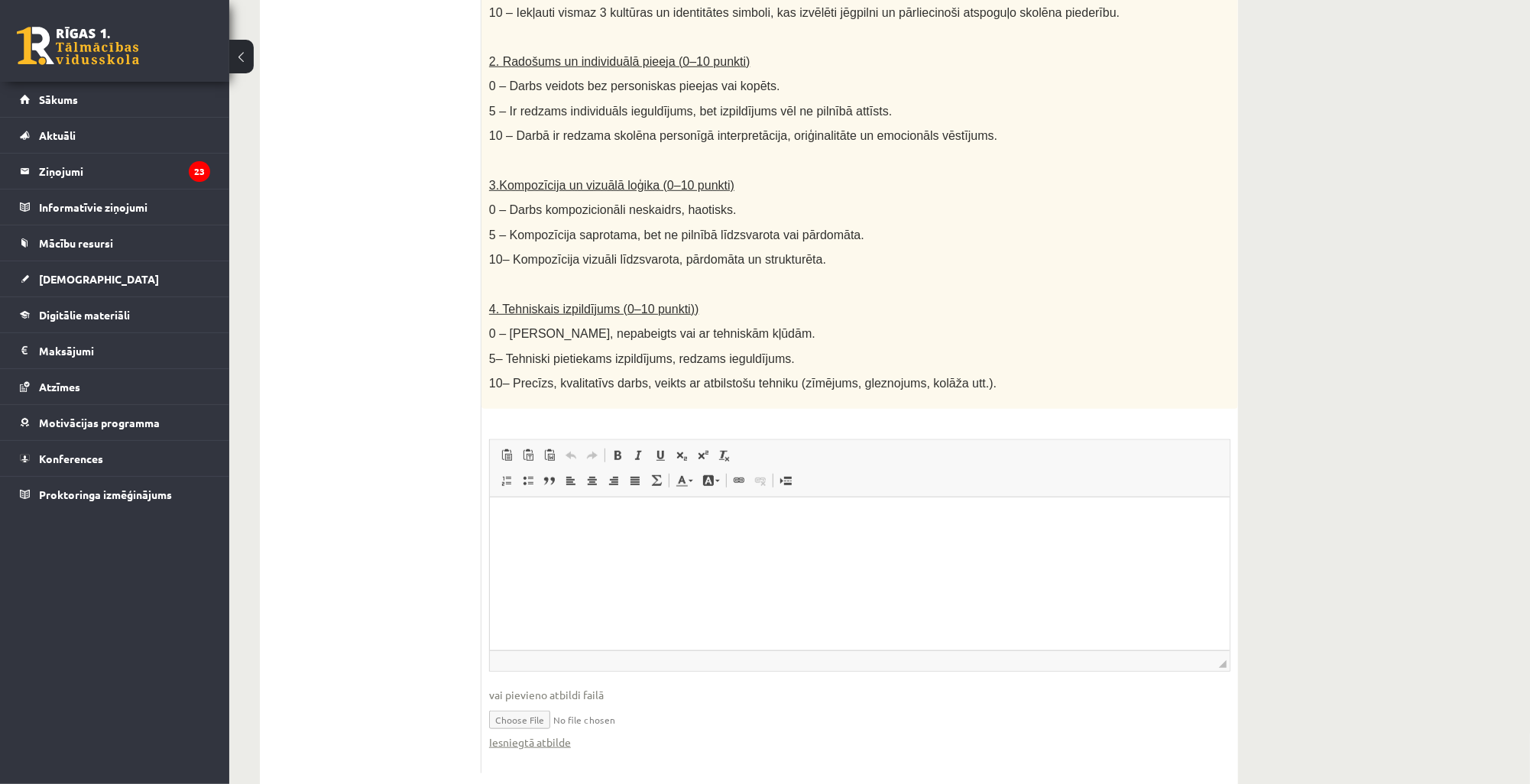
scroll to position [644, 0]
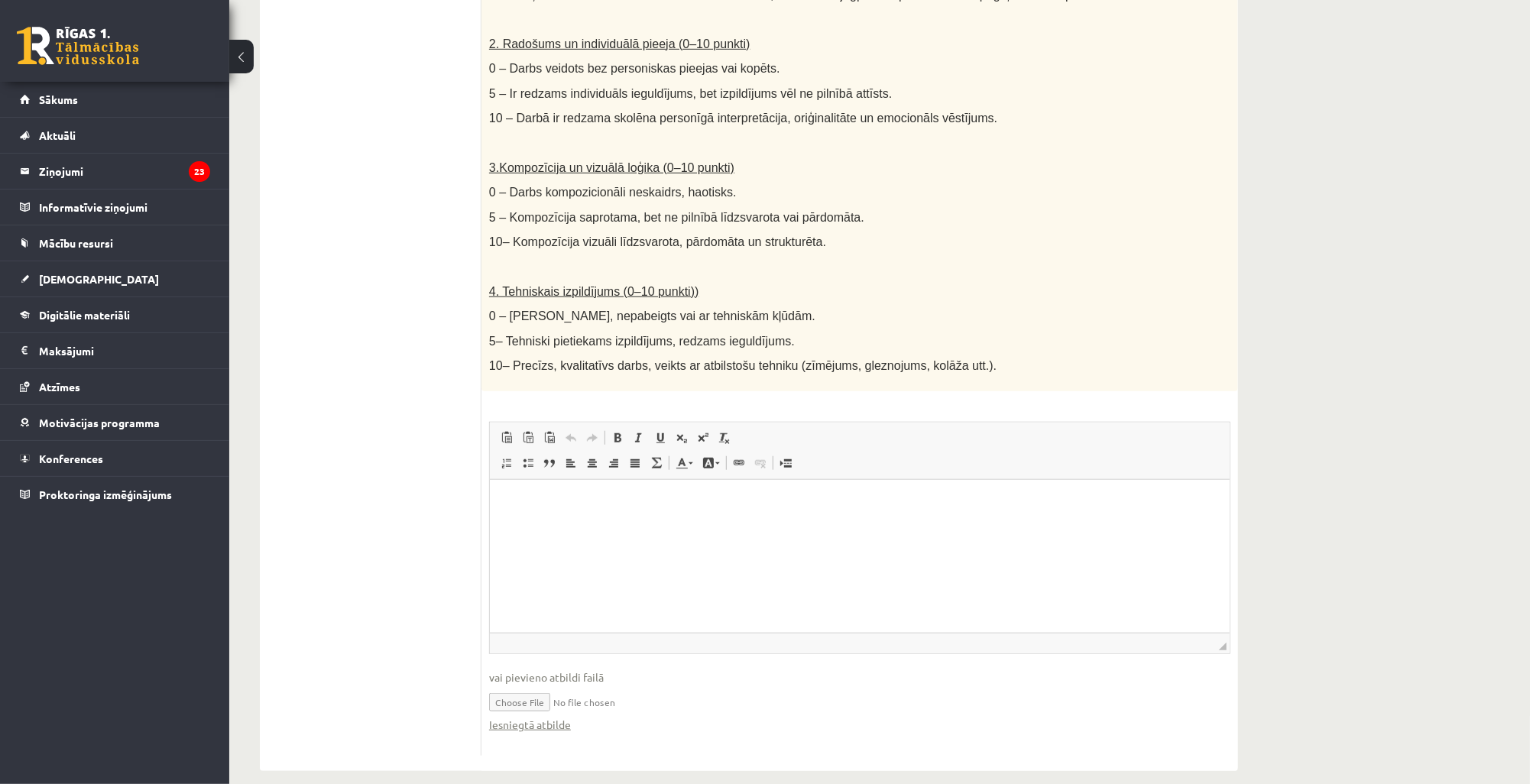
click at [523, 688] on input "file" at bounding box center [860, 701] width 742 height 32
type input "**********"
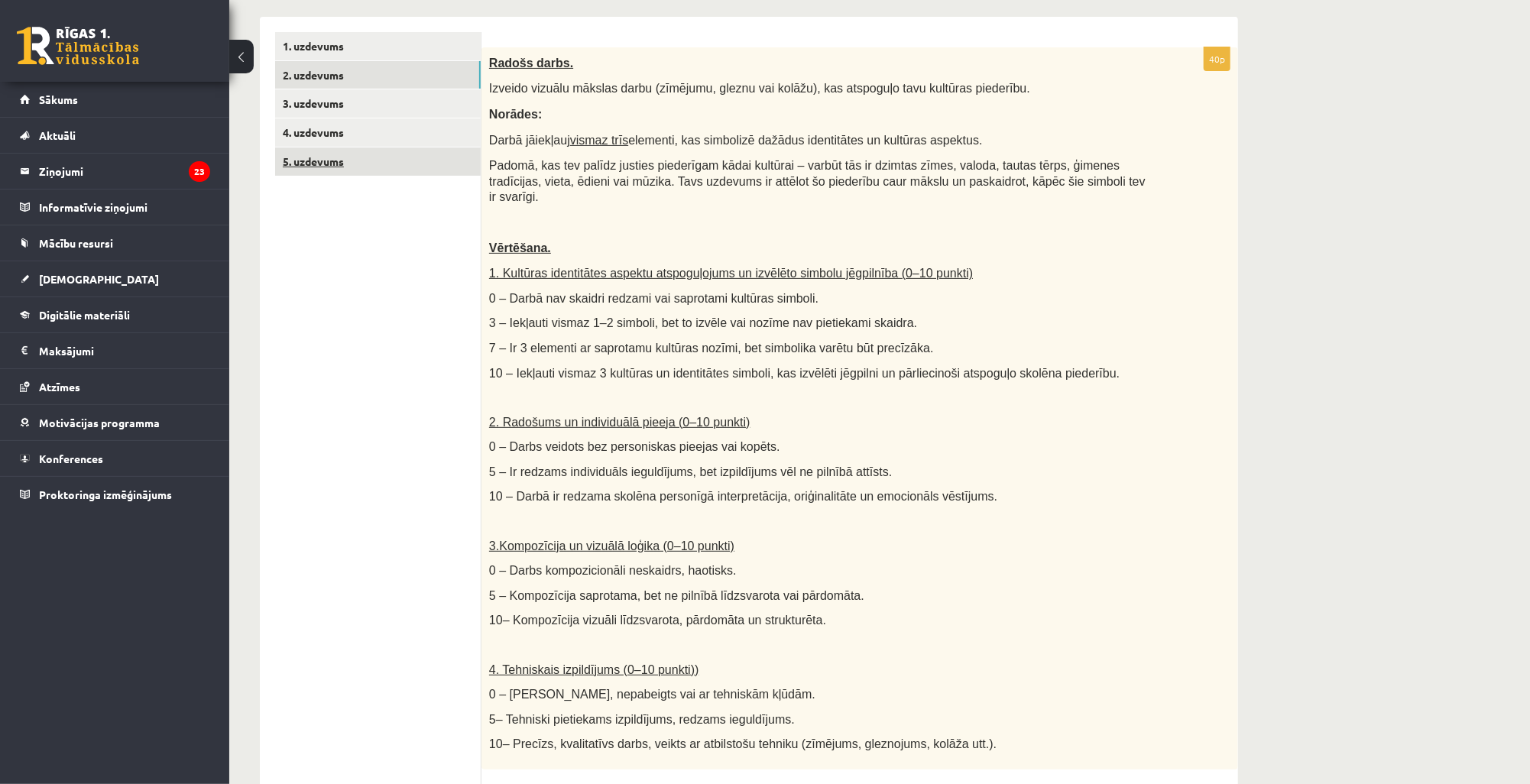
scroll to position [215, 0]
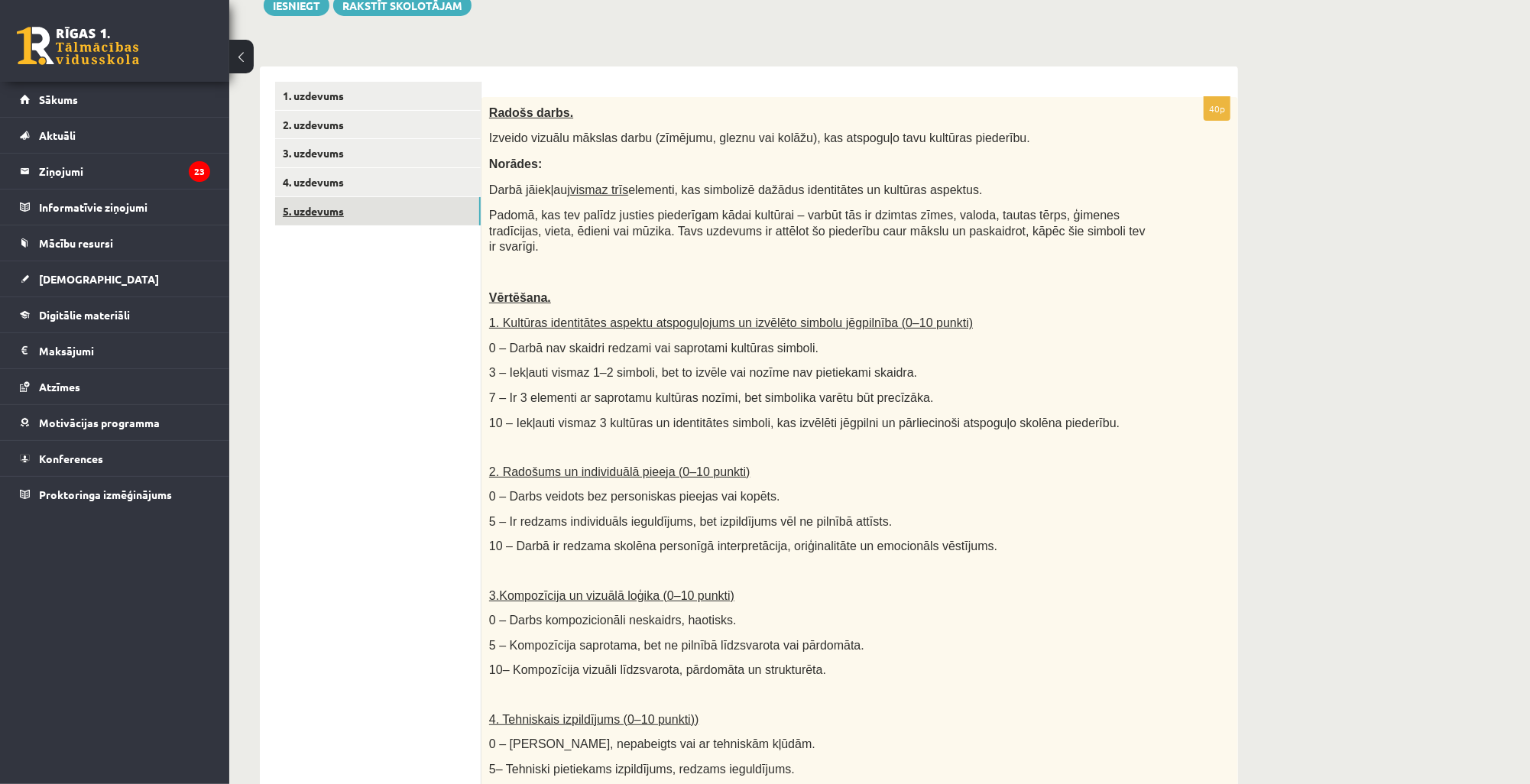
click at [366, 215] on link "5. uzdevums" at bounding box center [378, 211] width 206 height 28
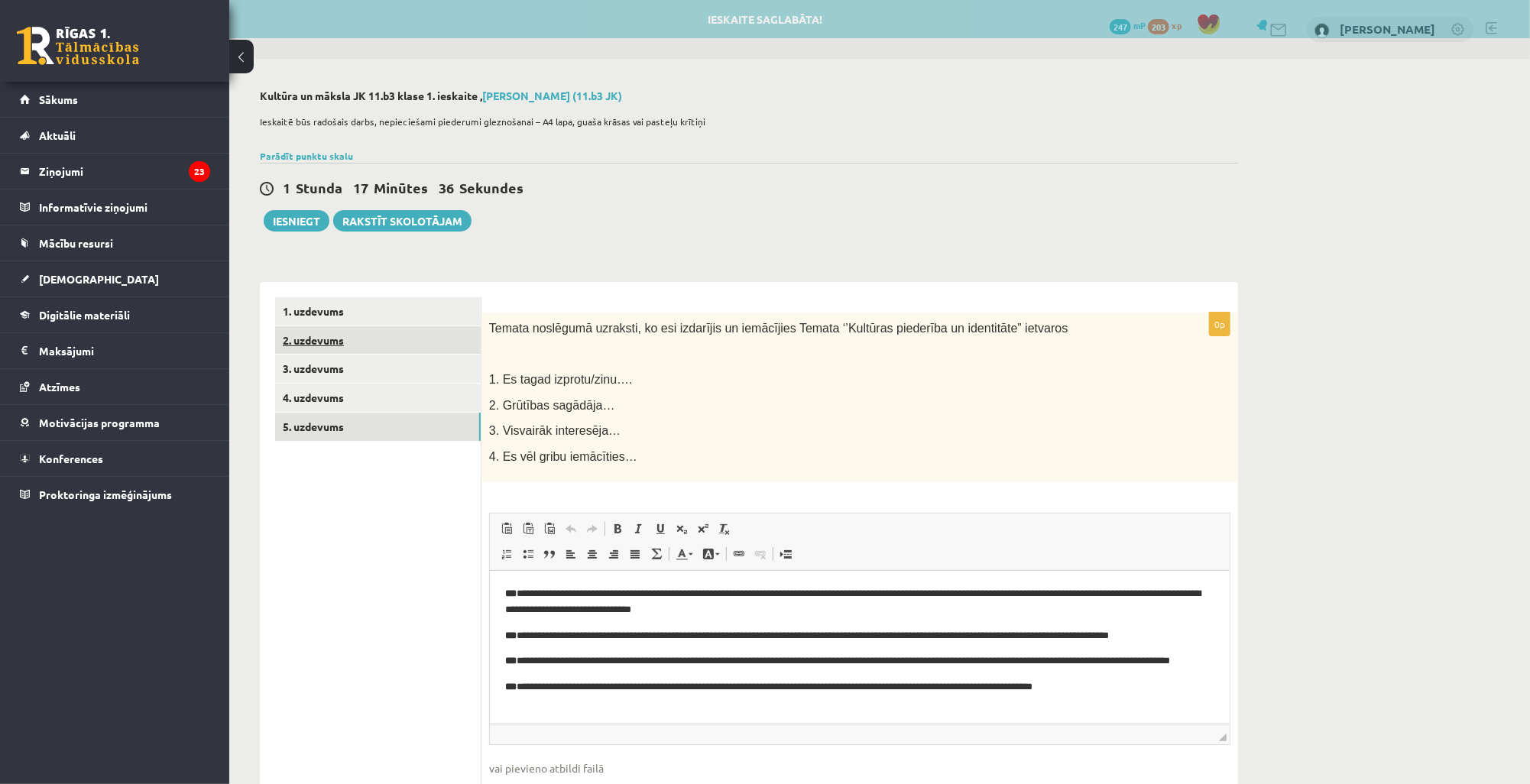
scroll to position [0, 0]
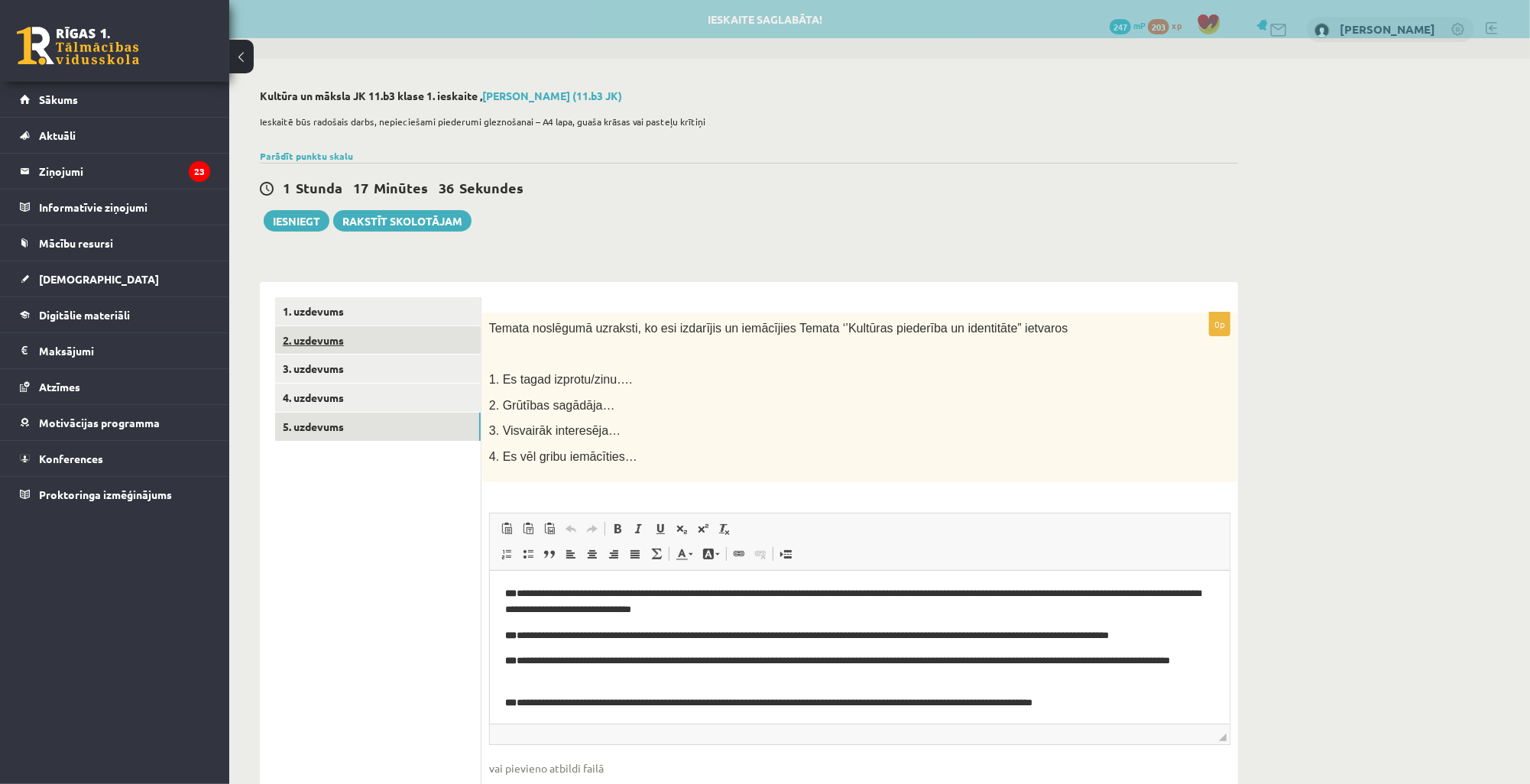
click at [354, 343] on link "2. uzdevums" at bounding box center [378, 341] width 206 height 28
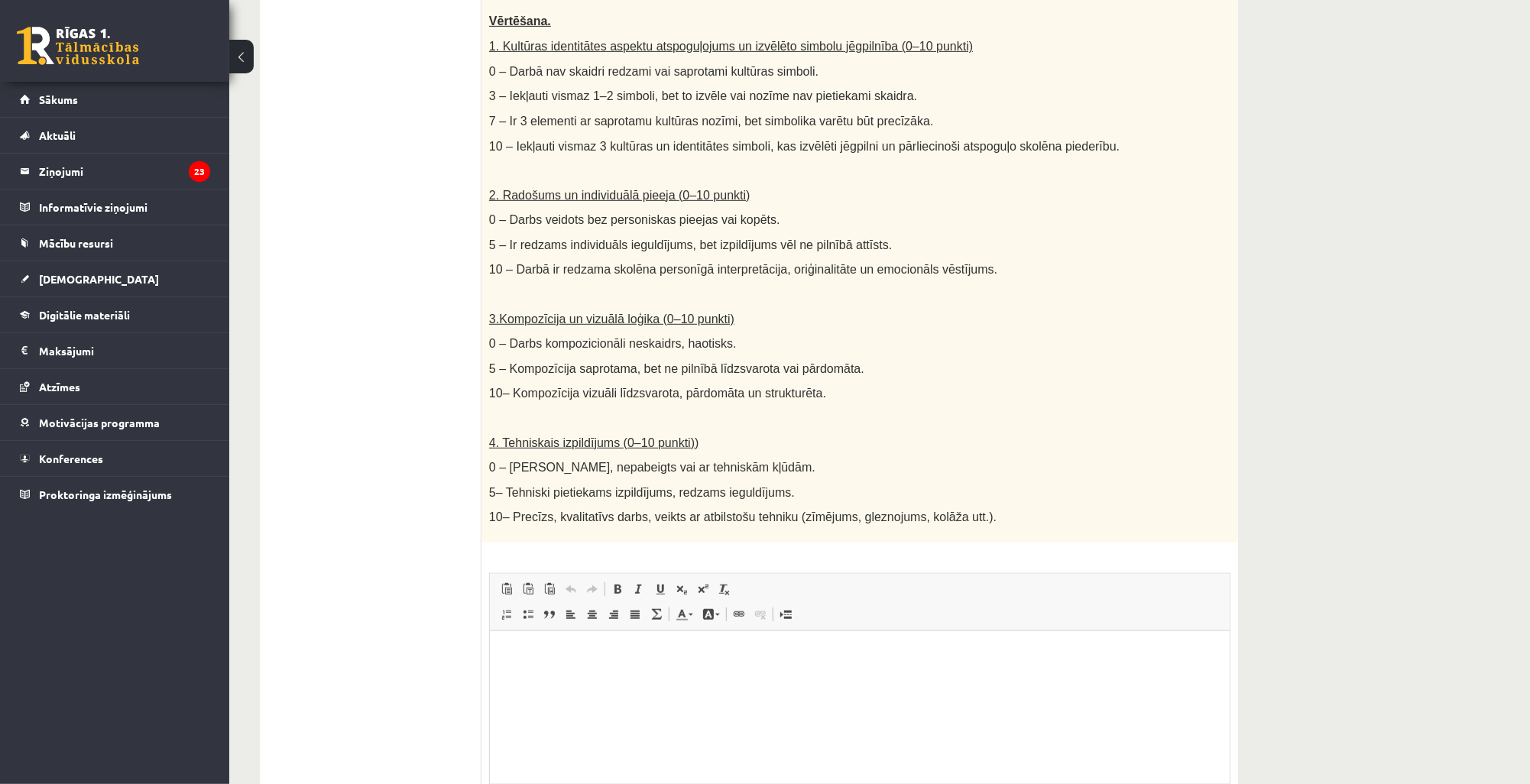
click at [517, 677] on html at bounding box center [859, 653] width 740 height 47
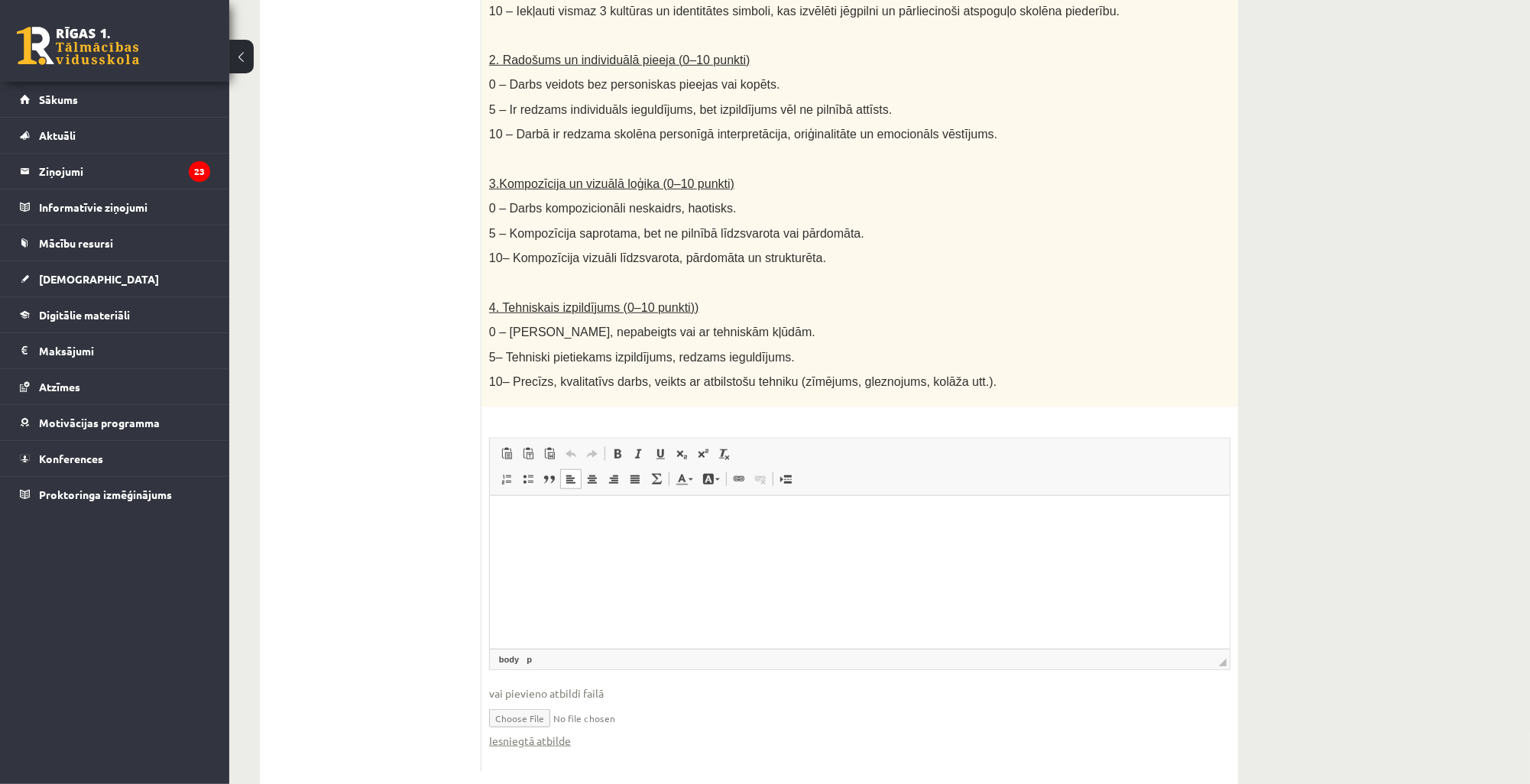
scroll to position [644, 0]
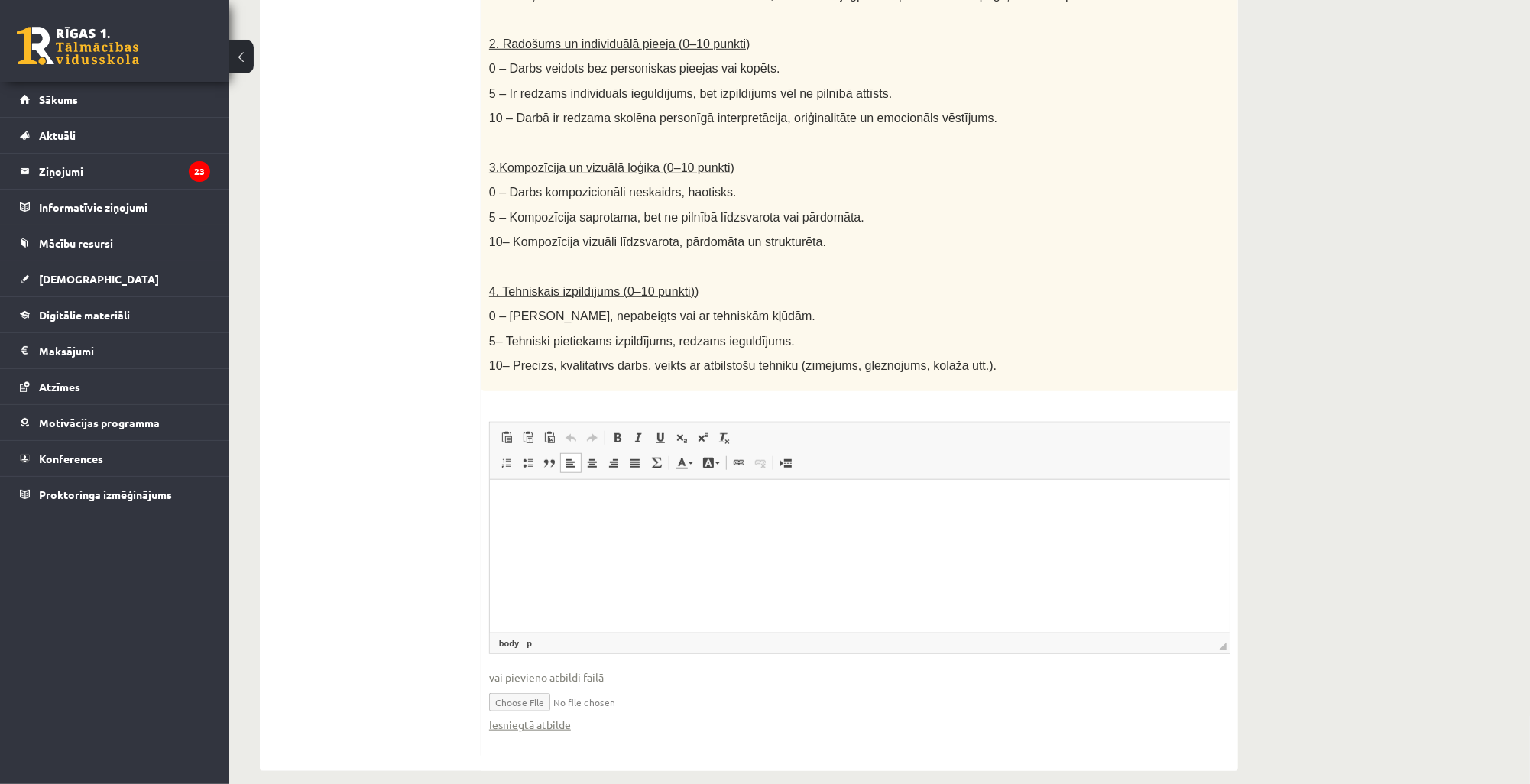
click at [529, 685] on input "file" at bounding box center [860, 701] width 742 height 32
type input "**********"
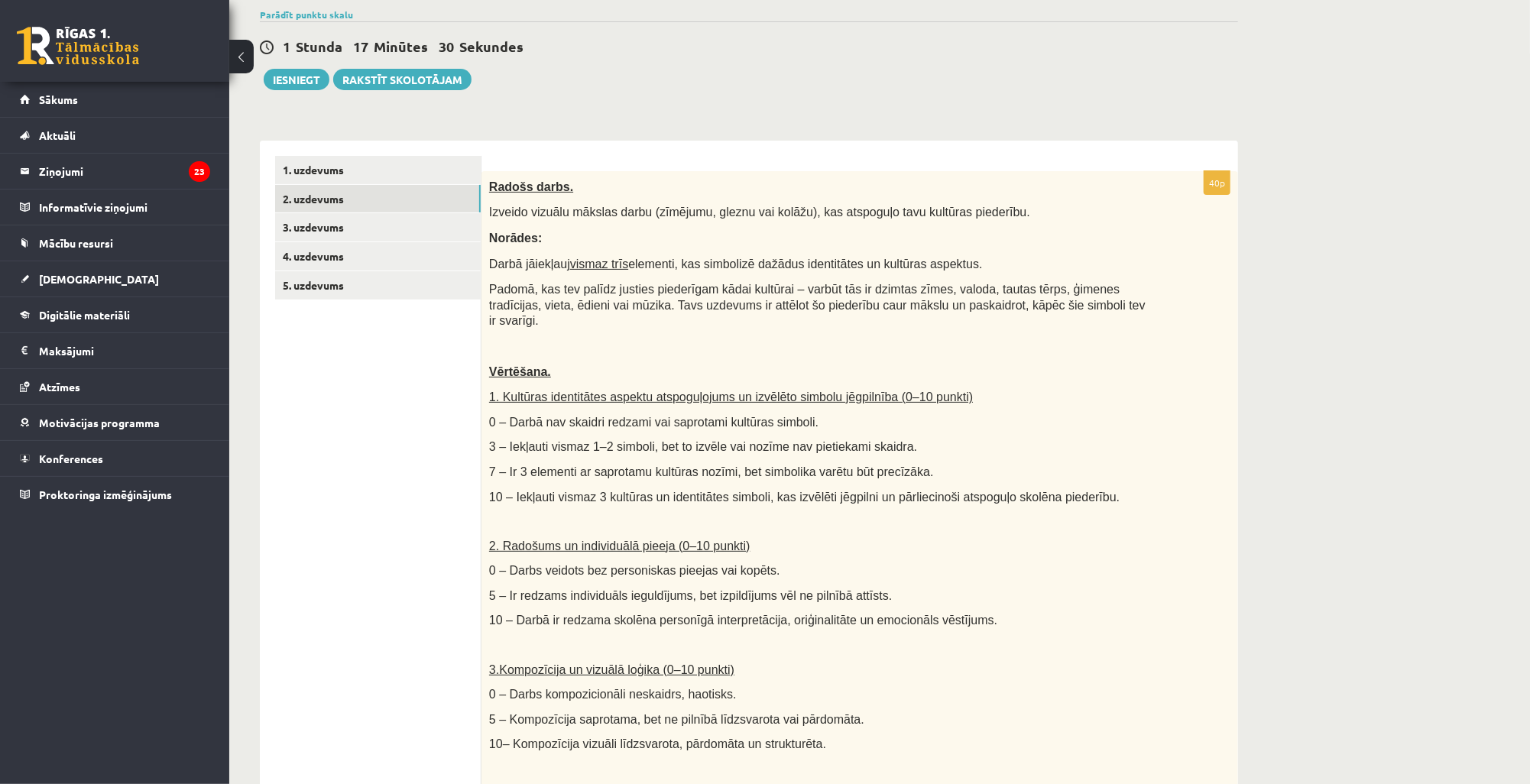
scroll to position [0, 0]
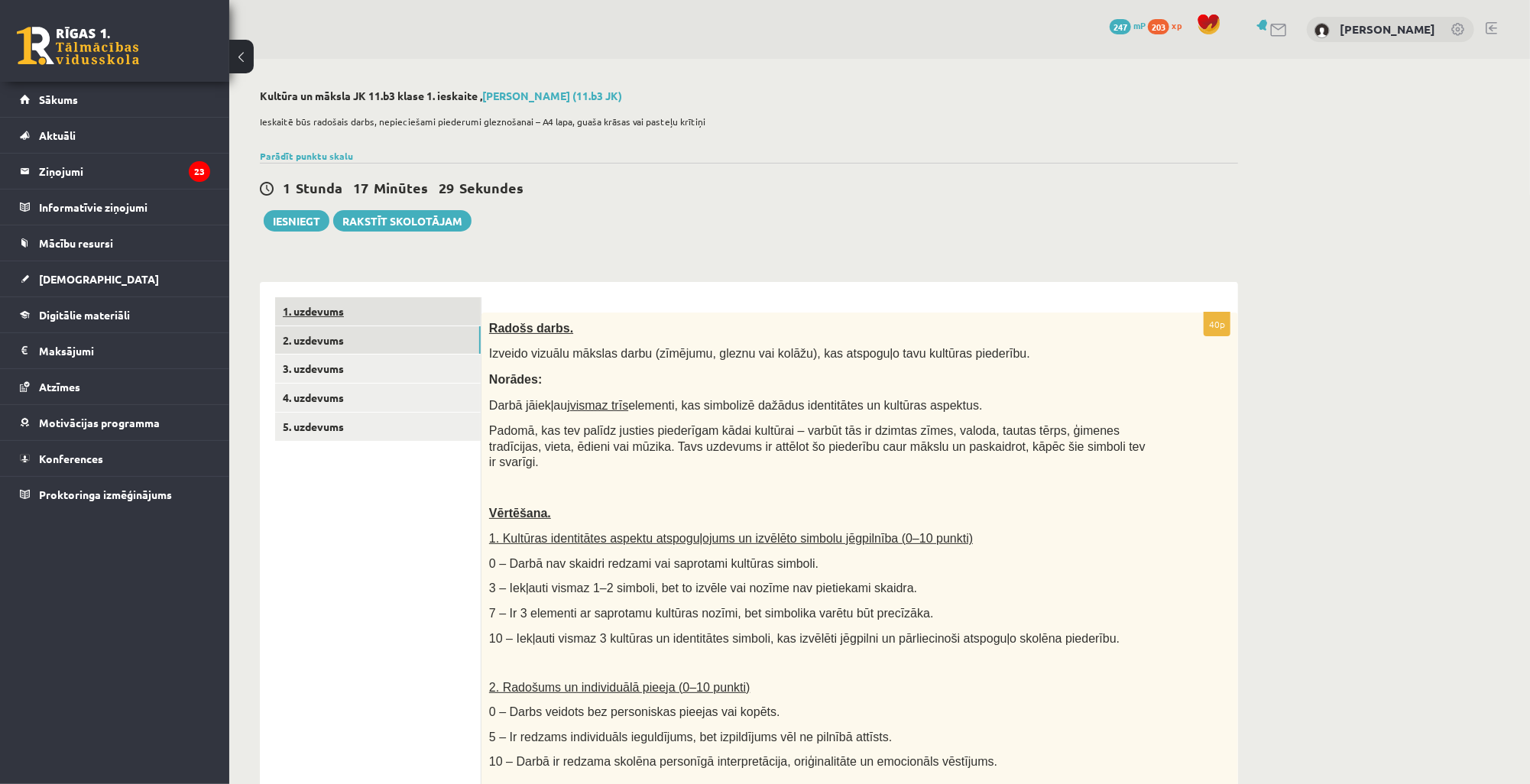
click at [368, 315] on link "1. uzdevums" at bounding box center [378, 312] width 206 height 28
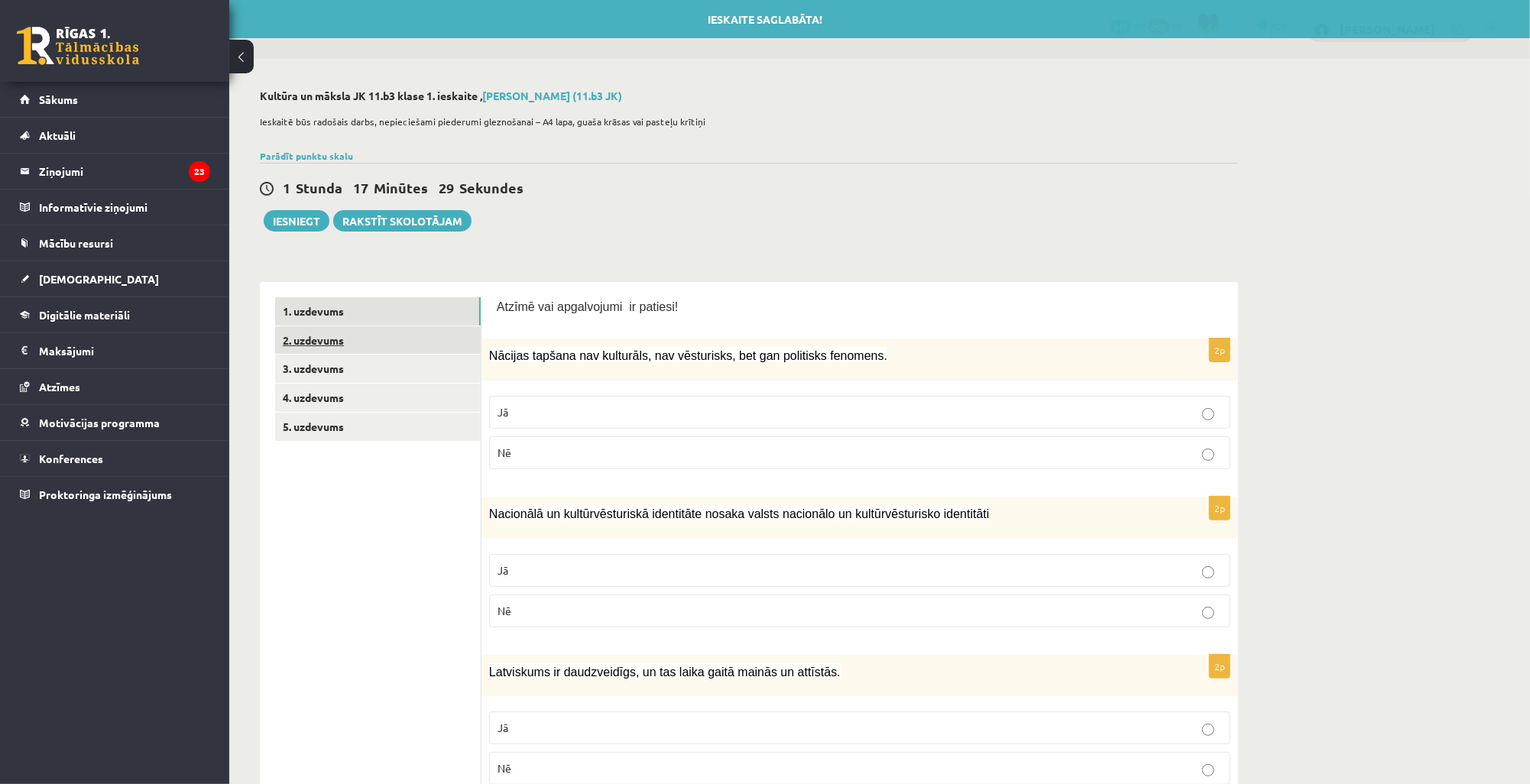
click at [362, 333] on link "2. uzdevums" at bounding box center [378, 341] width 206 height 28
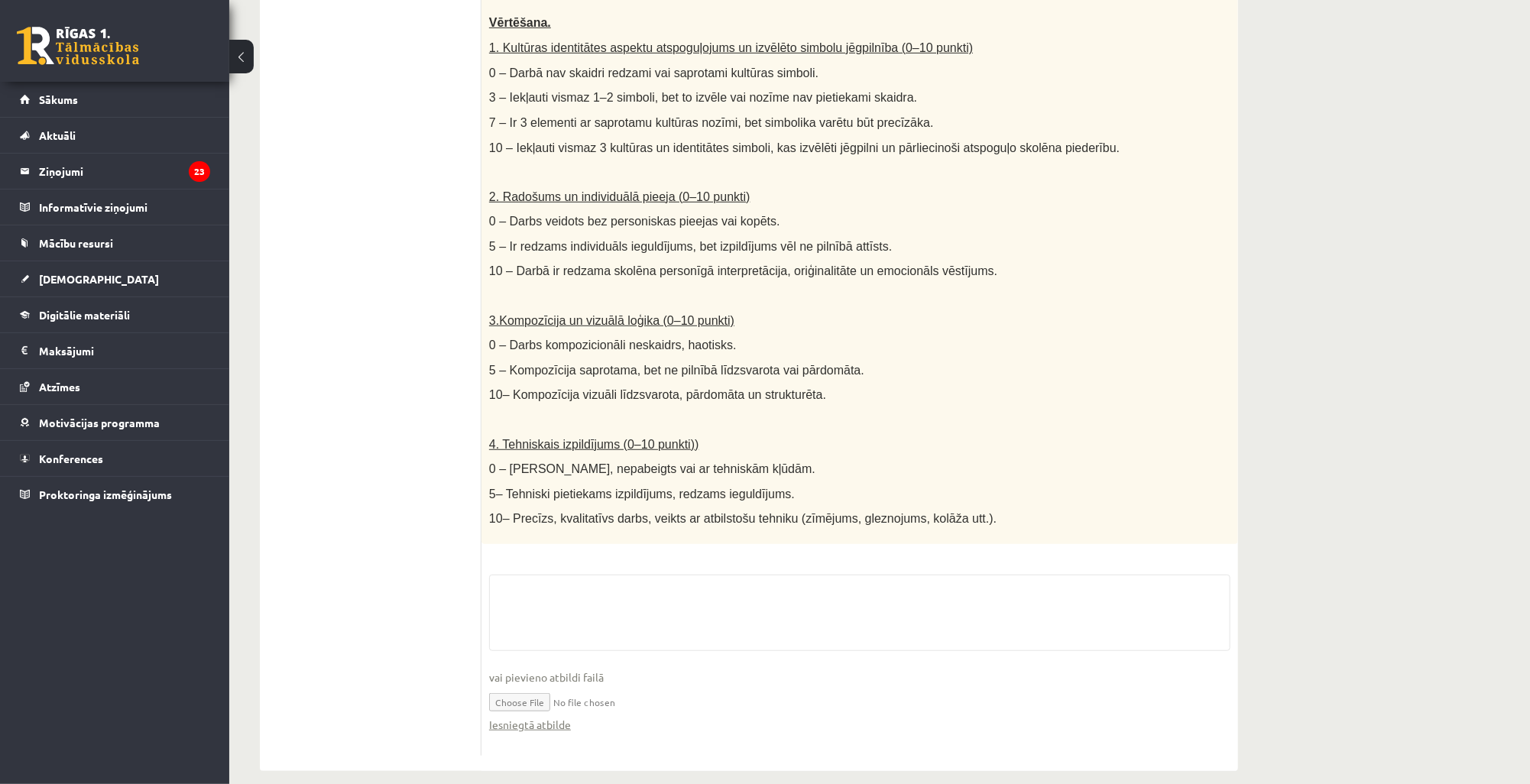
scroll to position [492, 0]
click at [529, 687] on input "file" at bounding box center [860, 700] width 742 height 32
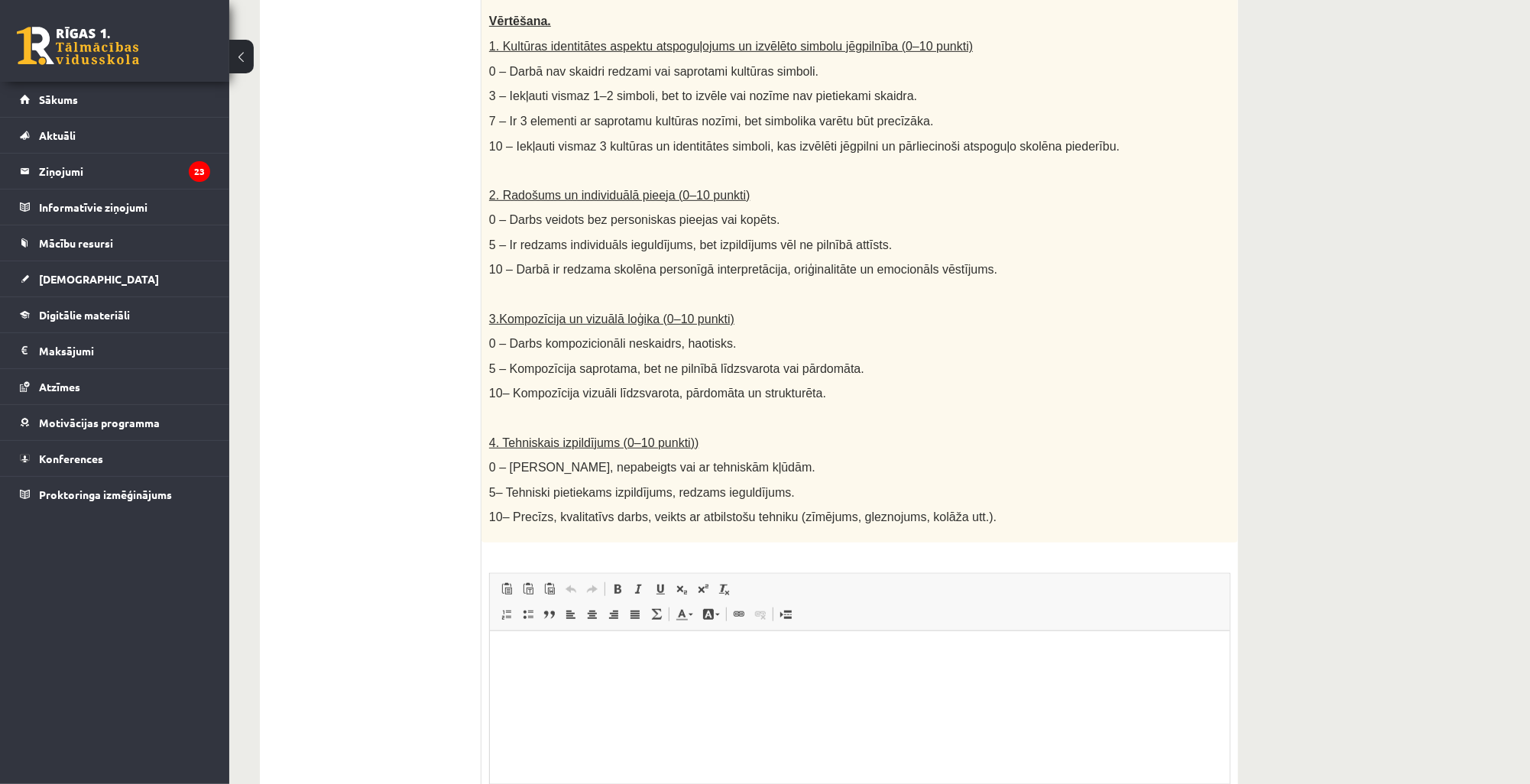
scroll to position [0, 0]
type input "**********"
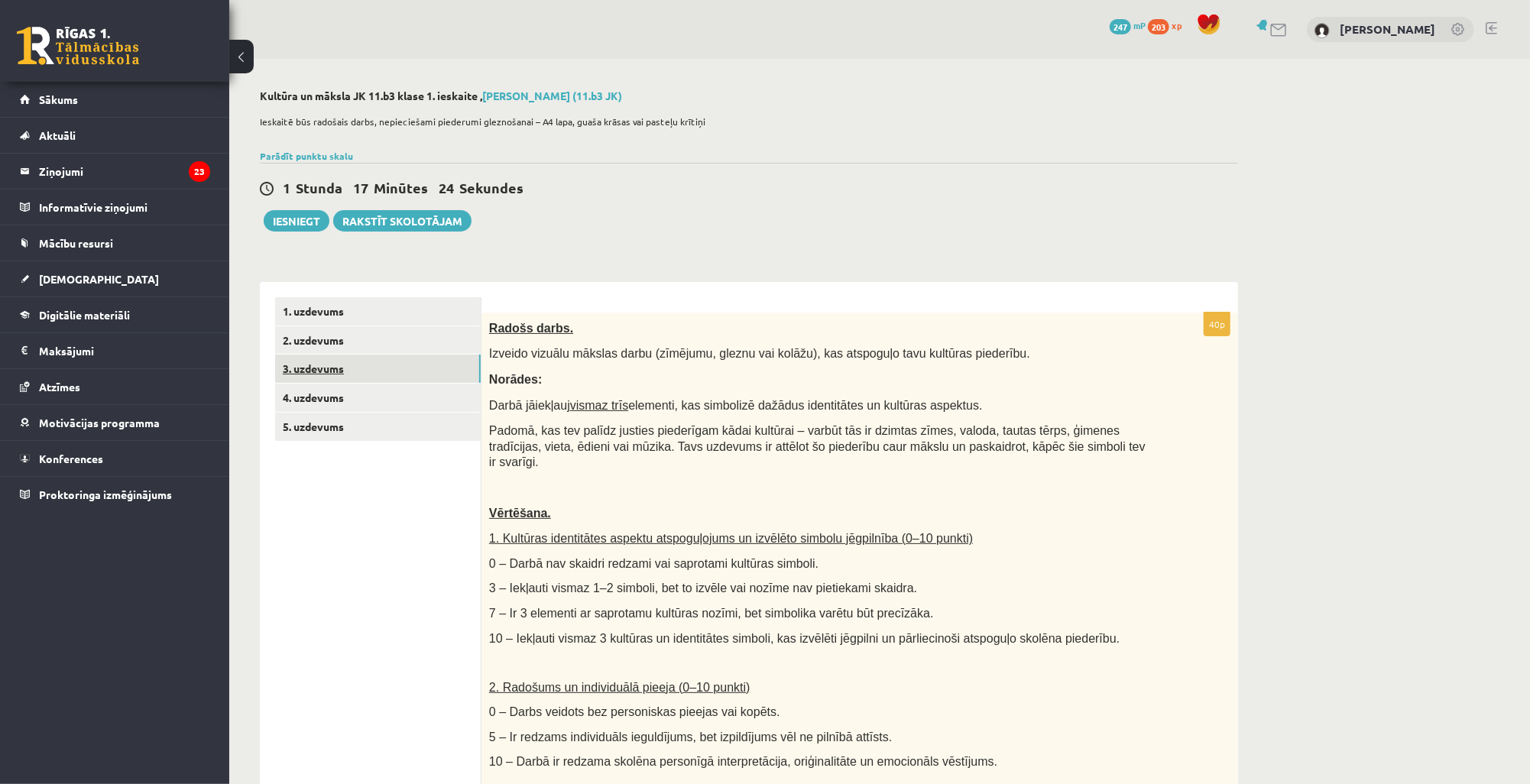
click at [388, 375] on link "3. uzdevums" at bounding box center [378, 368] width 206 height 28
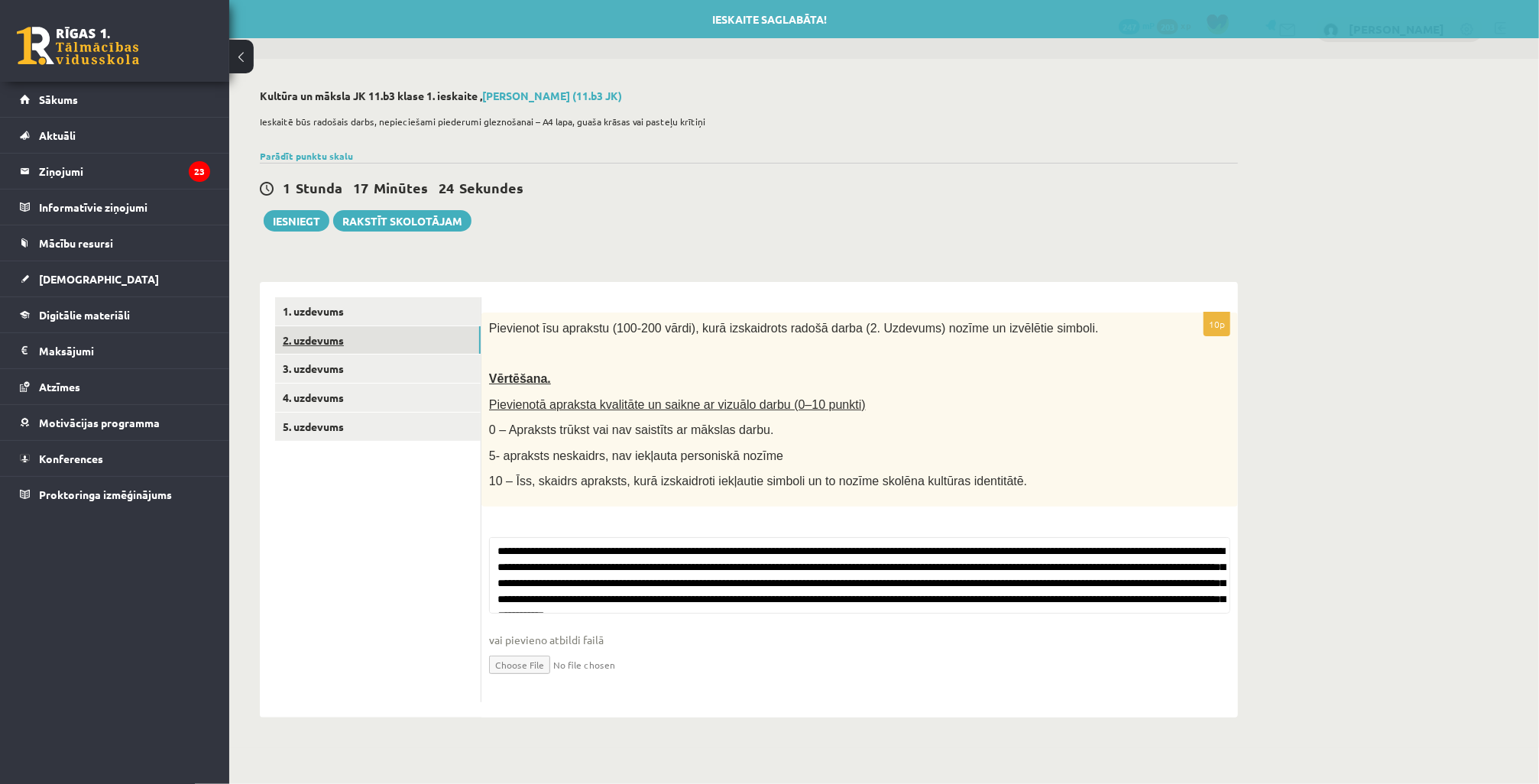
click at [389, 349] on link "2. uzdevums" at bounding box center [378, 341] width 206 height 28
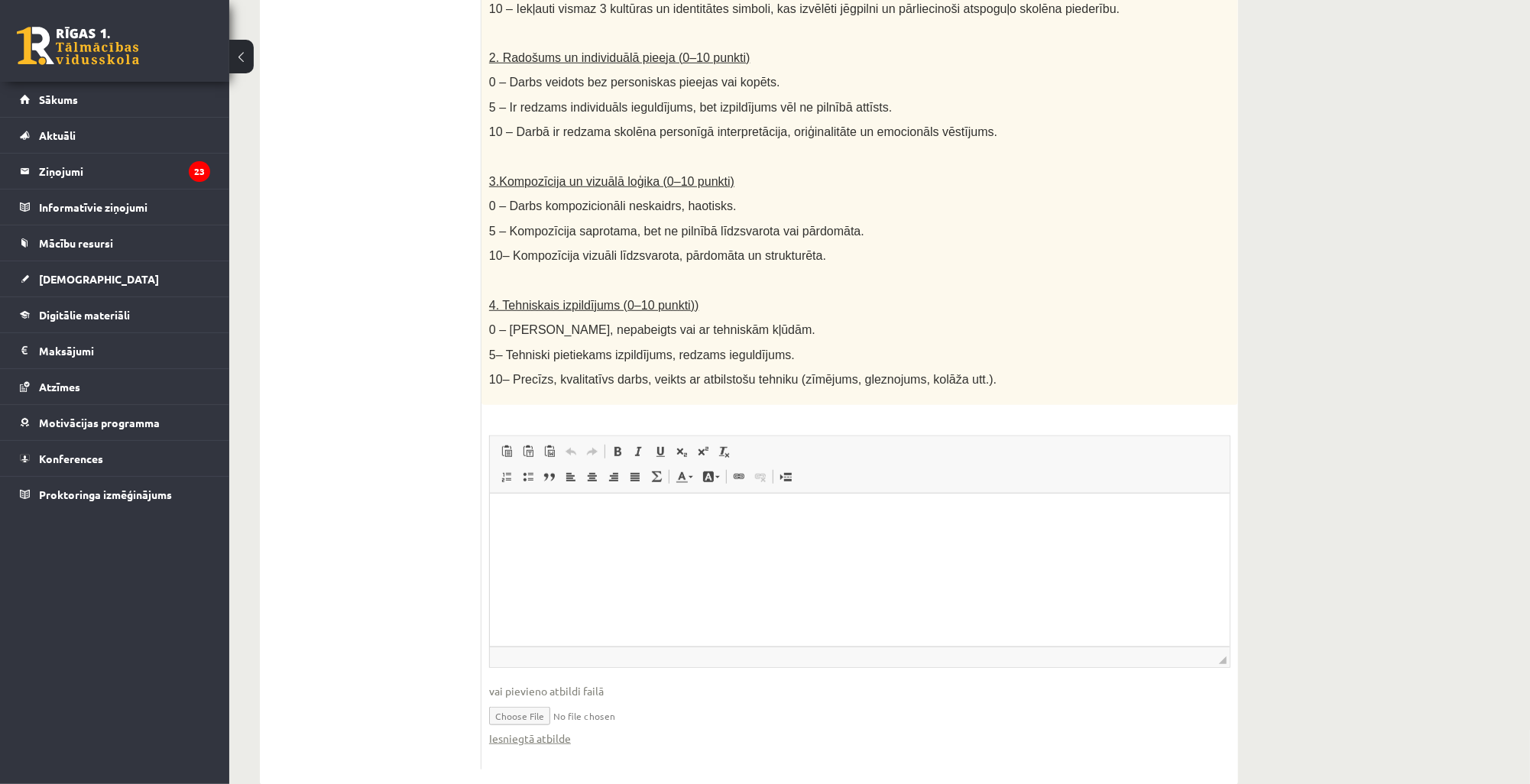
scroll to position [644, 0]
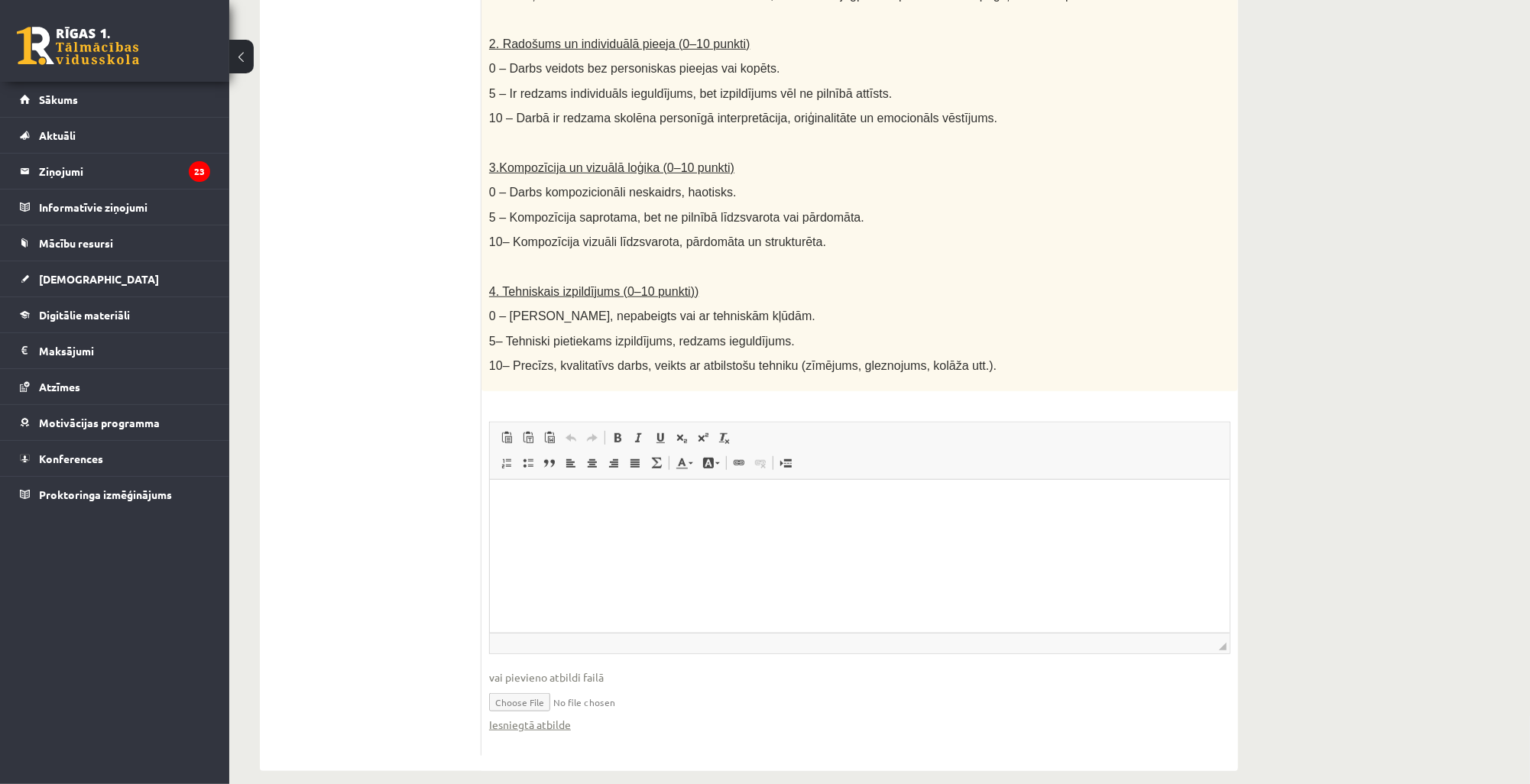
click at [532, 688] on input "file" at bounding box center [860, 701] width 742 height 32
type input "**********"
click at [844, 695] on input "file" at bounding box center [860, 701] width 742 height 32
click at [572, 685] on input "file" at bounding box center [860, 701] width 742 height 32
click at [529, 717] on link "Iesniegtā atbilde" at bounding box center [530, 725] width 82 height 16
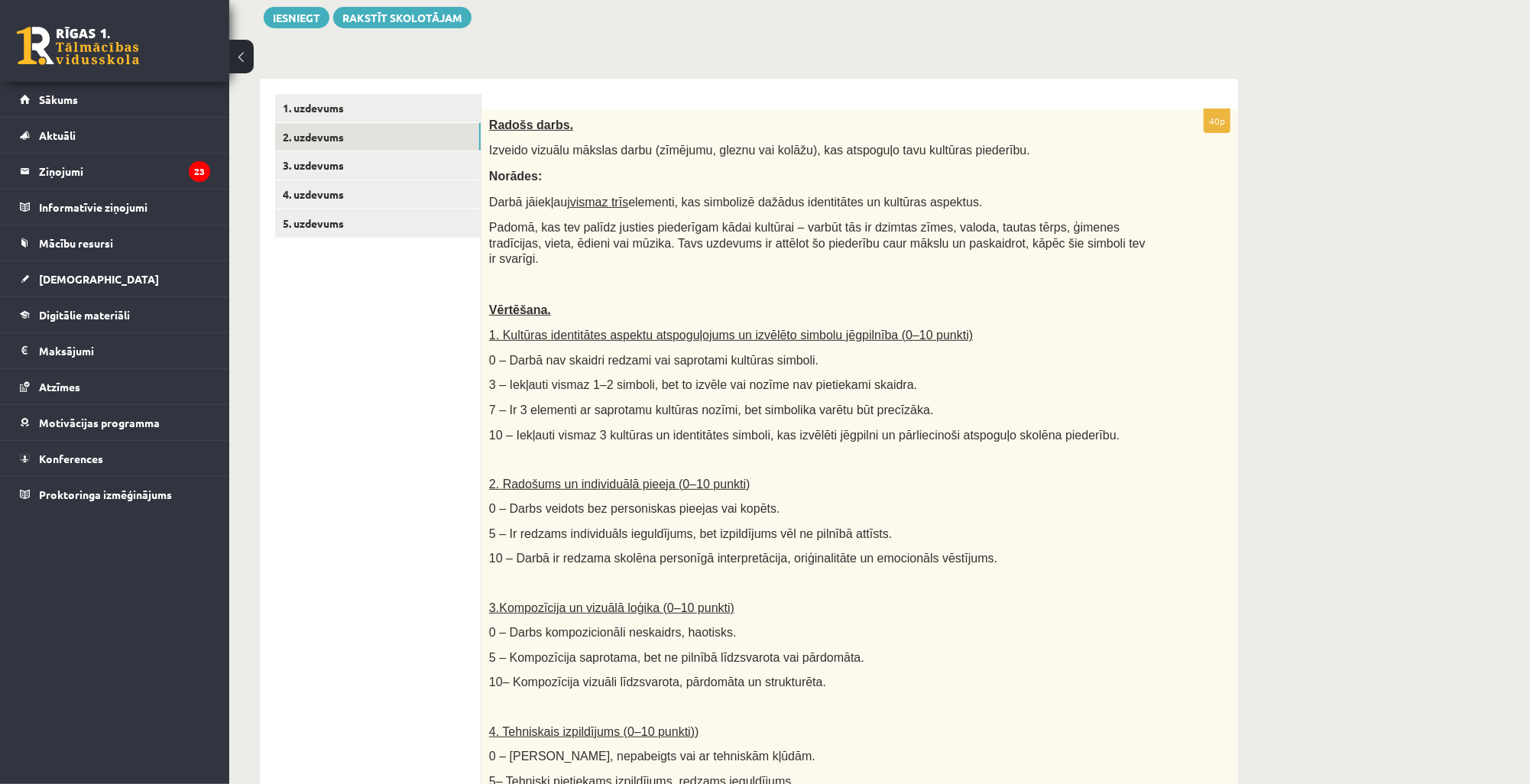
scroll to position [155, 0]
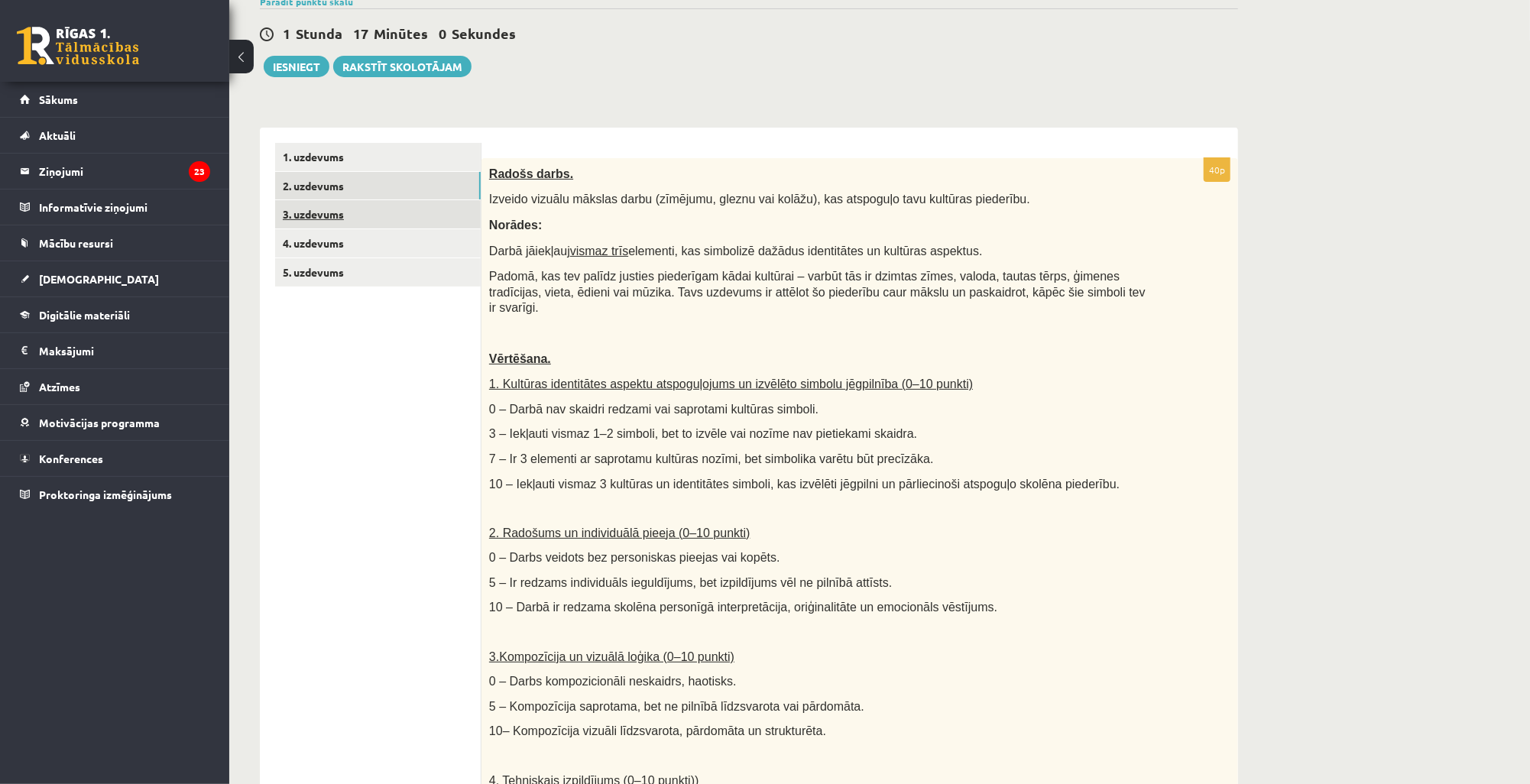
click at [360, 226] on link "3. uzdevums" at bounding box center [378, 215] width 206 height 28
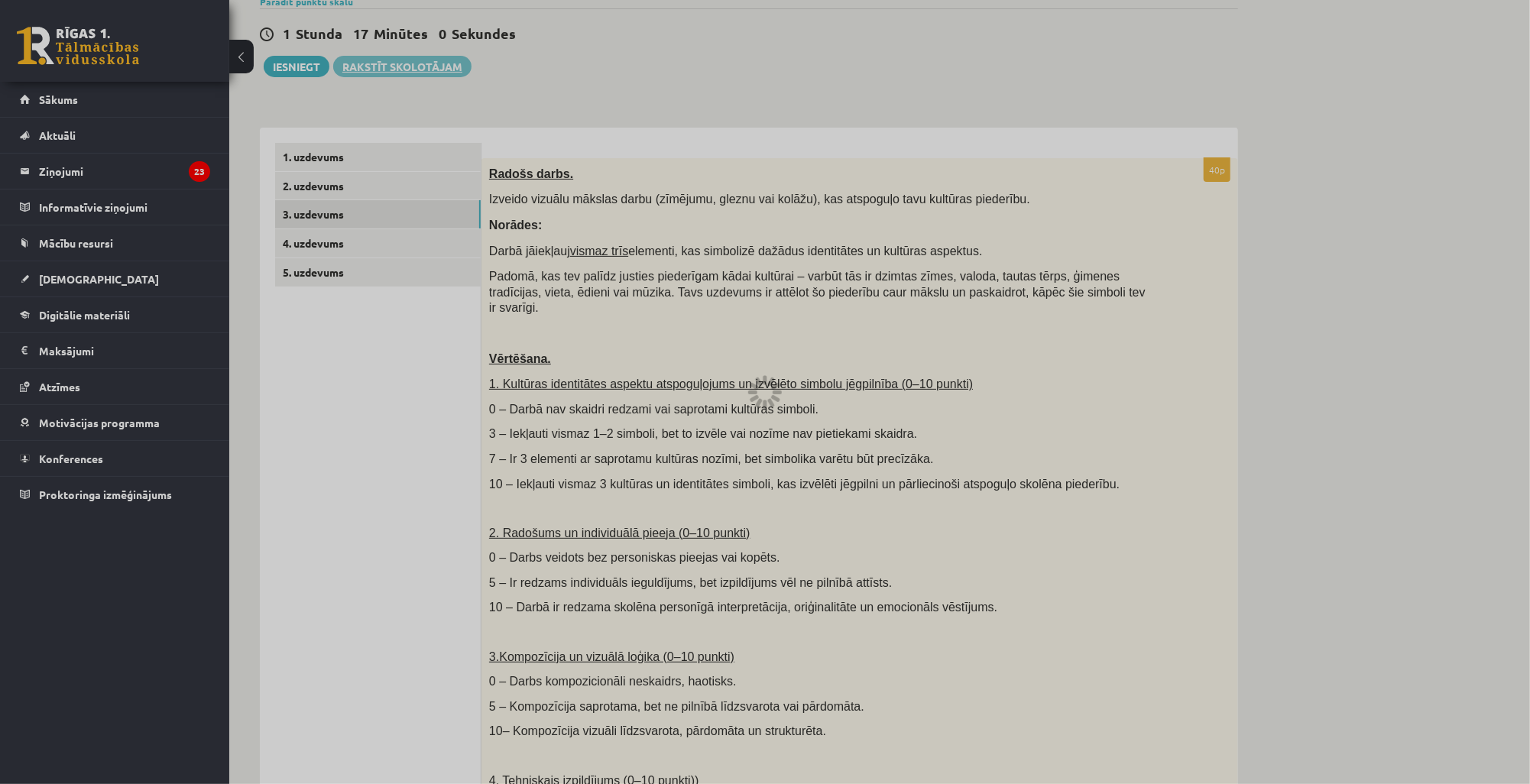
scroll to position [0, 0]
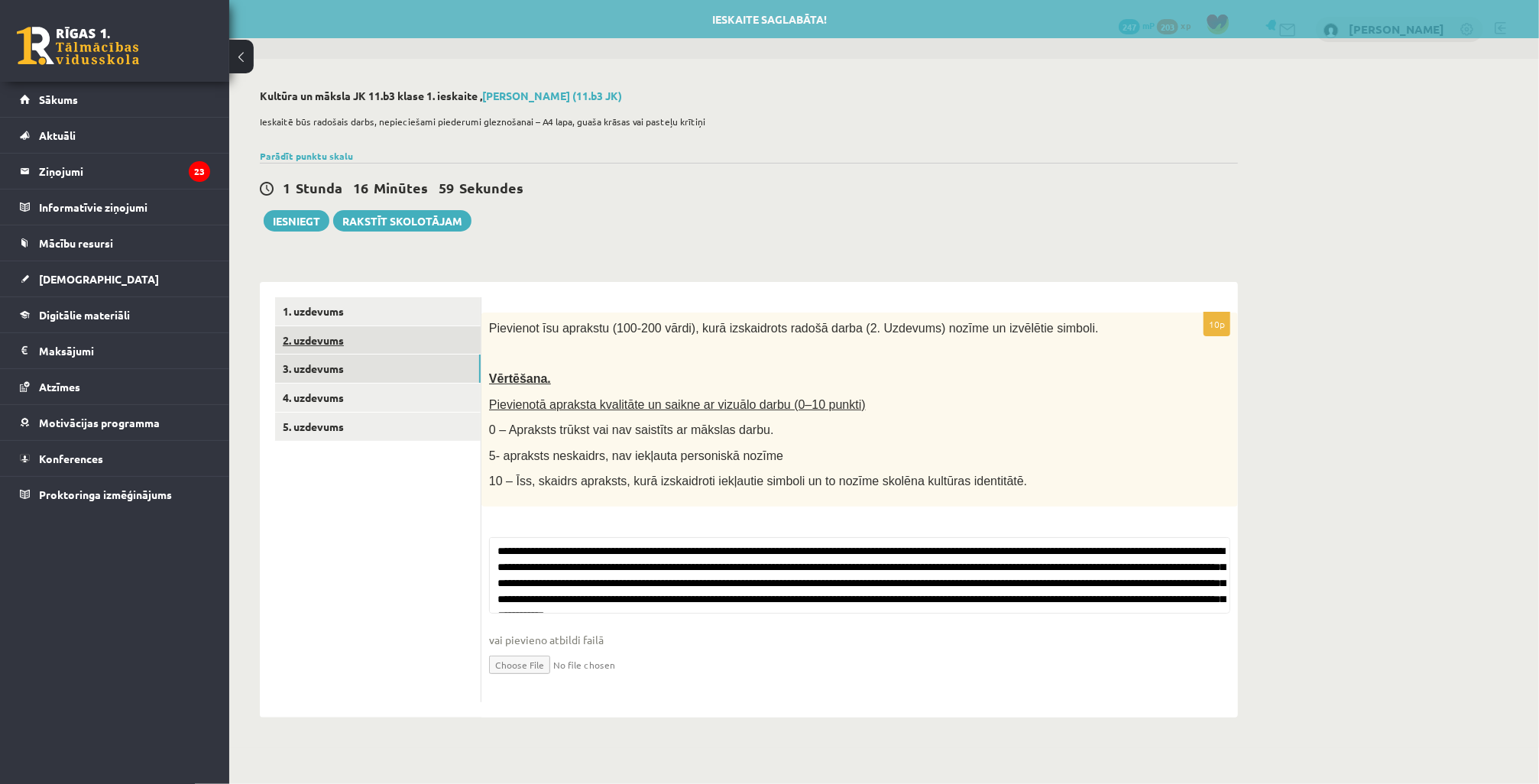
click at [357, 334] on link "2. uzdevums" at bounding box center [378, 341] width 206 height 28
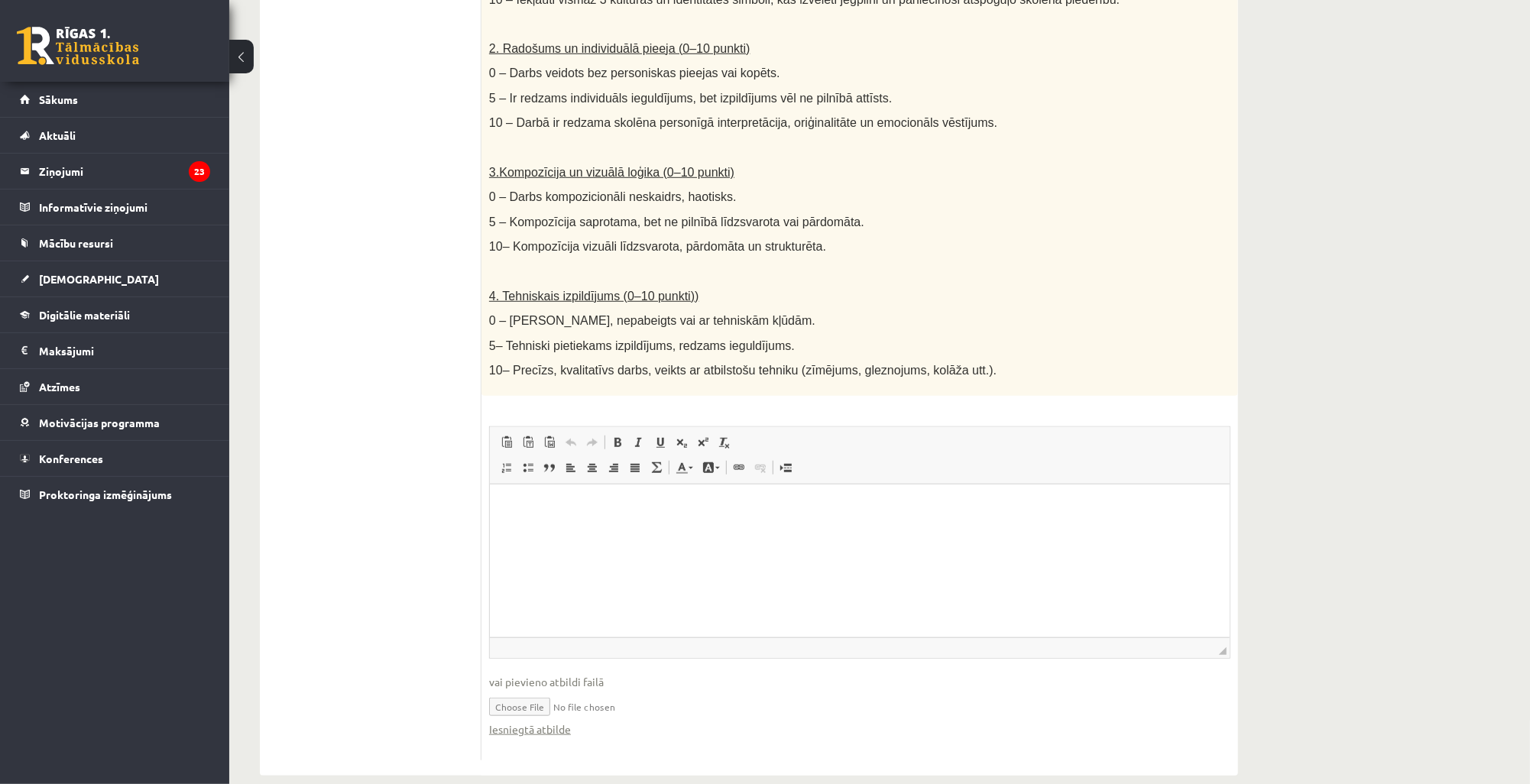
scroll to position [644, 0]
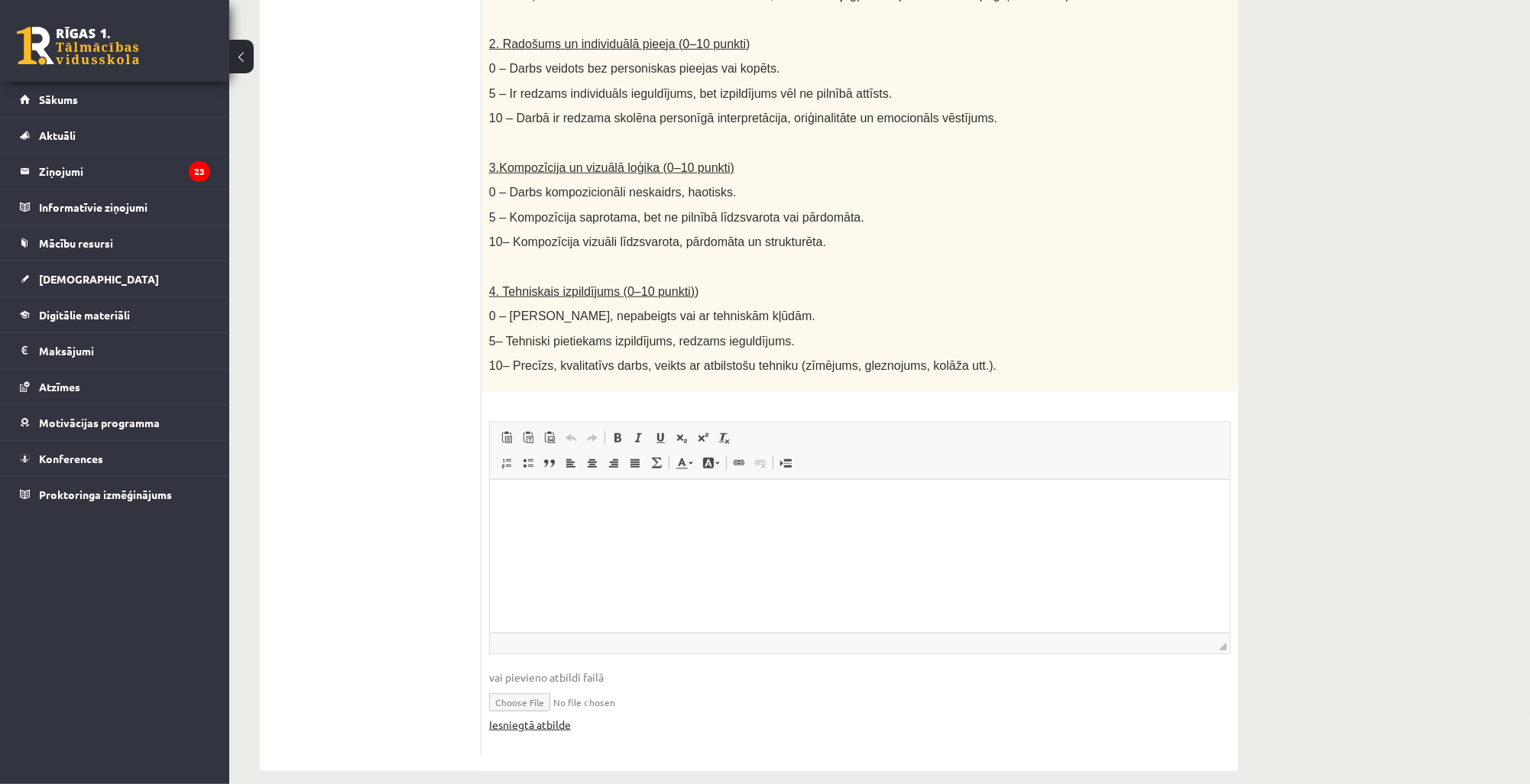
click at [551, 717] on link "Iesniegtā atbilde" at bounding box center [530, 725] width 82 height 16
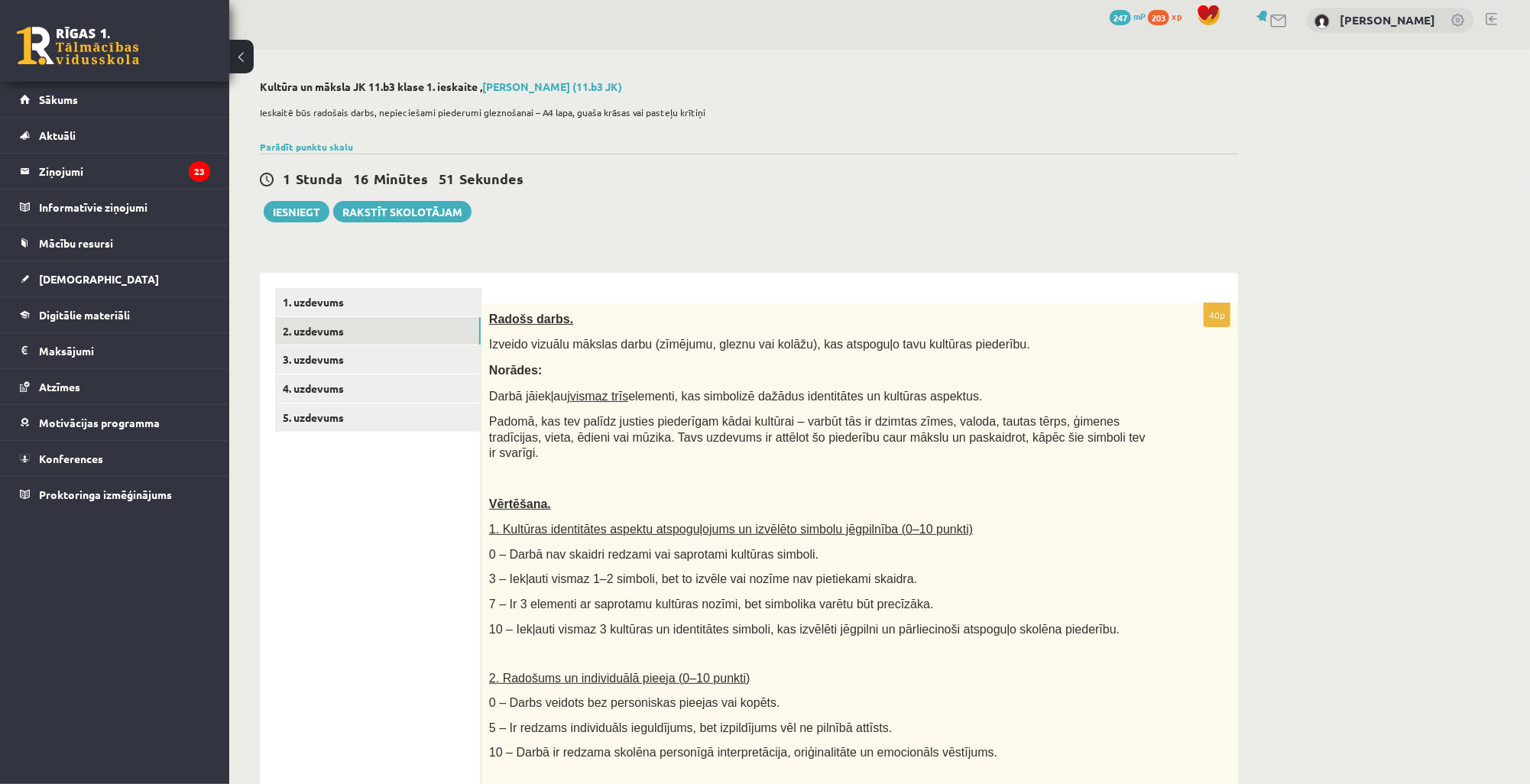
scroll to position [0, 0]
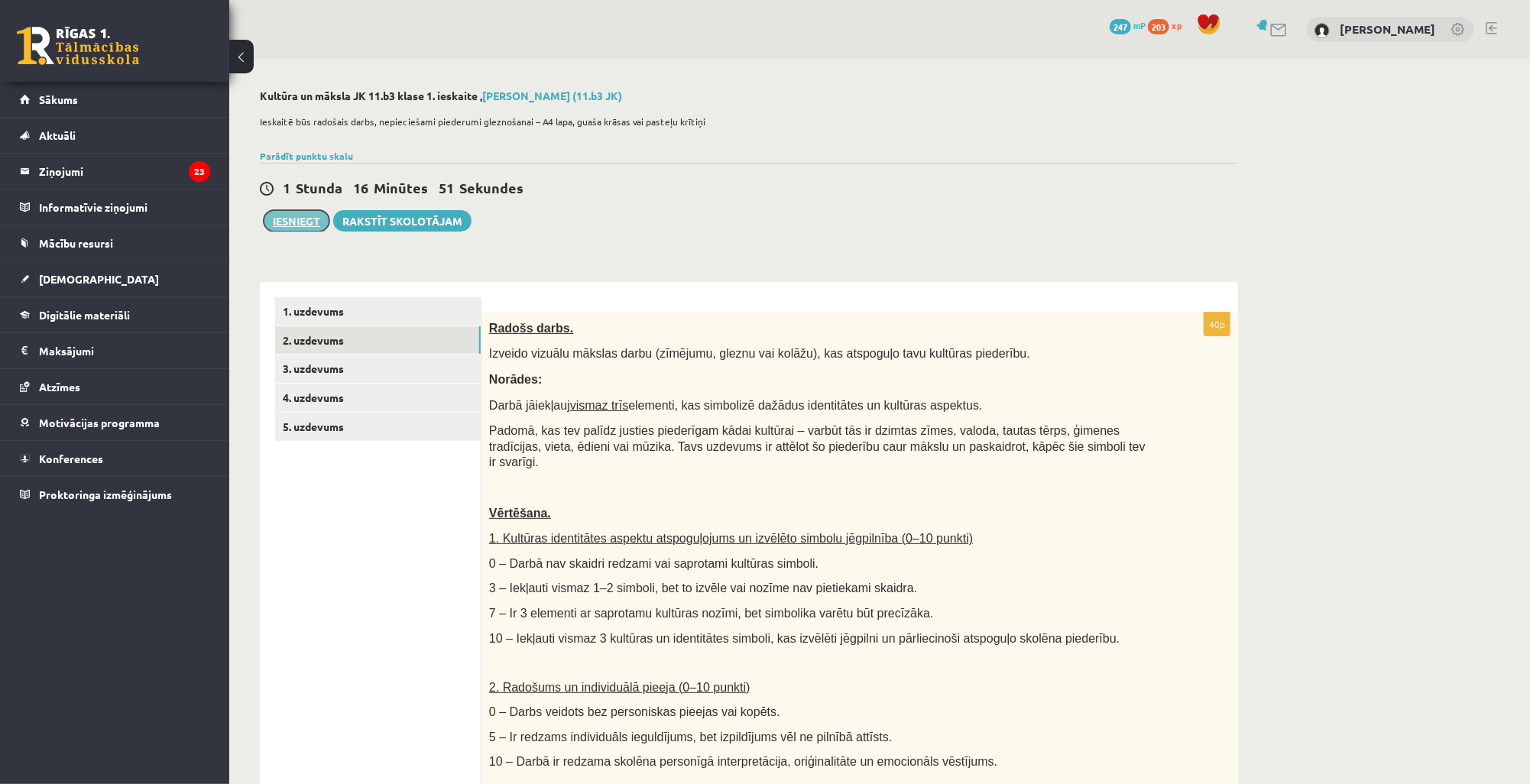
click at [309, 224] on button "Iesniegt" at bounding box center [296, 220] width 65 height 21
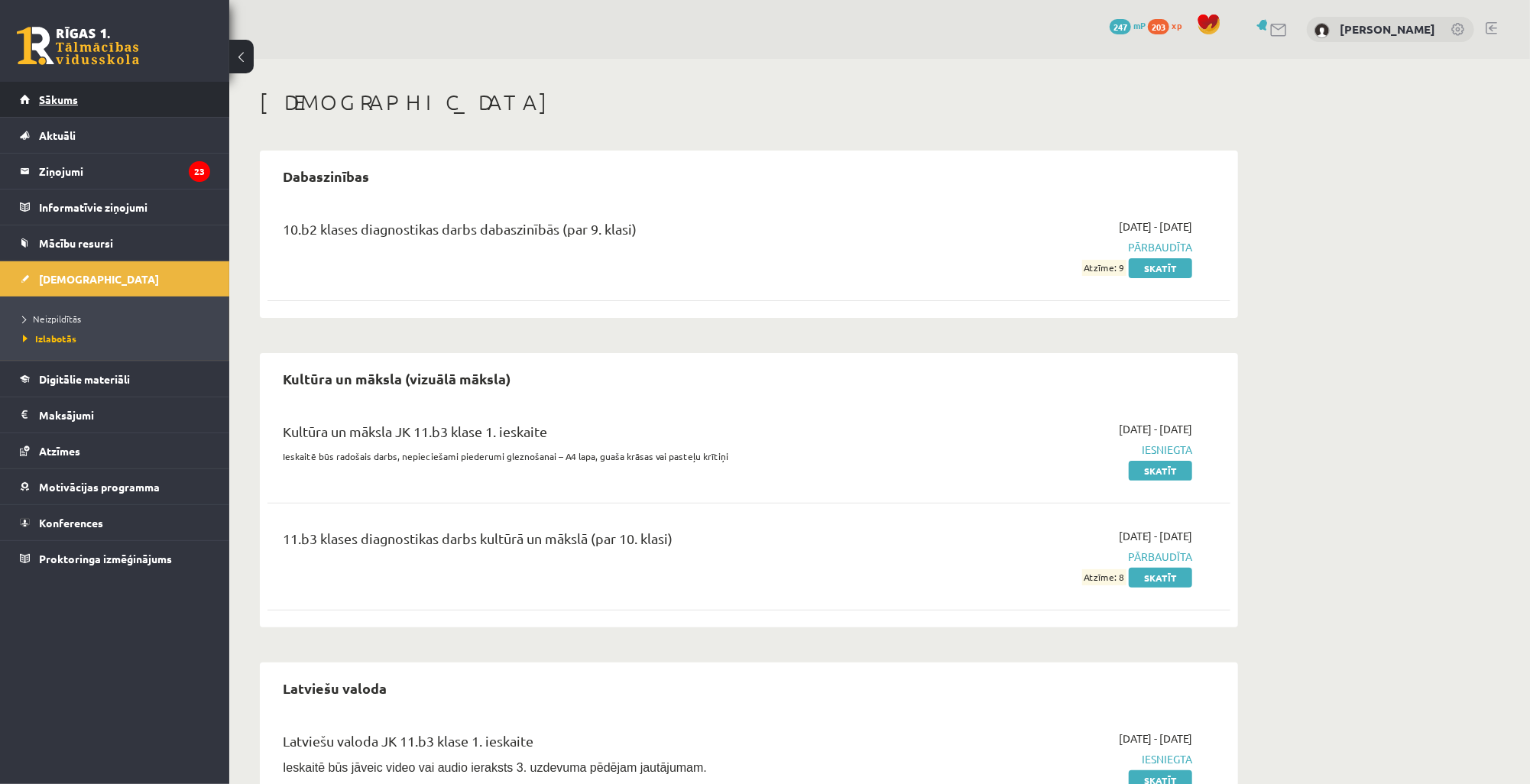
click at [84, 100] on link "Sākums" at bounding box center [114, 99] width 190 height 35
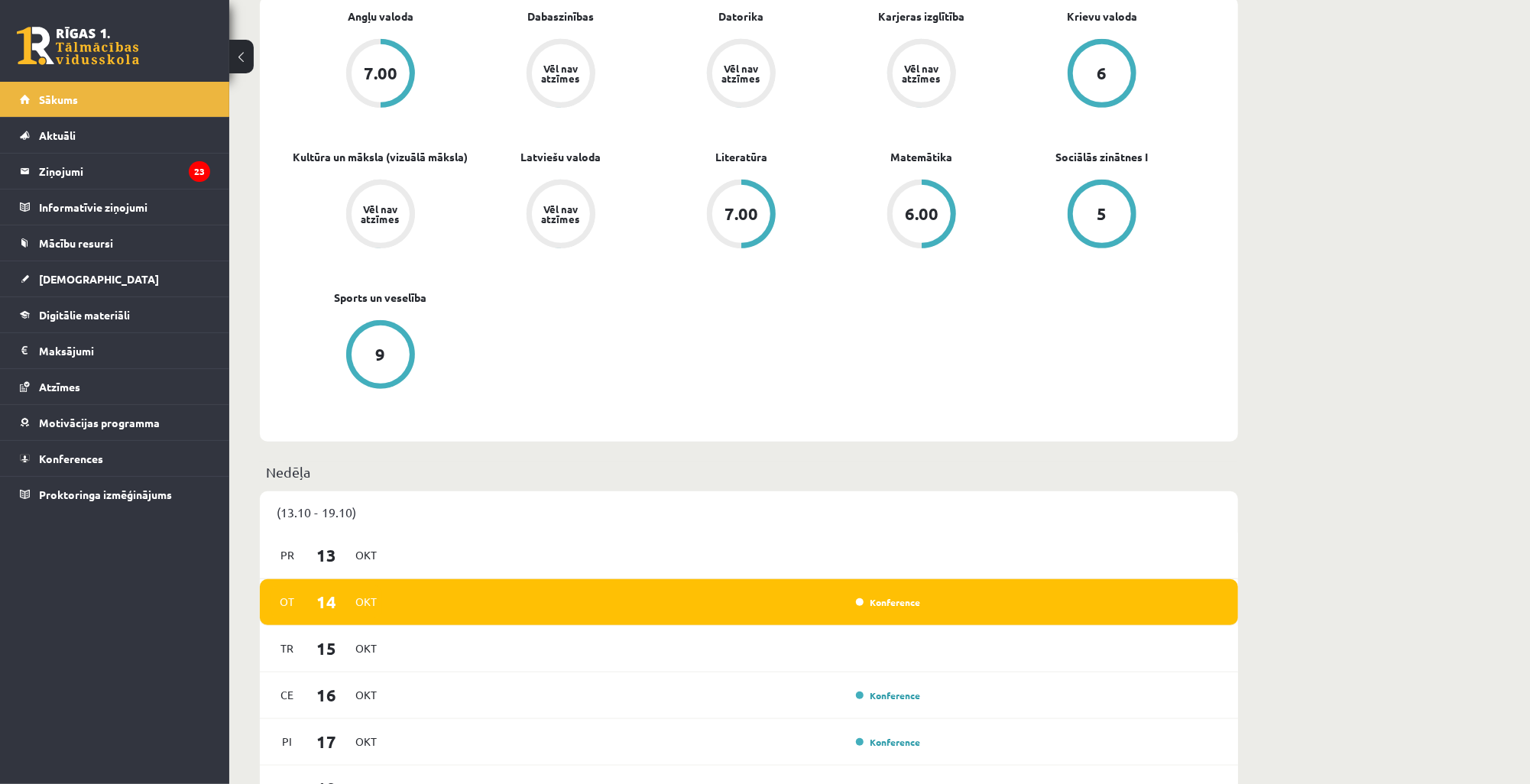
scroll to position [489, 0]
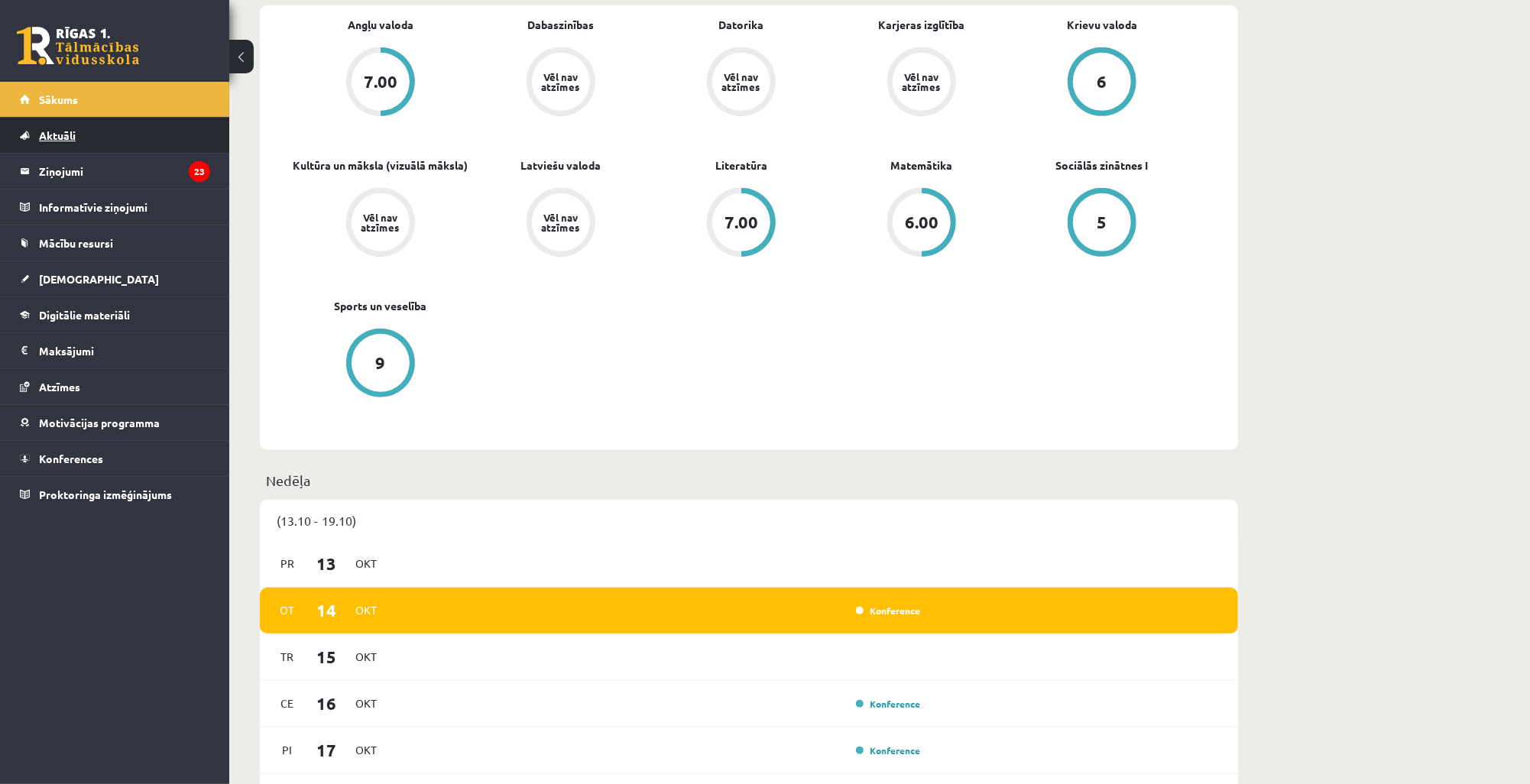
click at [63, 134] on span "Aktuāli" at bounding box center [57, 135] width 36 height 13
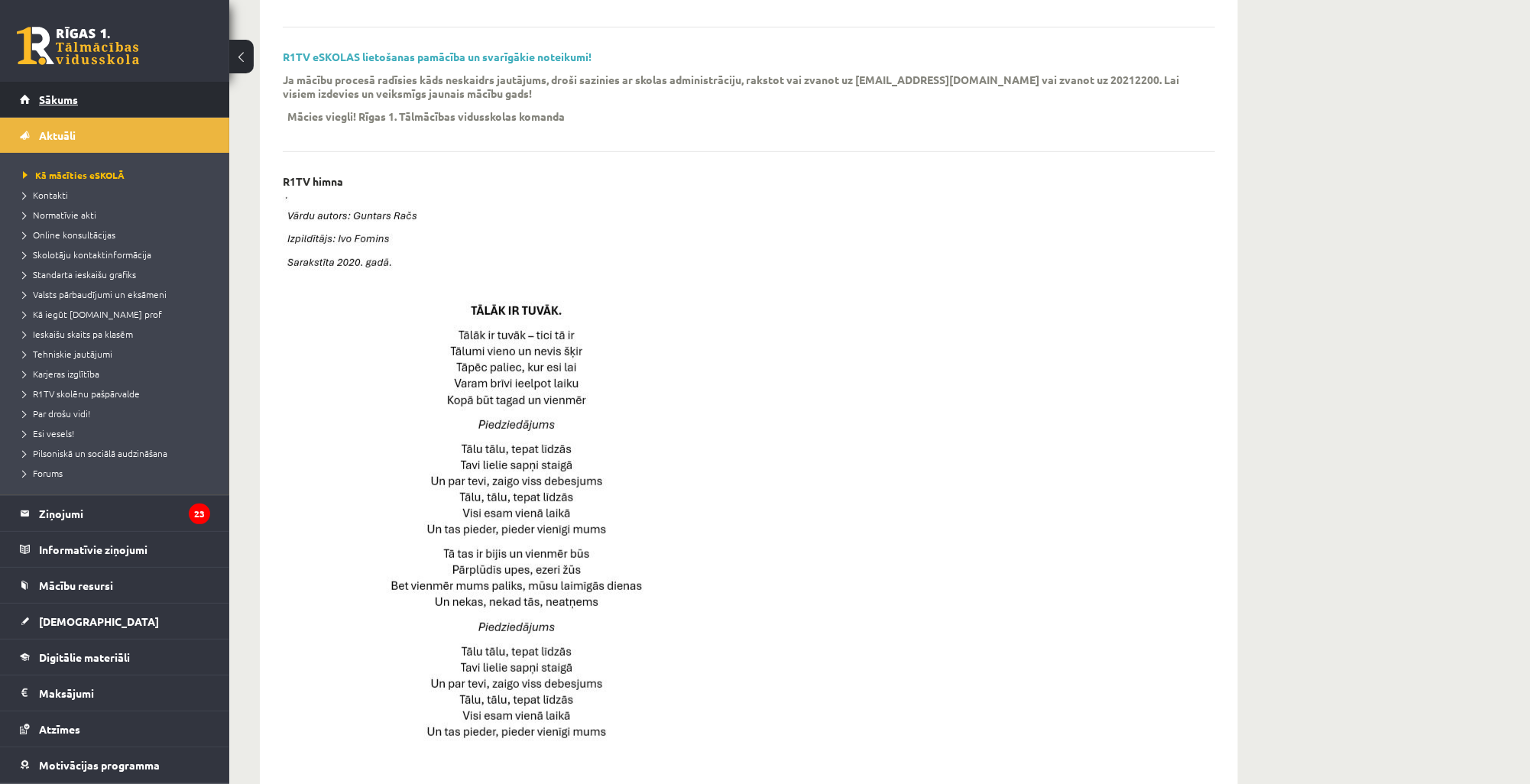
click at [69, 103] on span "Sākums" at bounding box center [58, 99] width 39 height 13
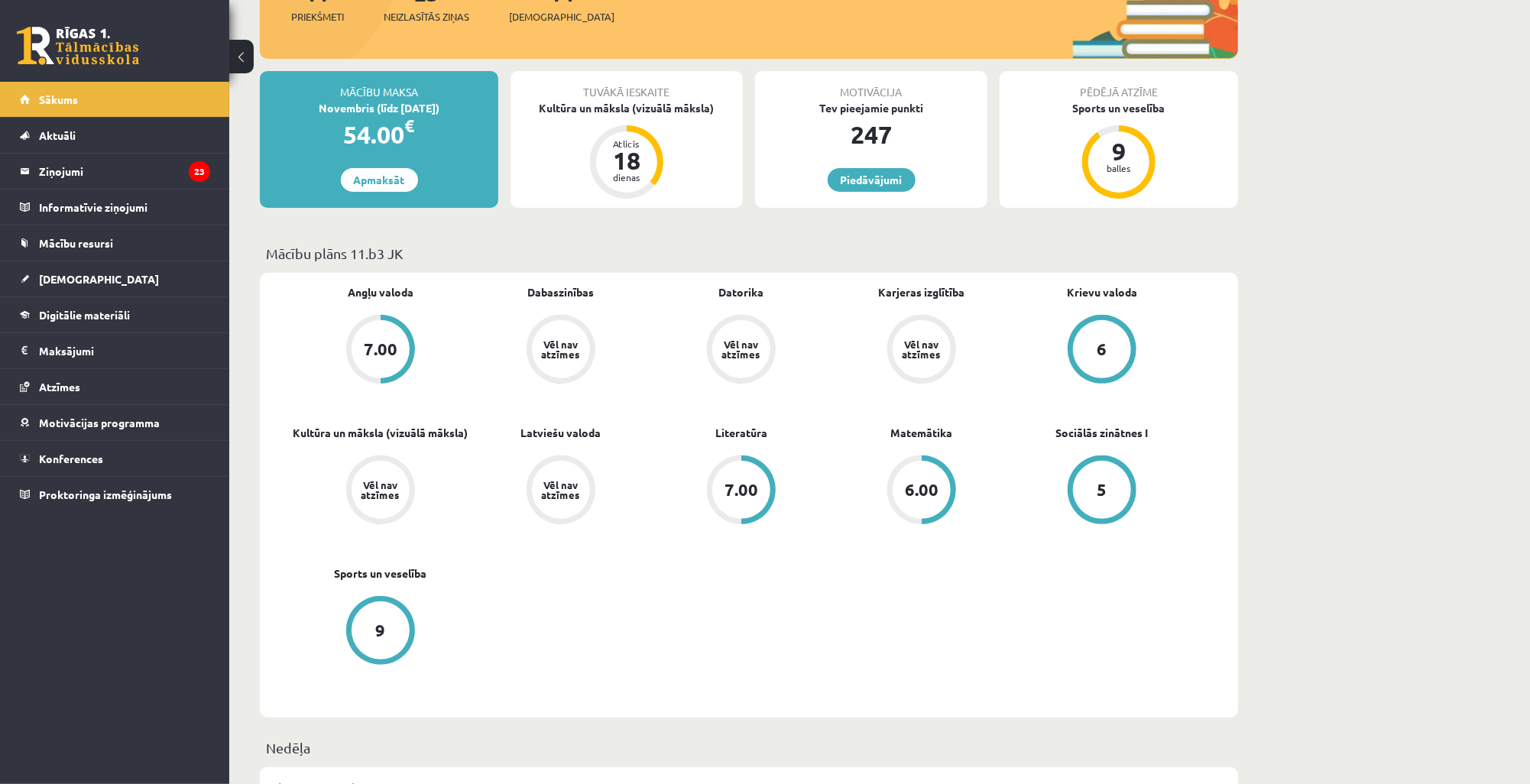
scroll to position [183, 0]
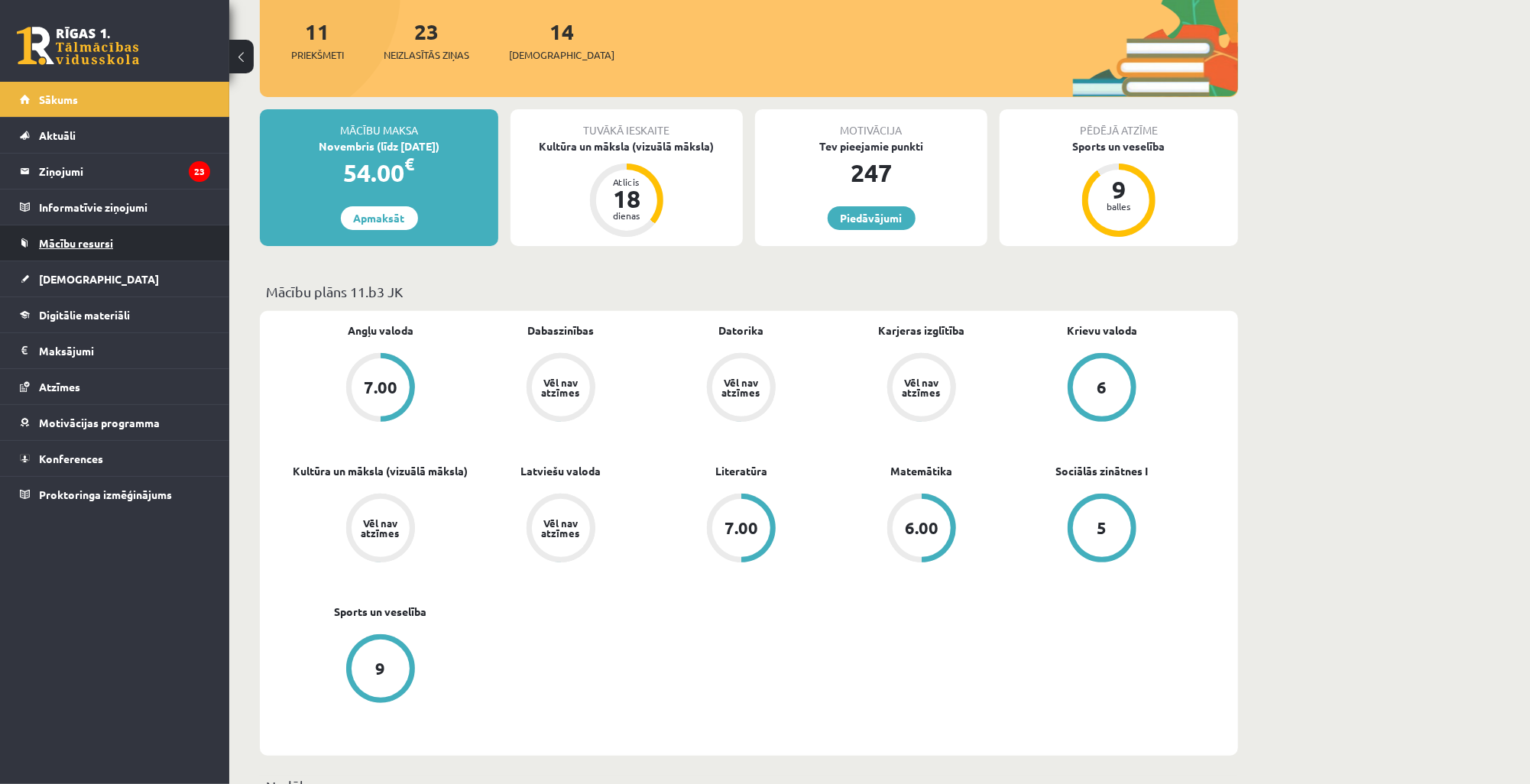
click at [110, 244] on span "Mācību resursi" at bounding box center [76, 242] width 74 height 13
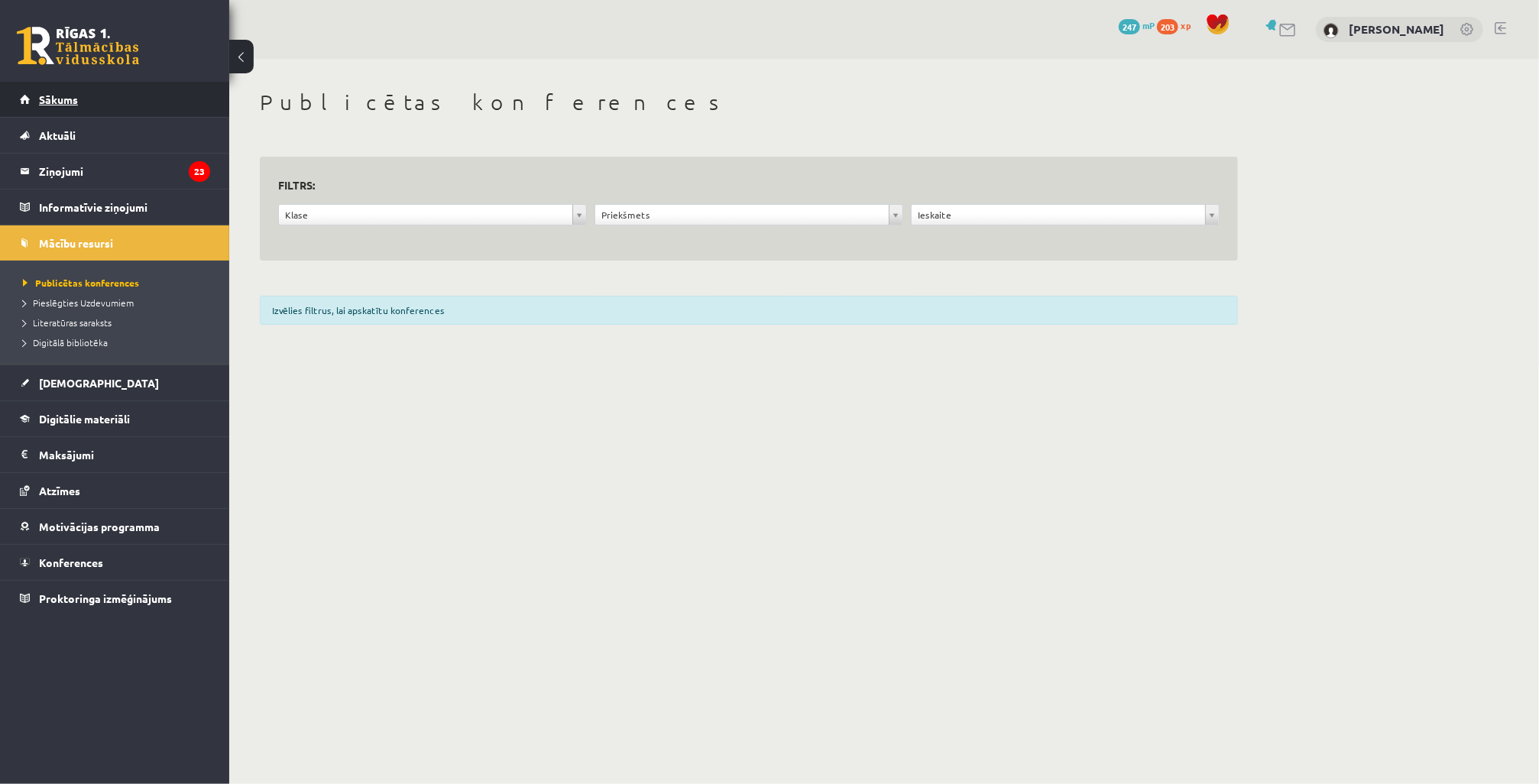
click at [108, 96] on link "Sākums" at bounding box center [114, 99] width 190 height 35
